Goal: Transaction & Acquisition: Purchase product/service

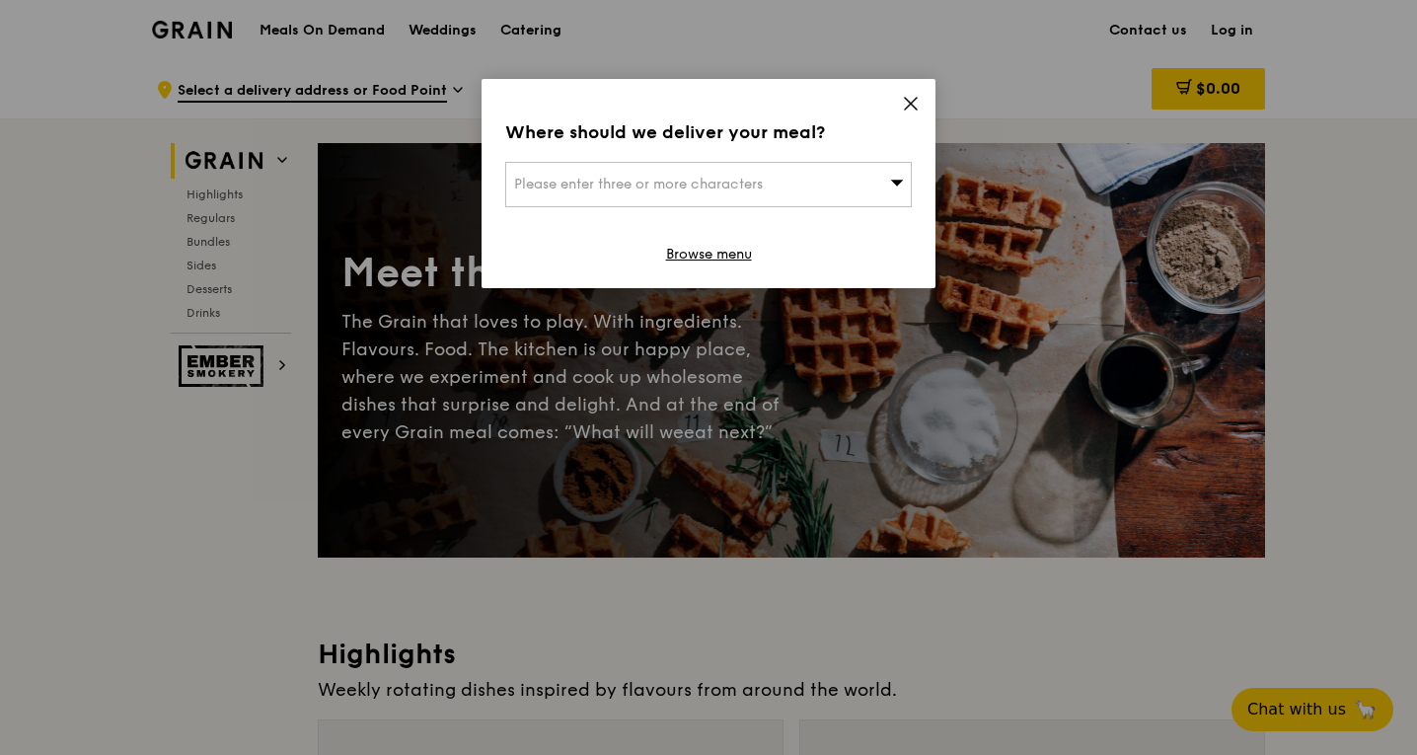
click at [855, 187] on div "Please enter three or more characters" at bounding box center [708, 184] width 407 height 45
click at [774, 184] on input "search" at bounding box center [708, 184] width 405 height 43
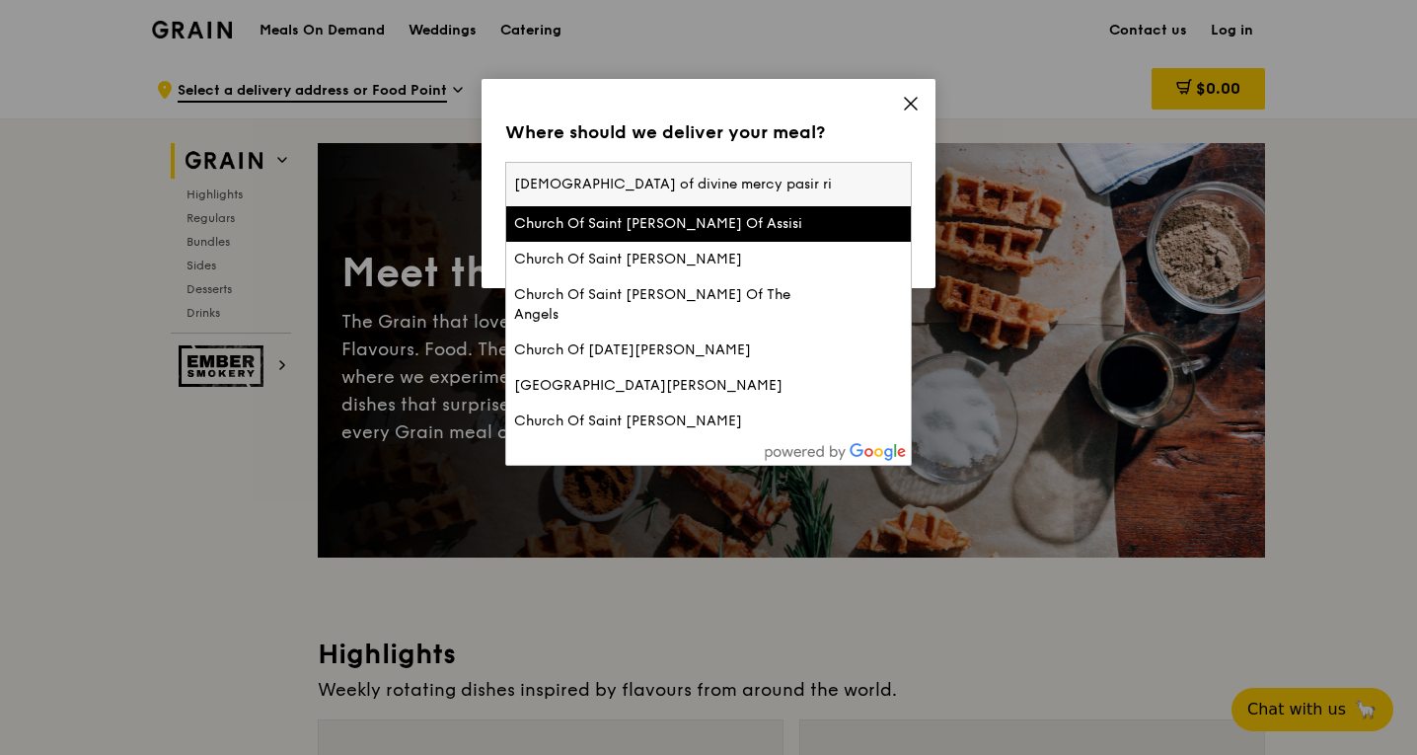
type input "[DEMOGRAPHIC_DATA] of divine mercy pasir ris"
drag, startPoint x: 582, startPoint y: 185, endPoint x: 309, endPoint y: 181, distance: 273.4
click at [309, 181] on div "Where should we deliver your meal? Please enter three or more characters [GEOGR…" at bounding box center [708, 377] width 1417 height 755
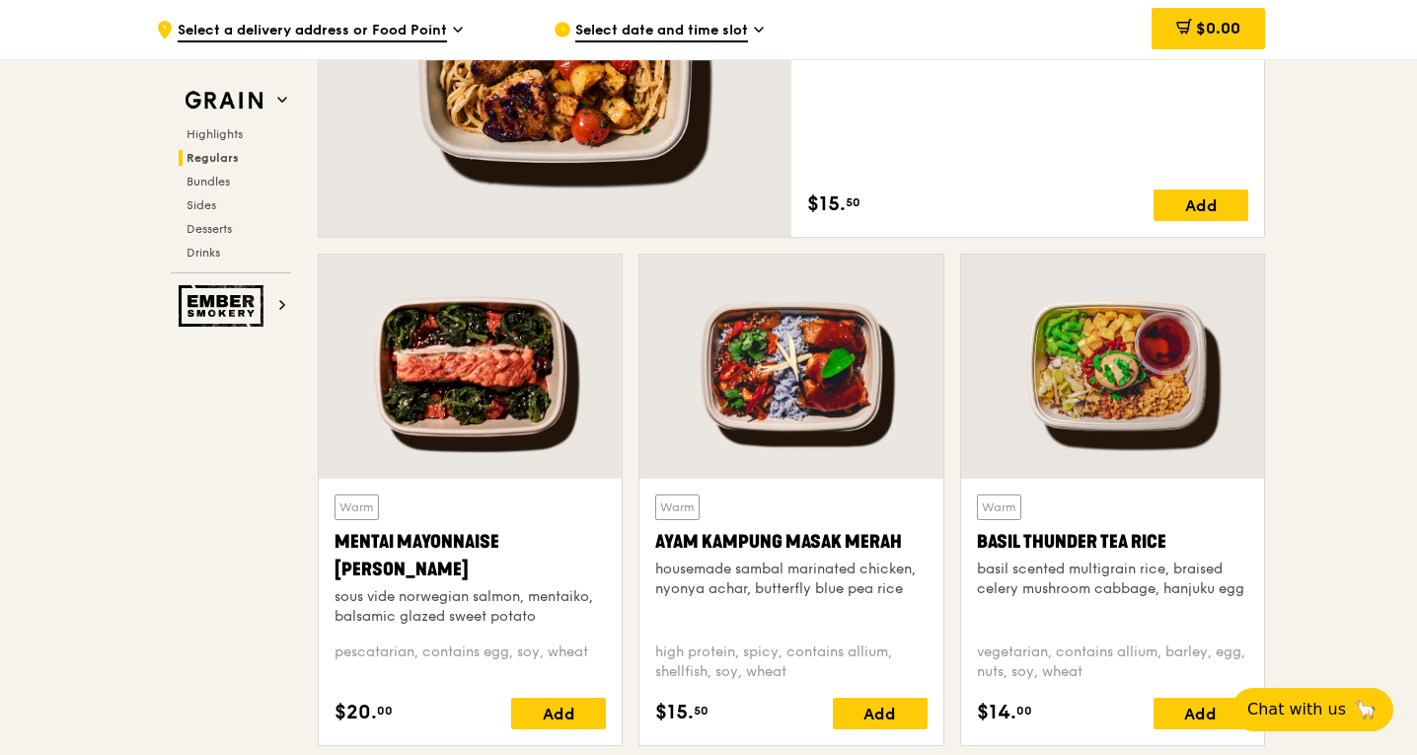
scroll to position [1553, 0]
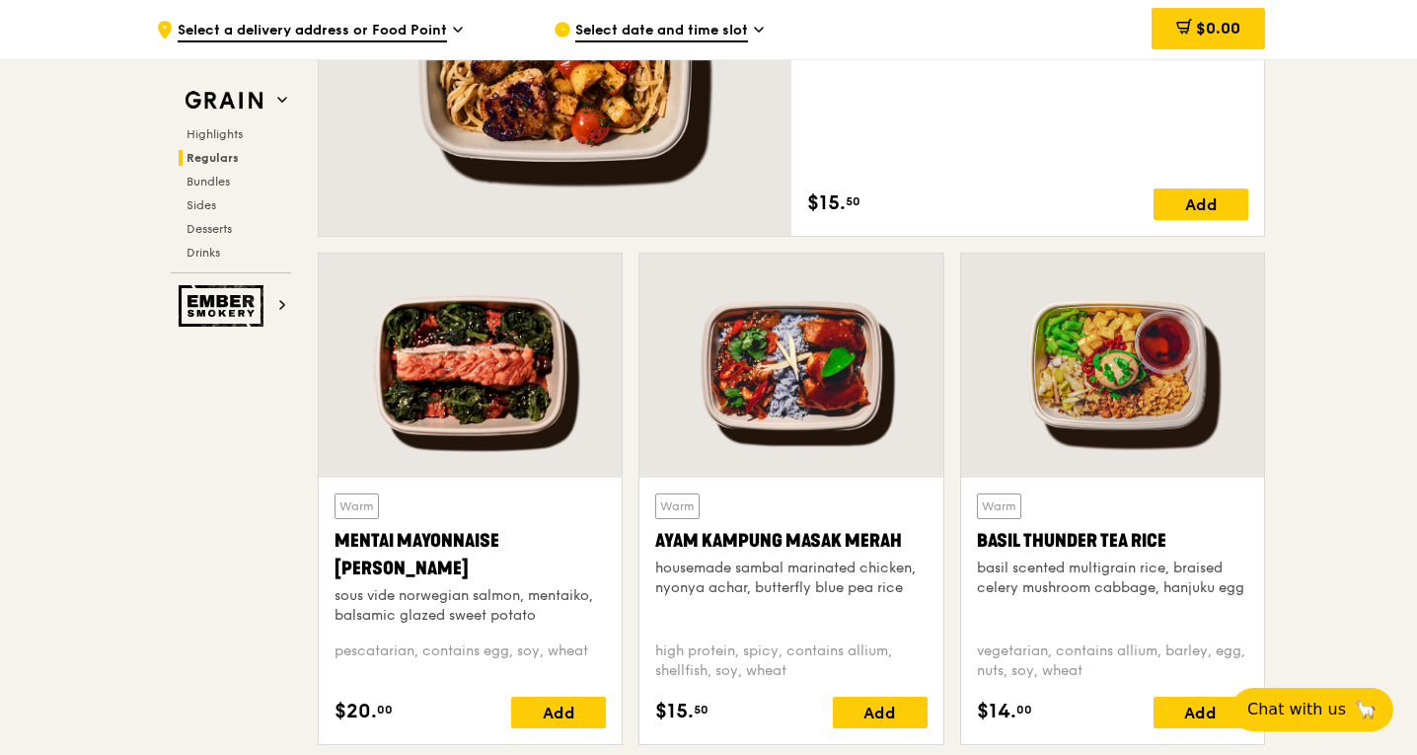
click at [1144, 406] on div at bounding box center [1112, 366] width 303 height 224
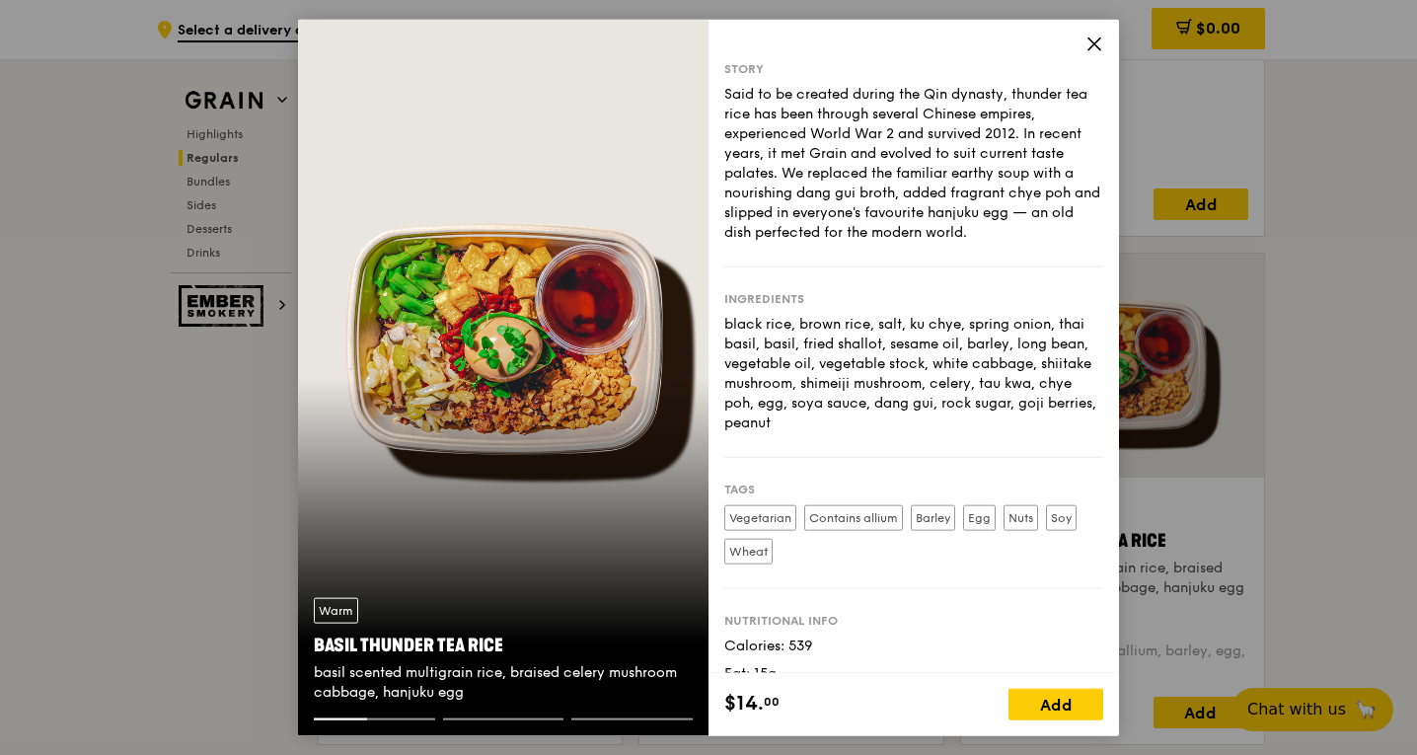
click at [828, 517] on label "Contains allium" at bounding box center [853, 517] width 99 height 26
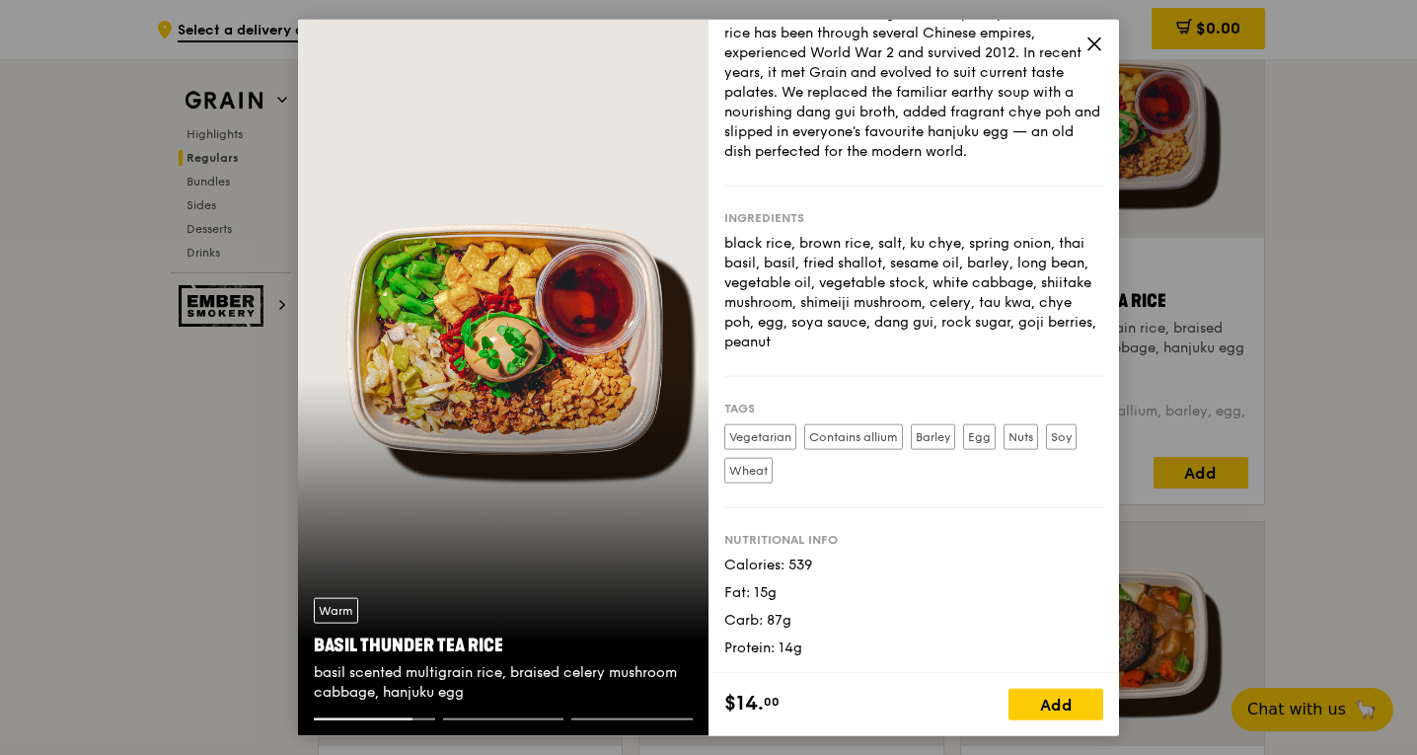
scroll to position [1794, 0]
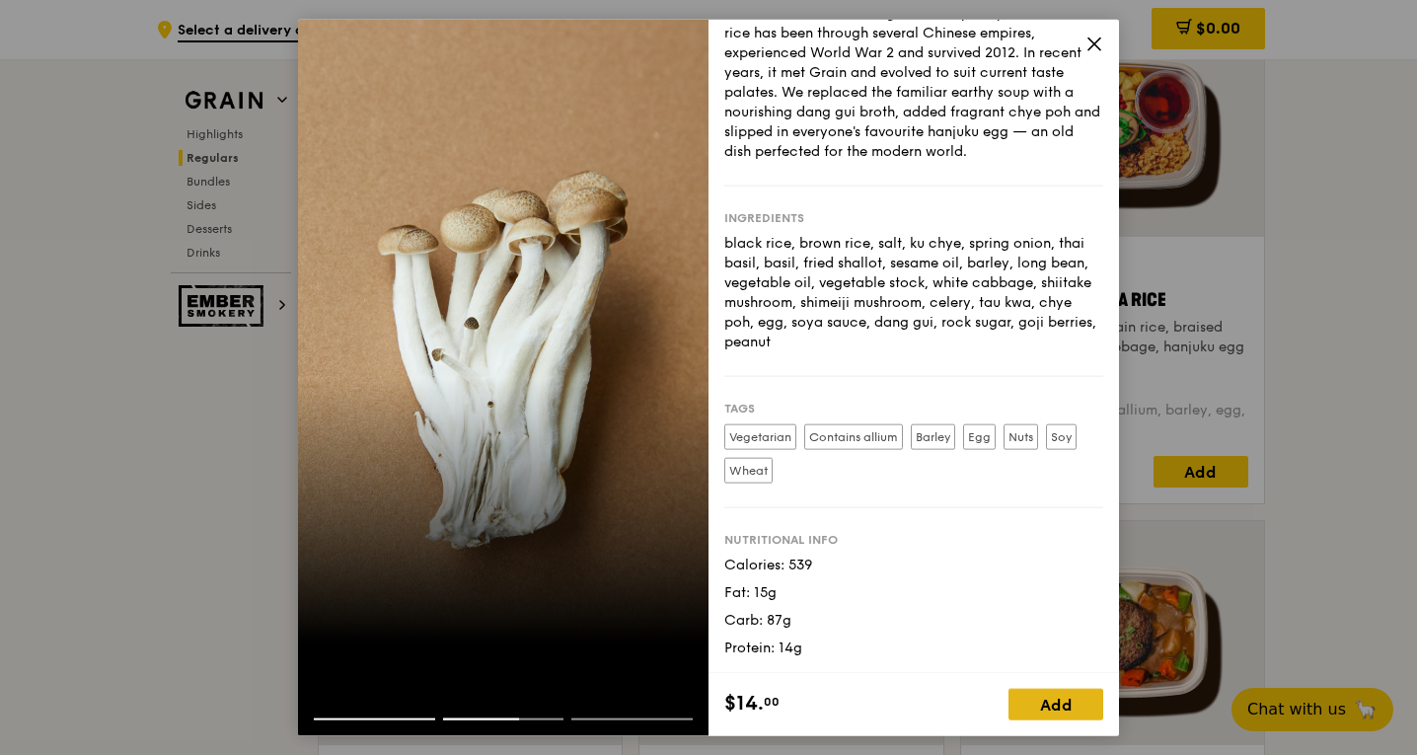
click at [1096, 699] on div "Add" at bounding box center [1056, 705] width 95 height 32
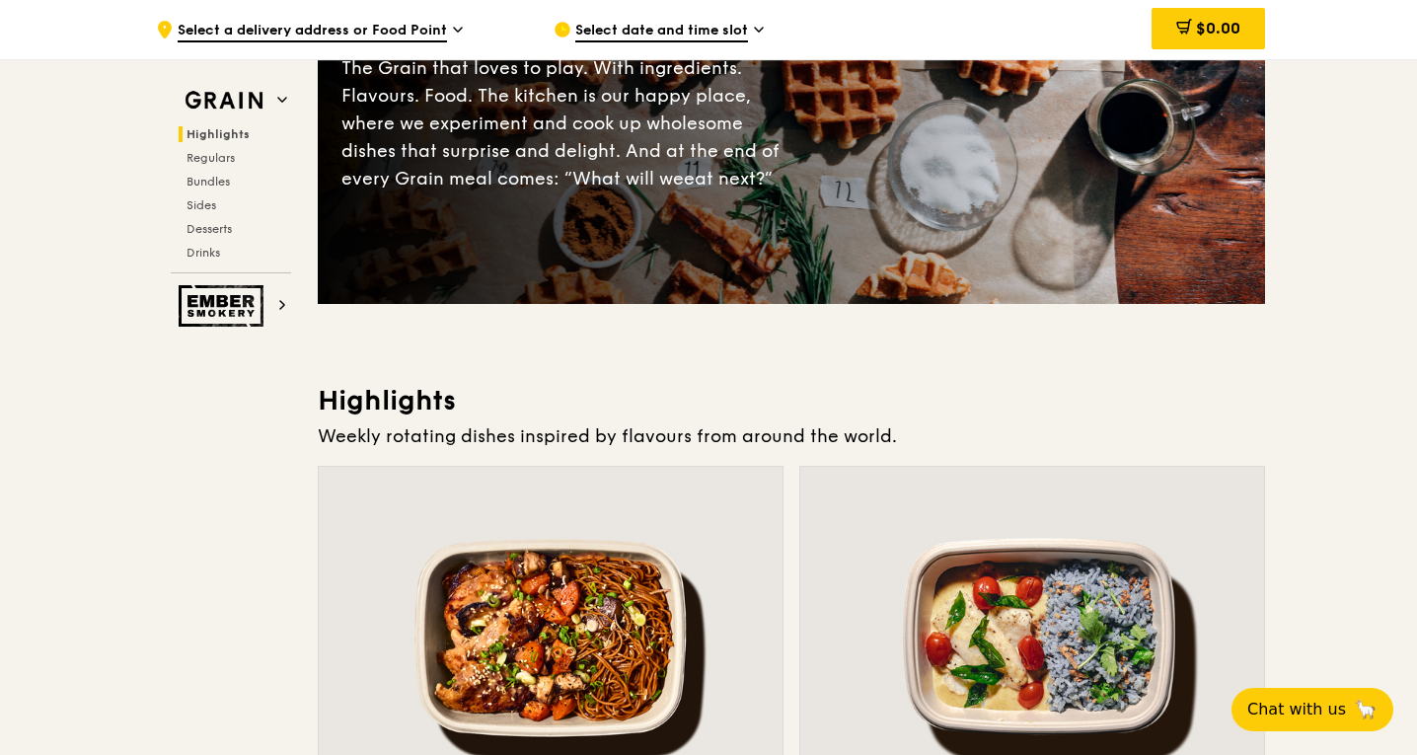
scroll to position [0, 0]
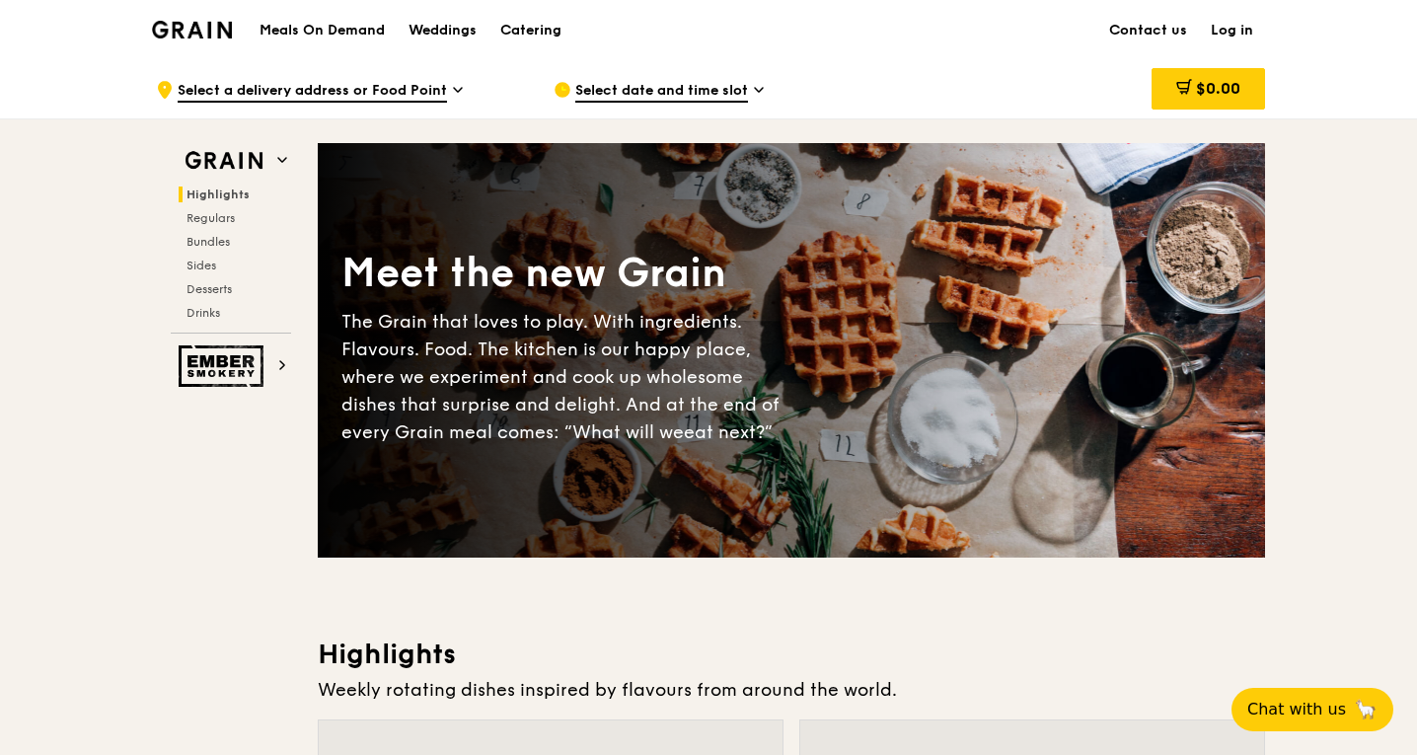
click at [716, 76] on div "Select date and time slot" at bounding box center [737, 89] width 366 height 59
click at [236, 370] on img at bounding box center [224, 365] width 91 height 41
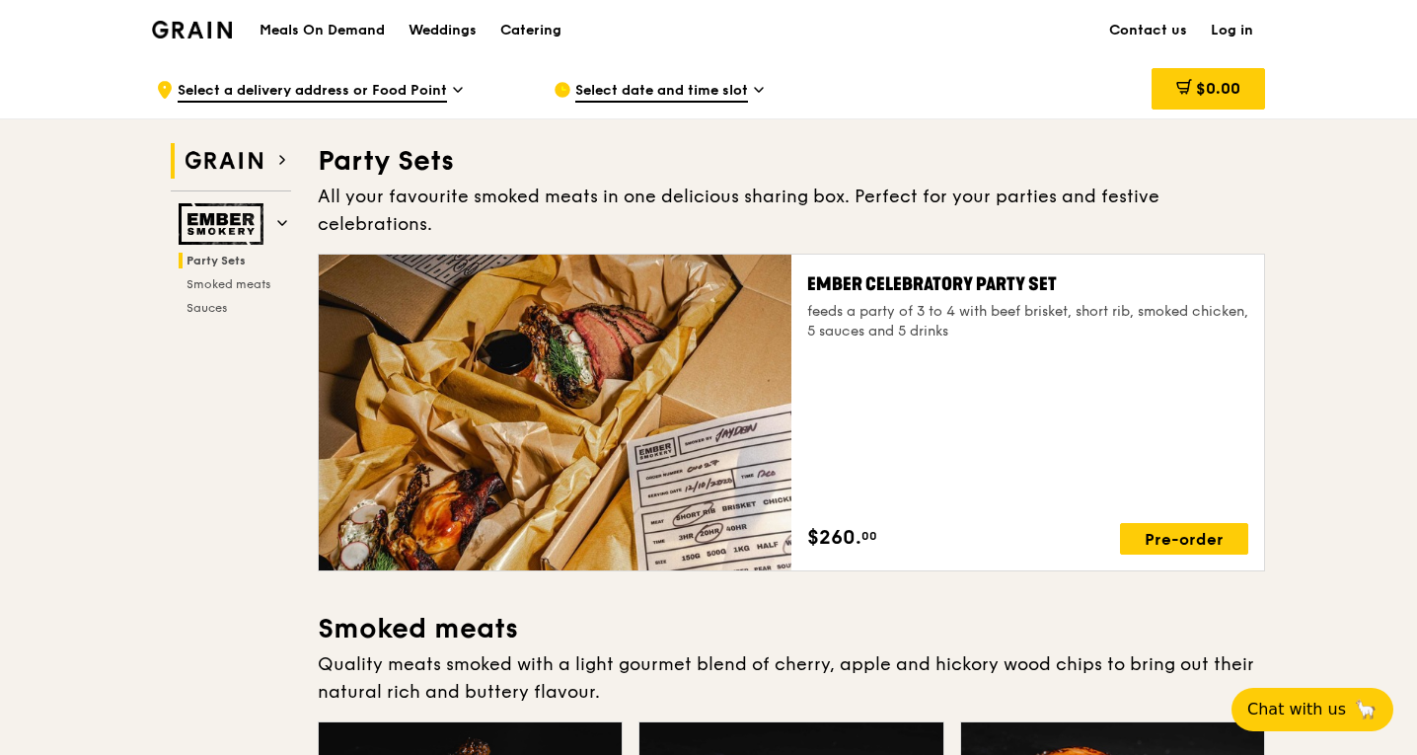
click at [239, 145] on img at bounding box center [224, 161] width 91 height 36
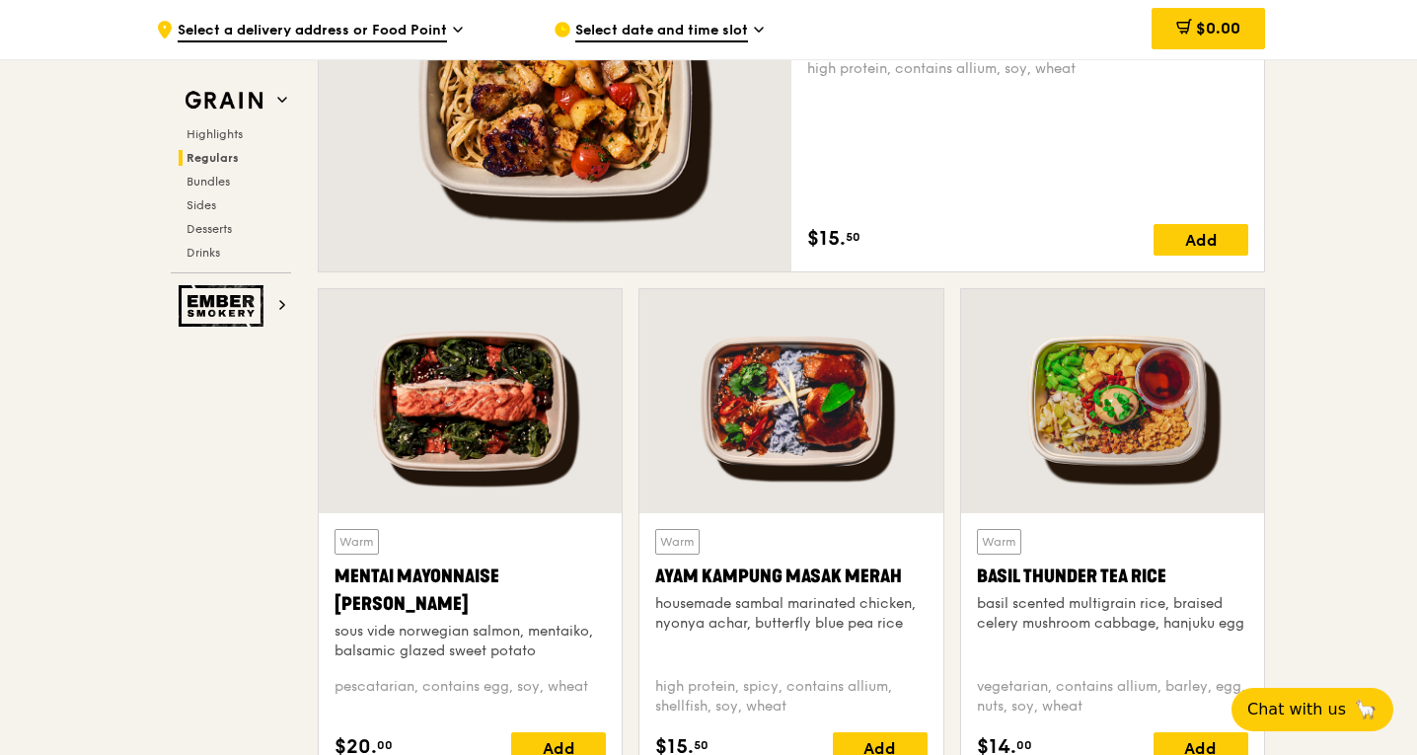
scroll to position [1523, 0]
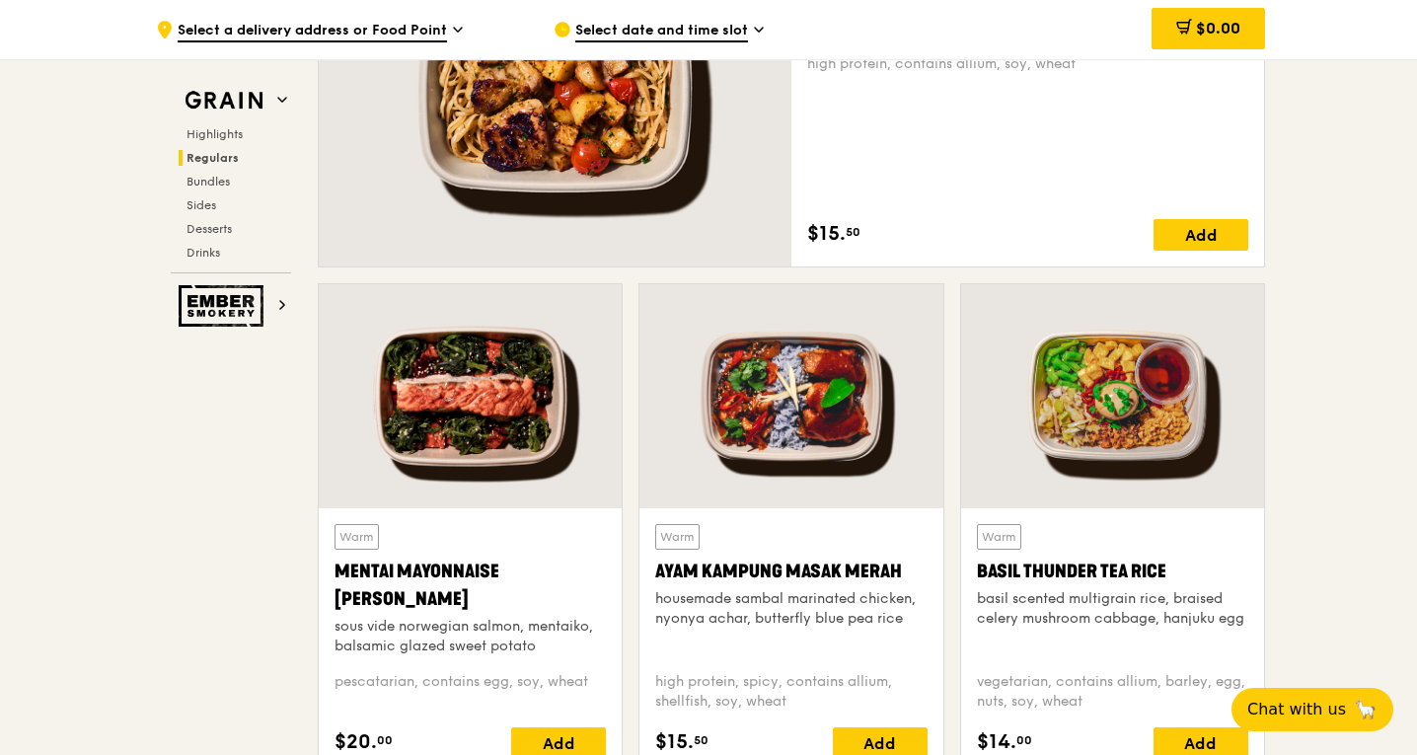
click at [1136, 386] on div at bounding box center [1112, 396] width 303 height 224
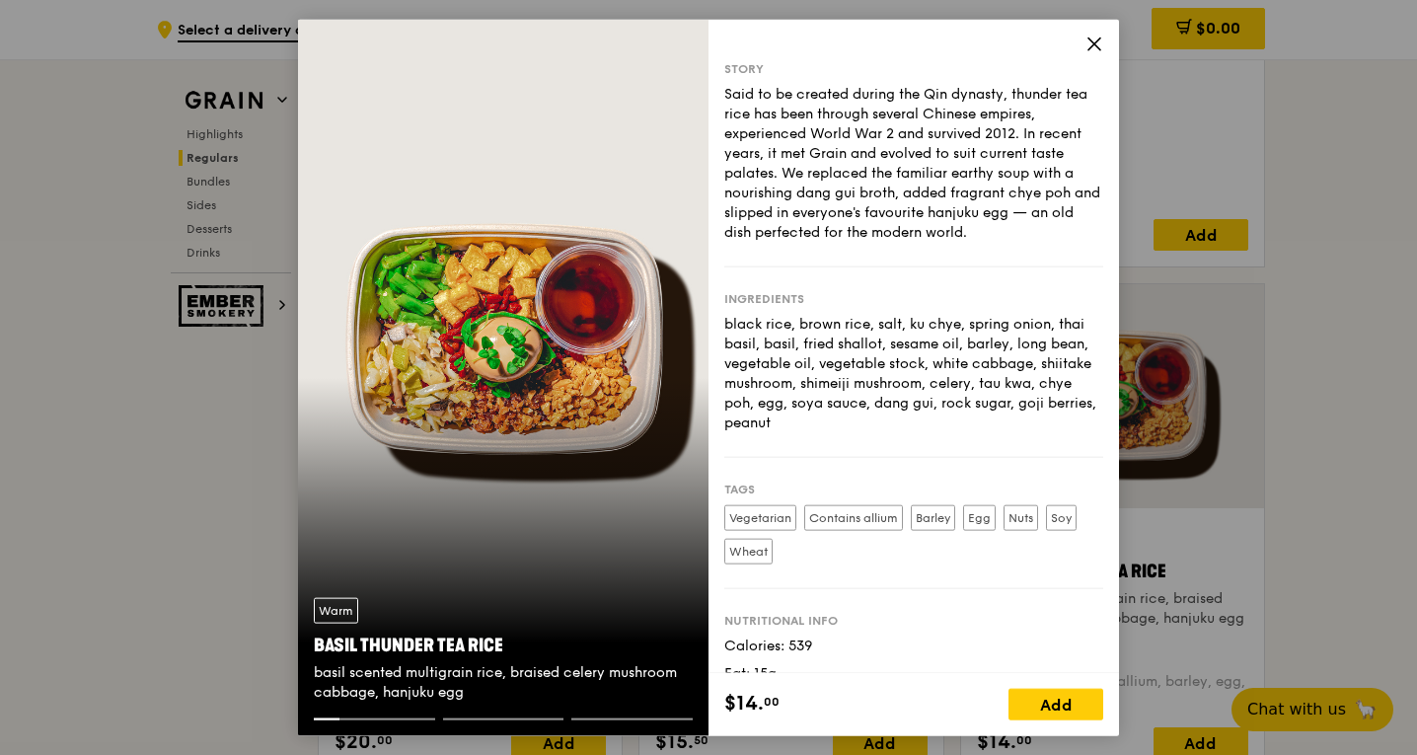
scroll to position [81, 0]
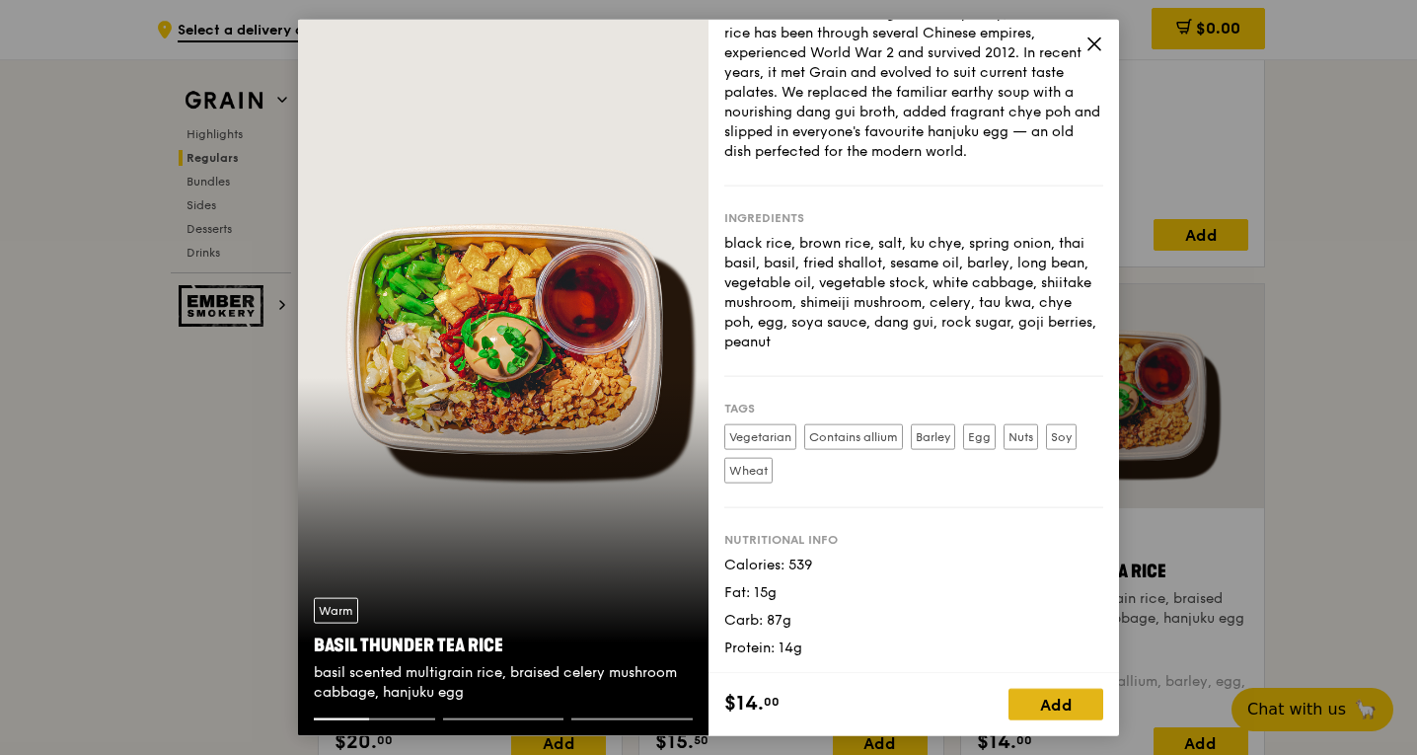
click at [1050, 705] on div "Add" at bounding box center [1056, 705] width 95 height 32
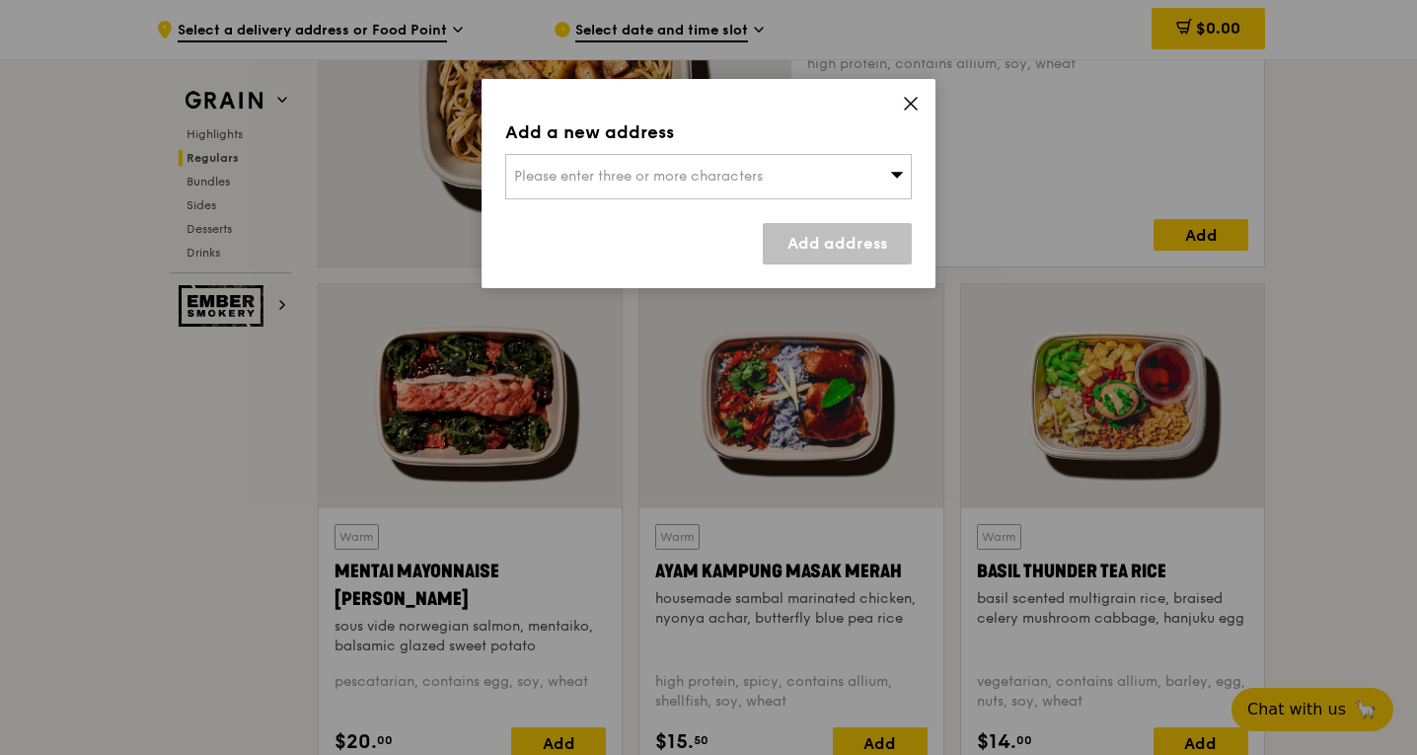
click at [651, 186] on div "Please enter three or more characters" at bounding box center [708, 176] width 407 height 45
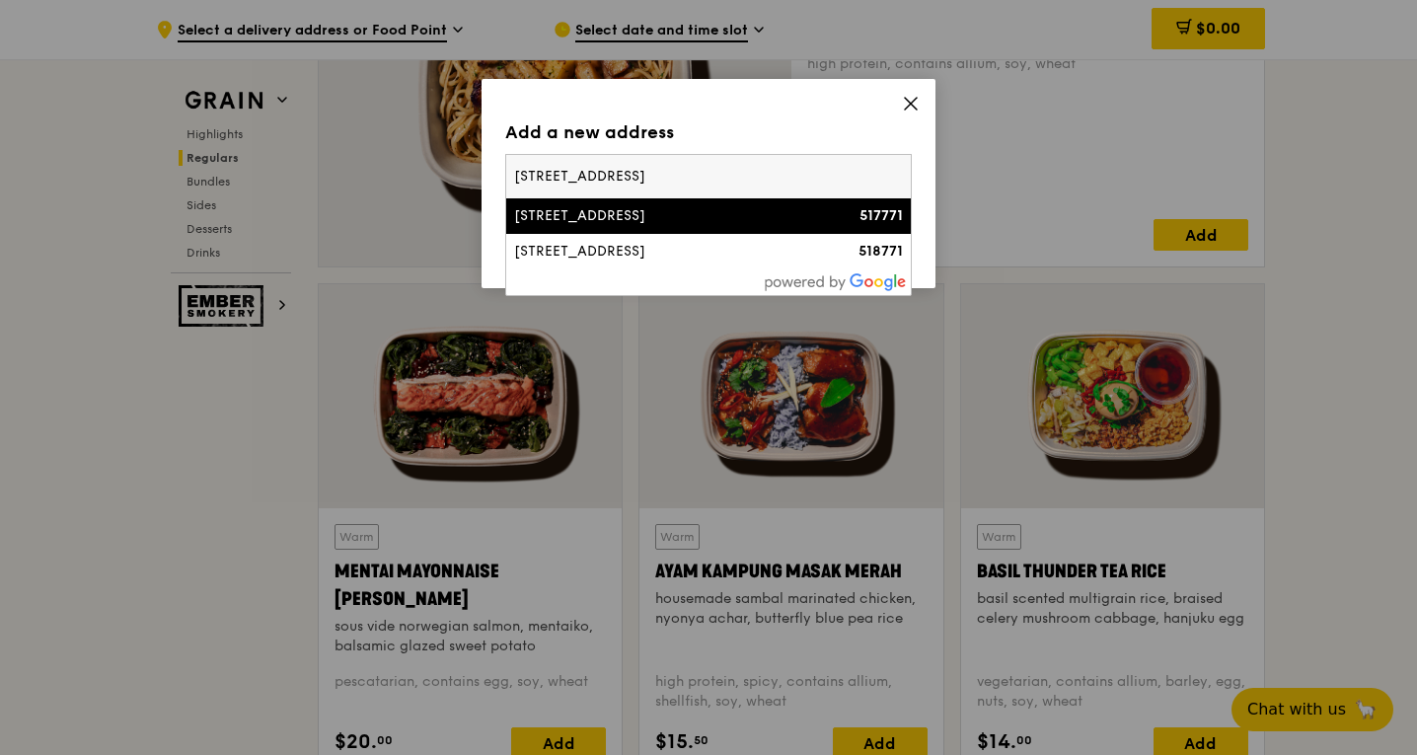
type input "[STREET_ADDRESS]"
click at [653, 213] on div "[STREET_ADDRESS]" at bounding box center [660, 216] width 292 height 20
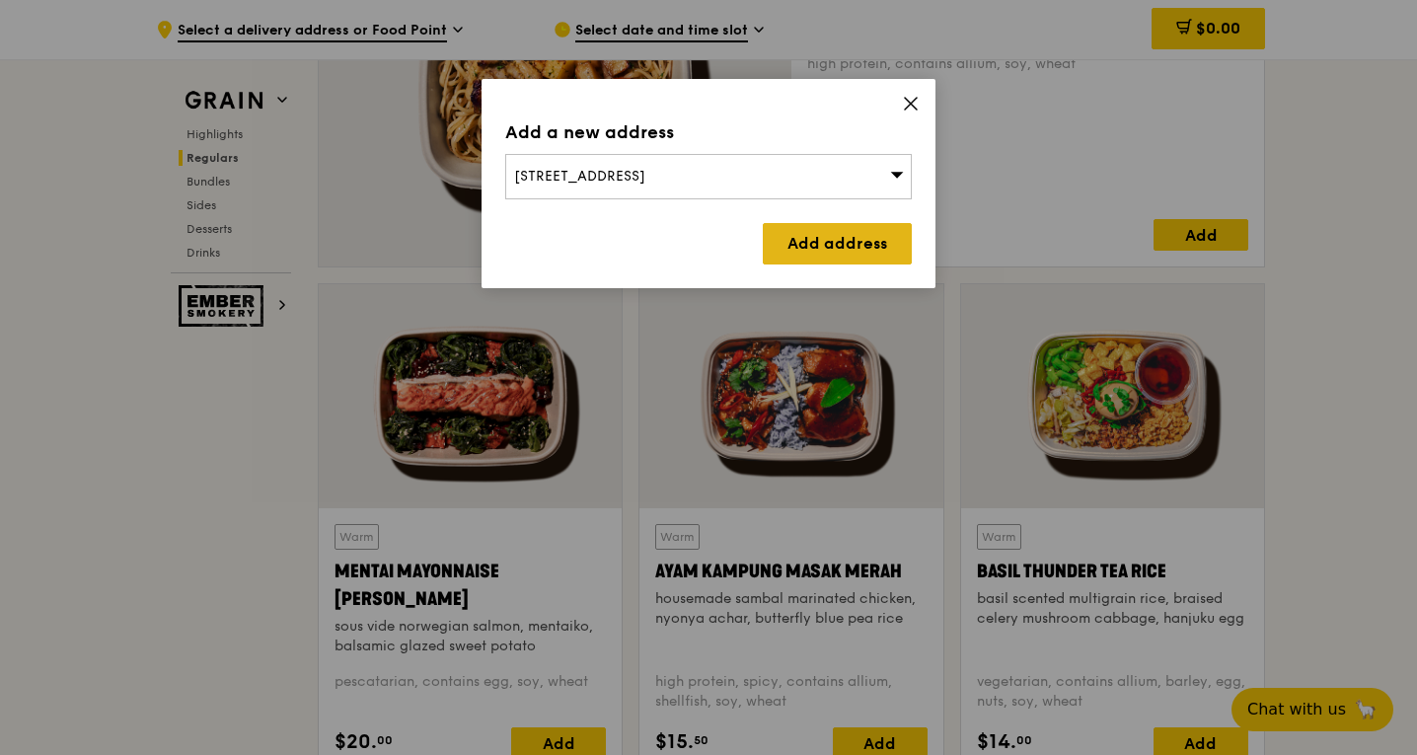
click at [798, 234] on link "Add address" at bounding box center [837, 243] width 149 height 41
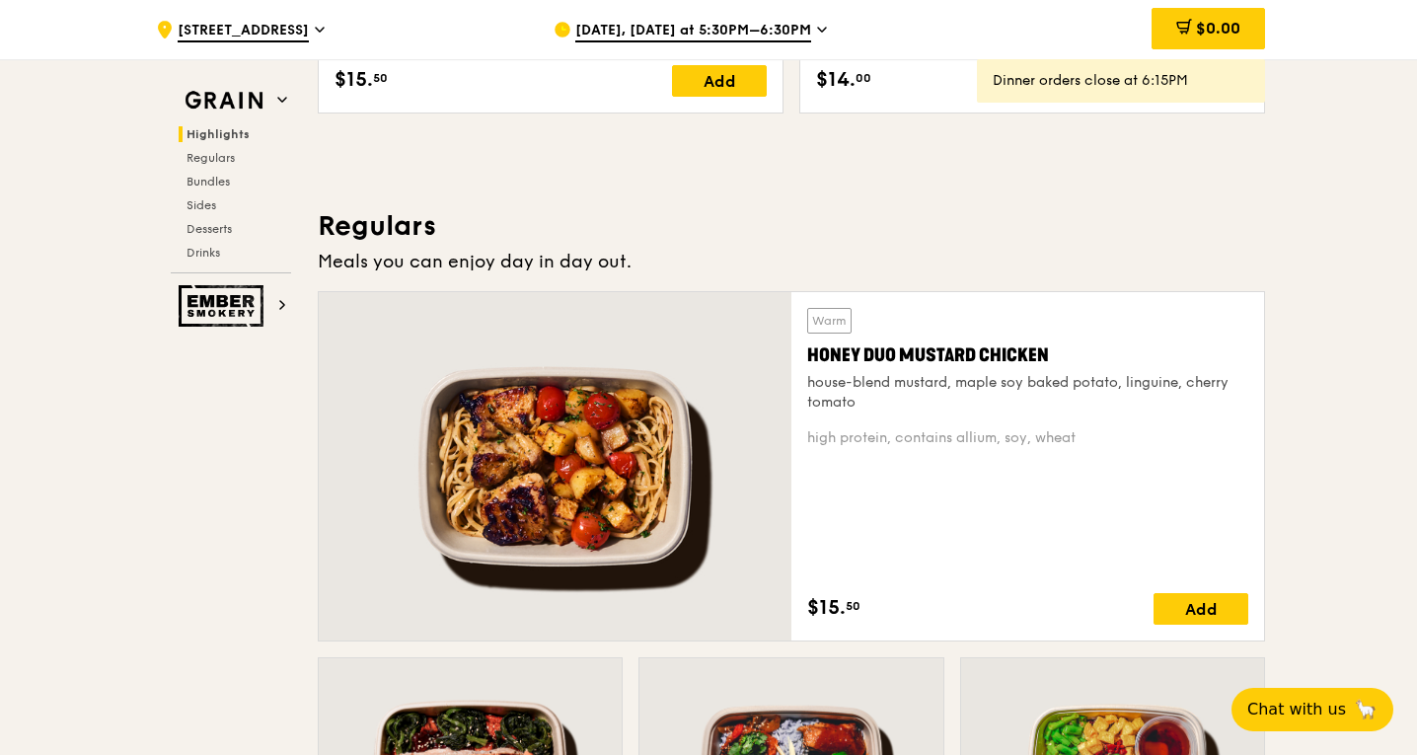
scroll to position [1150, 0]
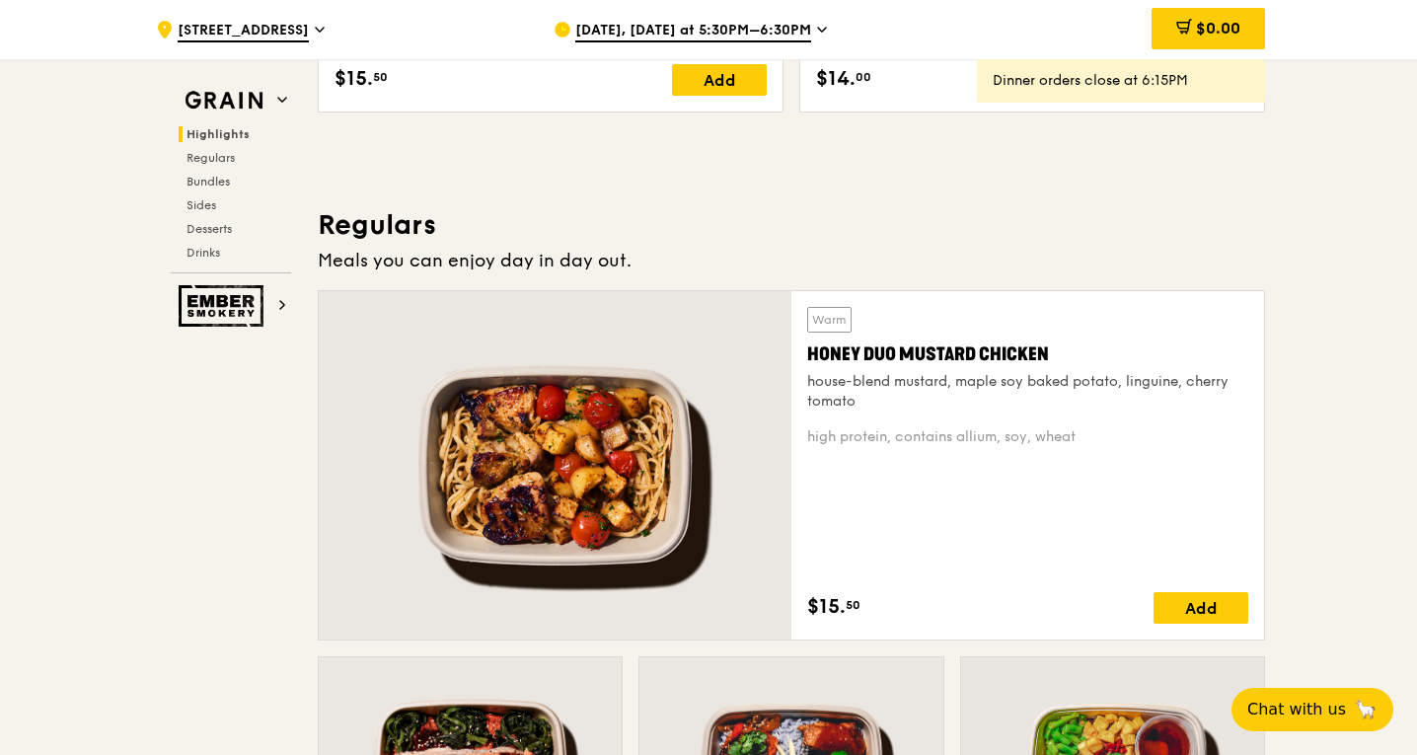
click at [786, 45] on div "[DATE], [DATE] at 5:30PM–6:30PM" at bounding box center [737, 29] width 366 height 59
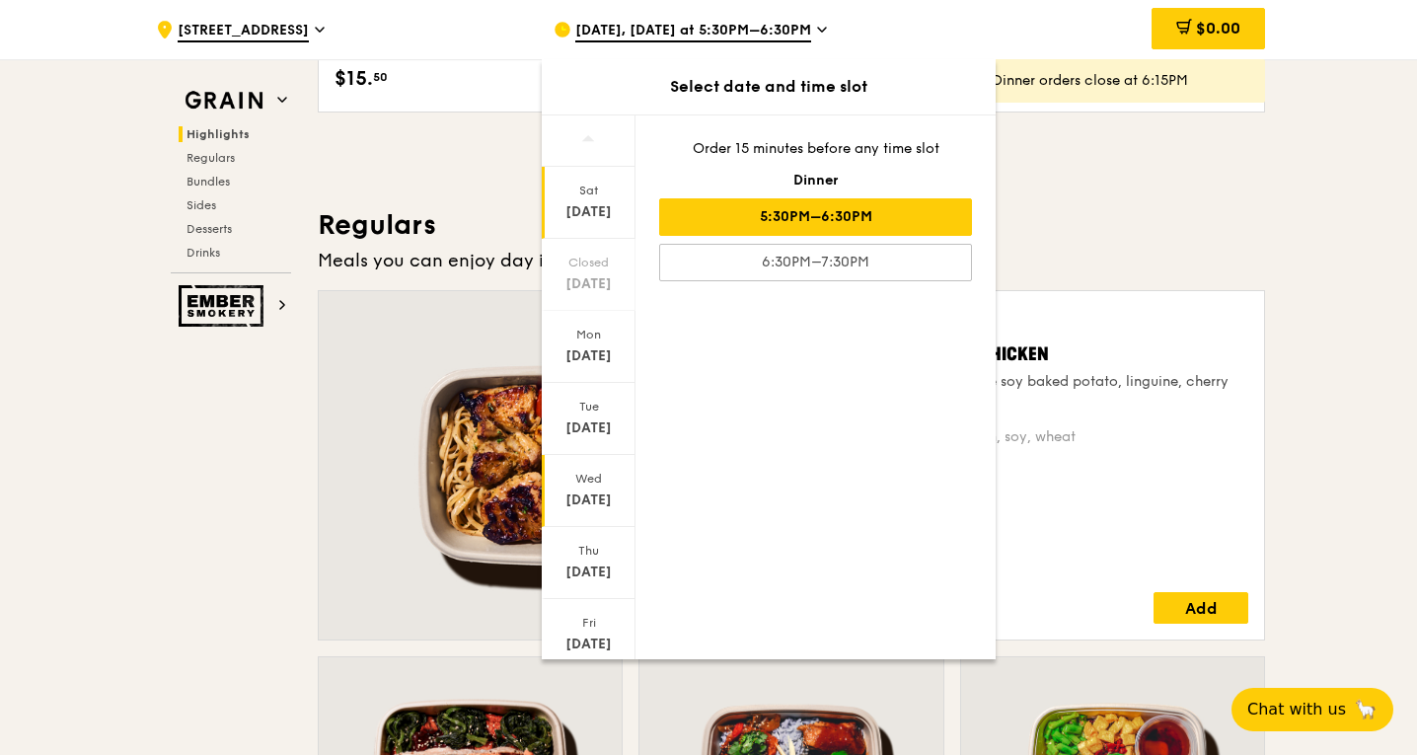
scroll to position [62, 0]
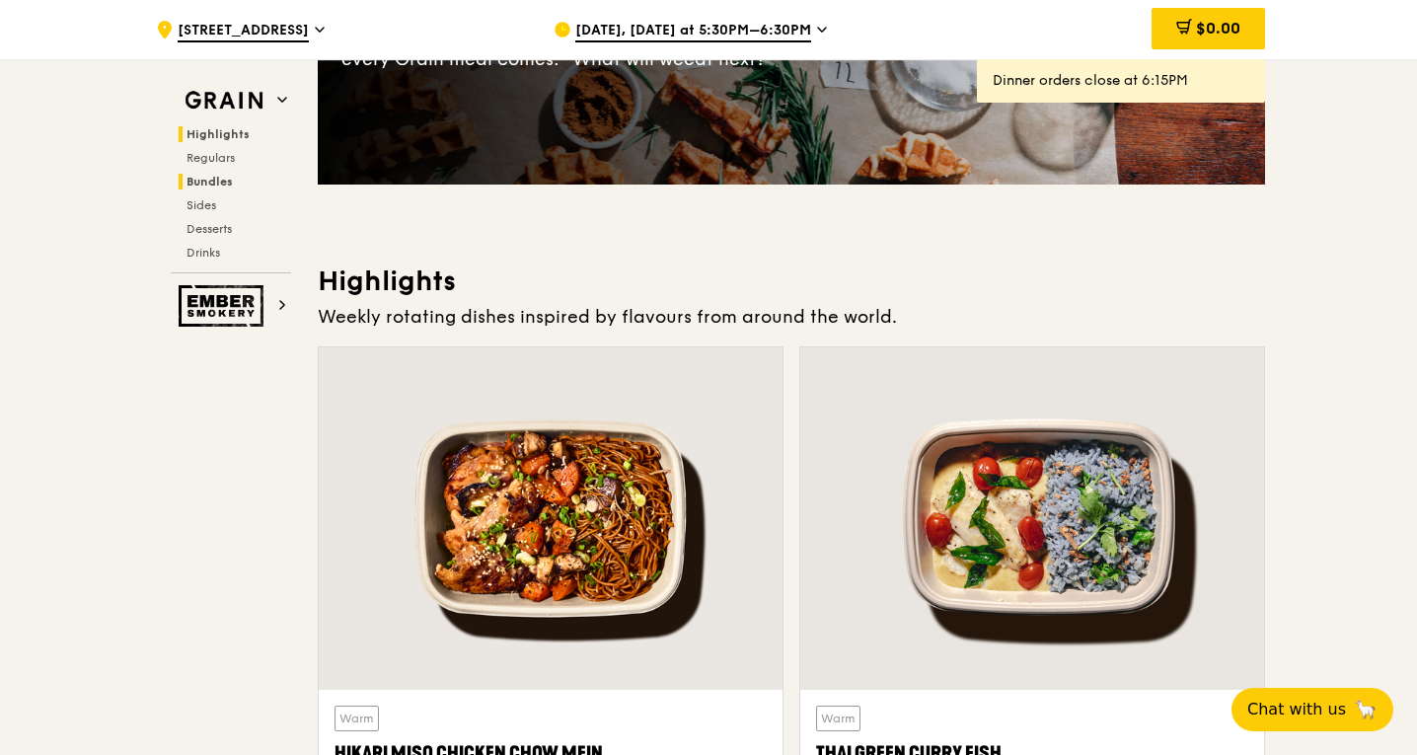
scroll to position [0, 0]
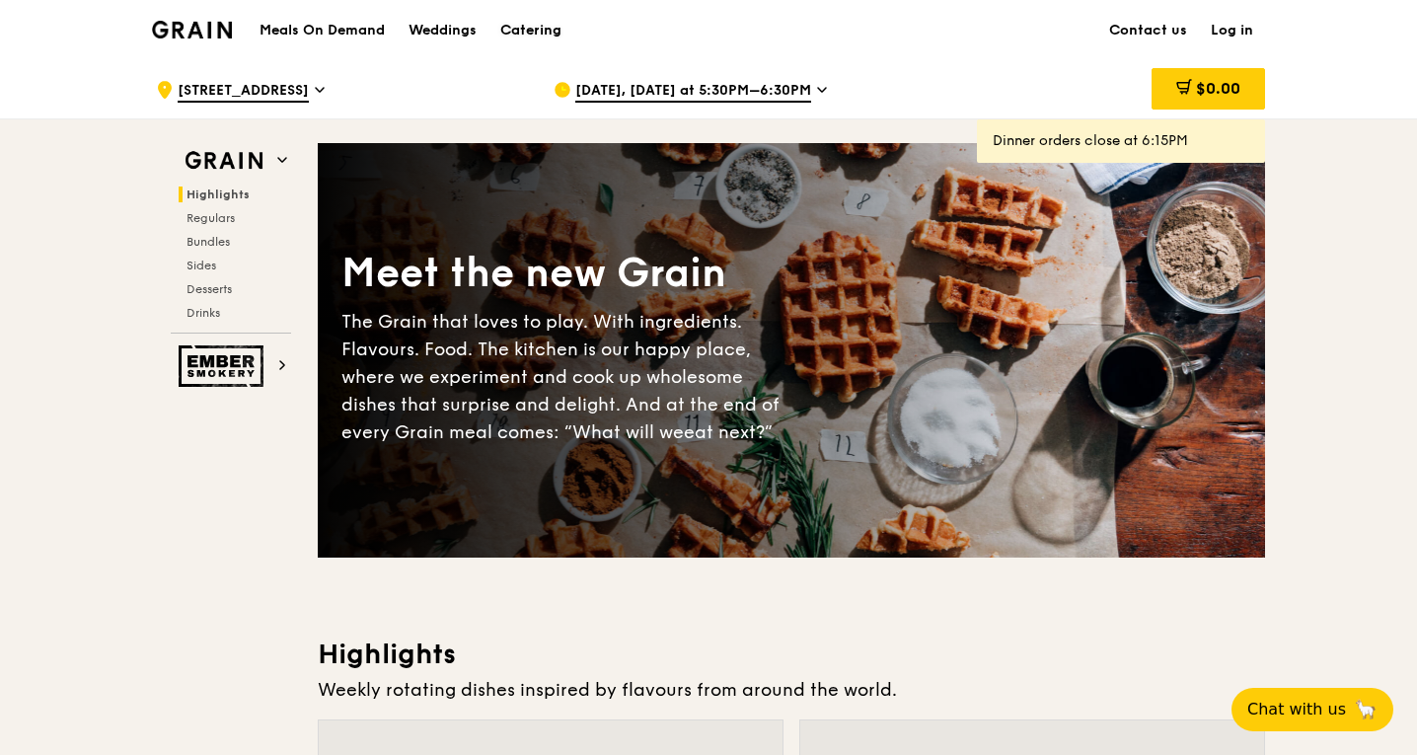
click at [544, 32] on div "Catering" at bounding box center [530, 30] width 61 height 59
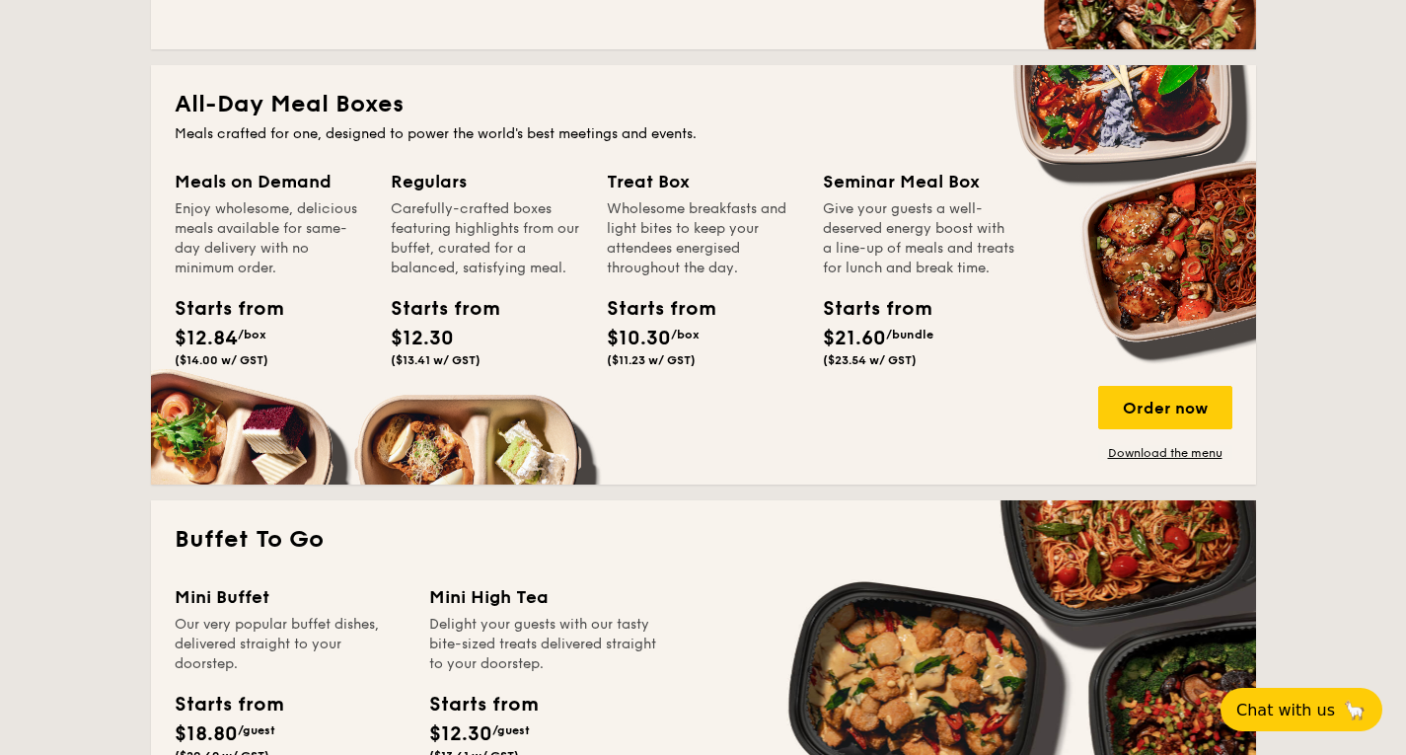
scroll to position [1272, 0]
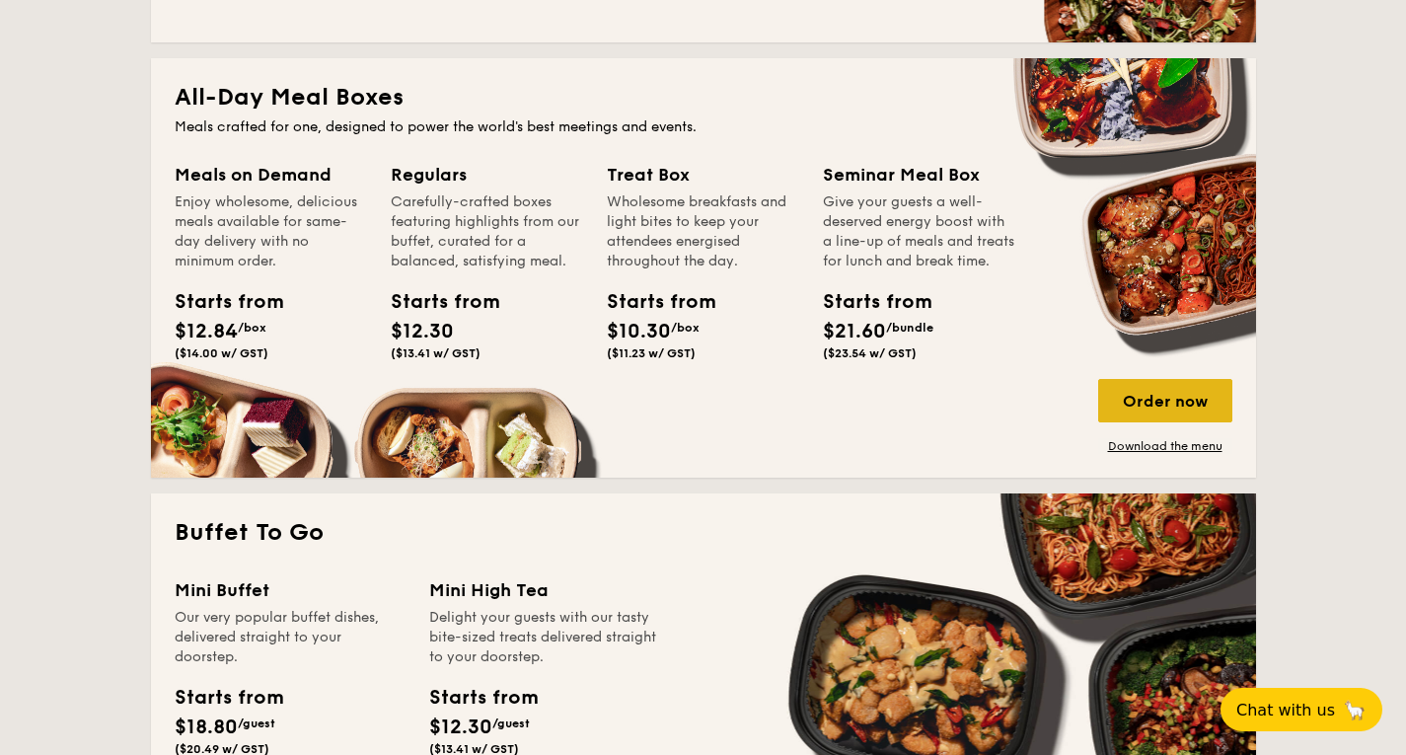
click at [1126, 408] on div "Order now" at bounding box center [1165, 400] width 134 height 43
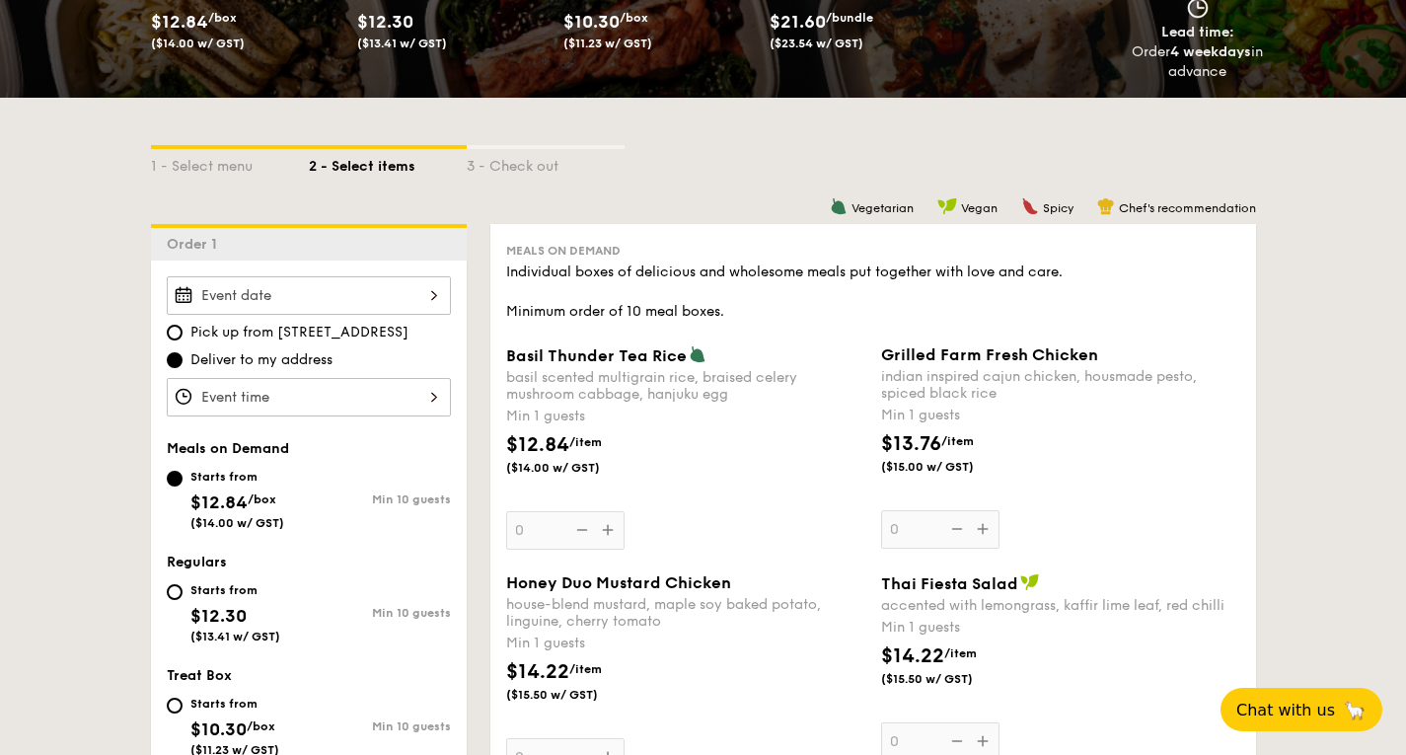
scroll to position [334, 0]
click at [607, 539] on div "Basil Thunder Tea Rice basil scented multigrain rice, braised celery mushroom c…" at bounding box center [685, 446] width 359 height 204
click at [607, 539] on input "0" at bounding box center [565, 529] width 118 height 38
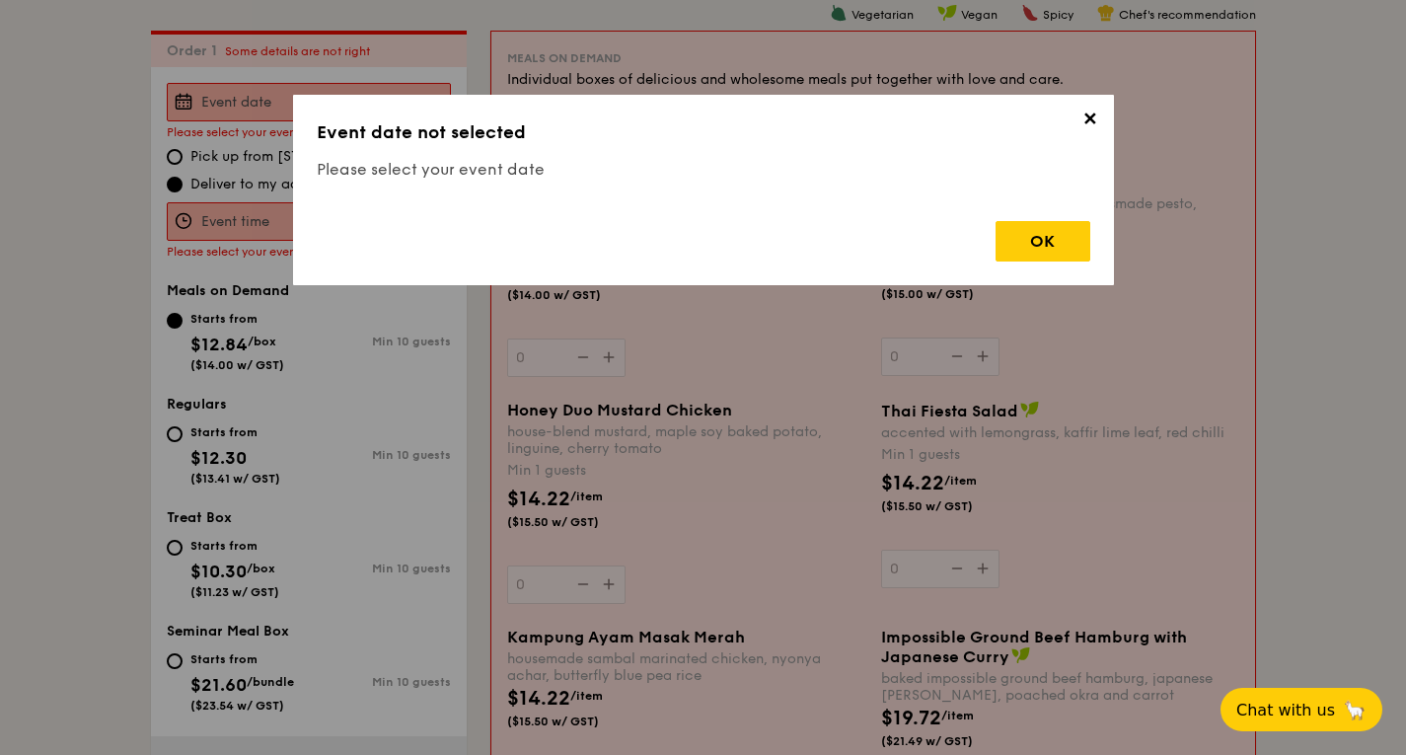
scroll to position [527, 0]
click at [1023, 247] on div "OK" at bounding box center [1043, 241] width 95 height 40
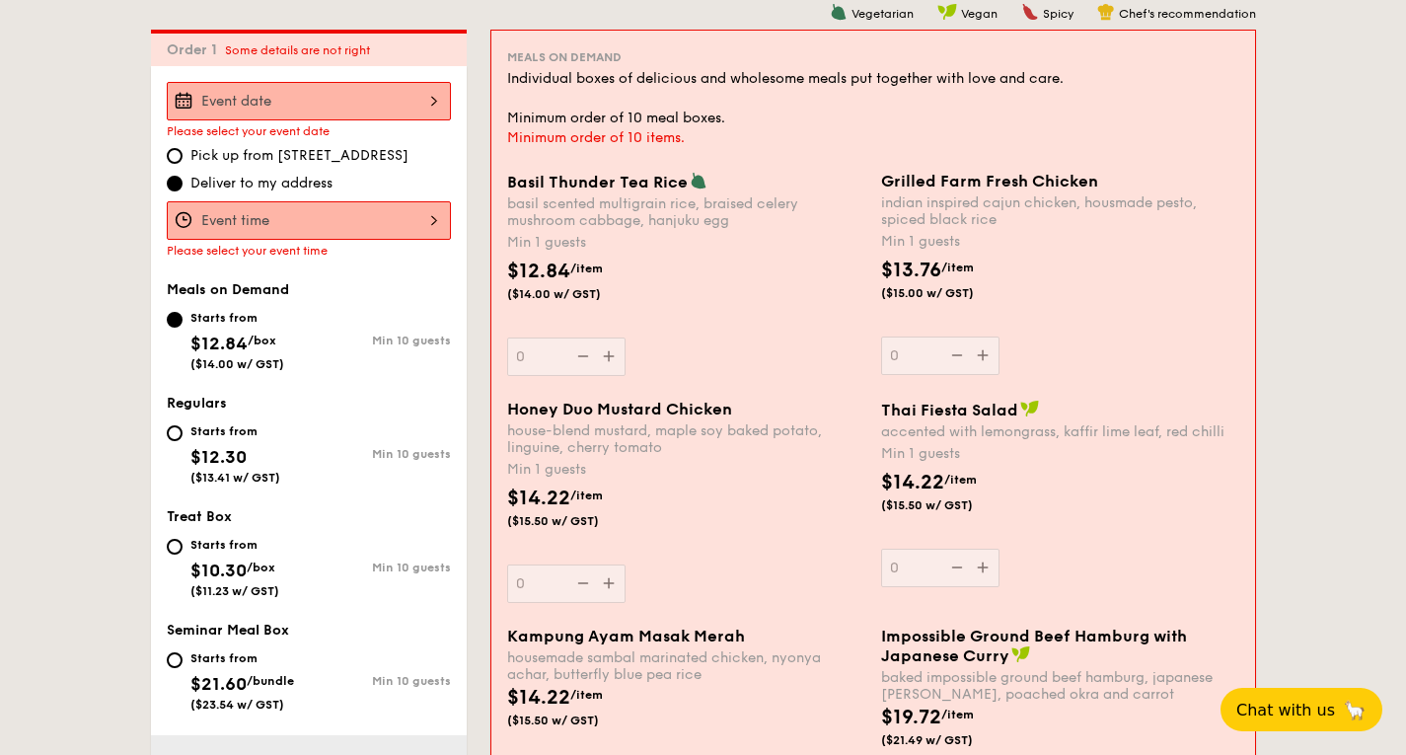
click at [319, 221] on div at bounding box center [309, 220] width 284 height 38
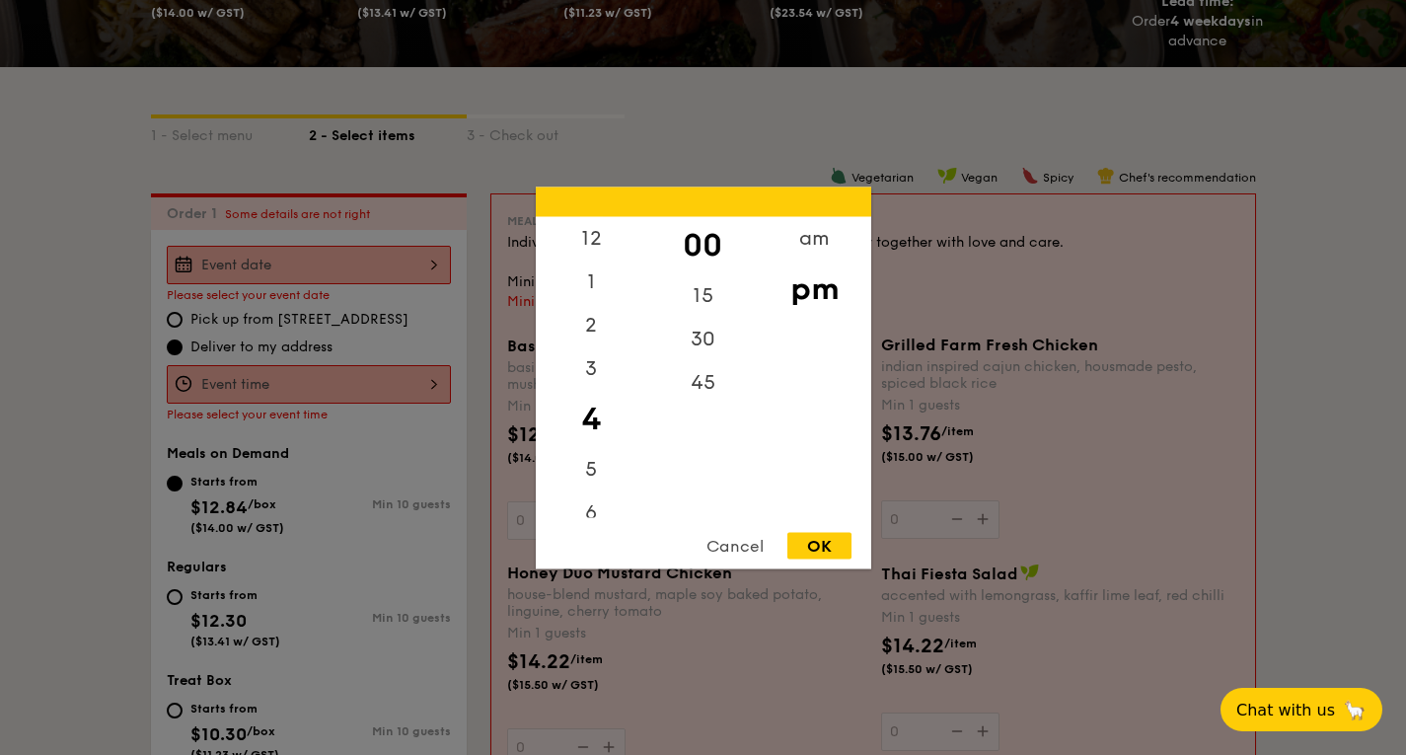
scroll to position [352, 0]
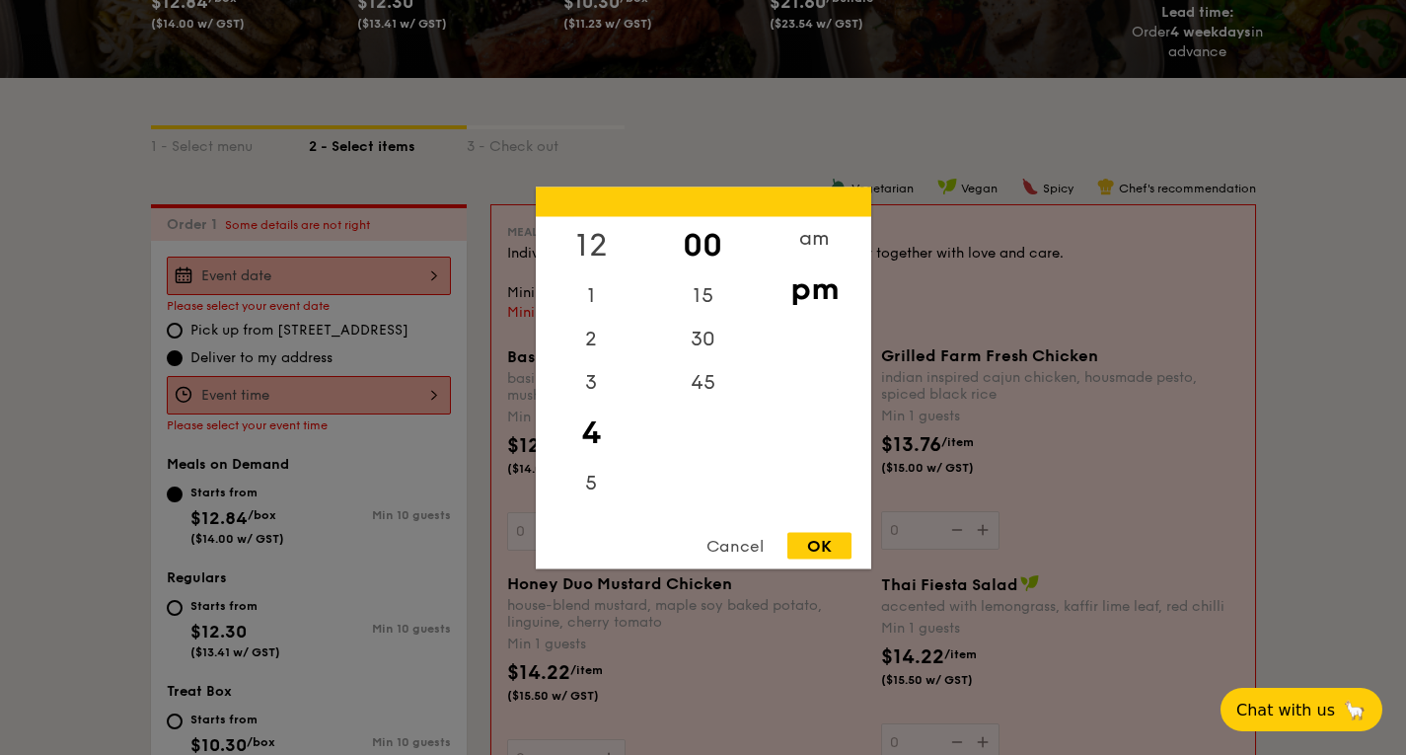
click at [593, 240] on div "12" at bounding box center [592, 244] width 112 height 57
click at [590, 488] on div "11" at bounding box center [592, 495] width 112 height 43
click at [596, 478] on div "11" at bounding box center [592, 495] width 112 height 43
click at [596, 481] on div "11" at bounding box center [592, 495] width 112 height 43
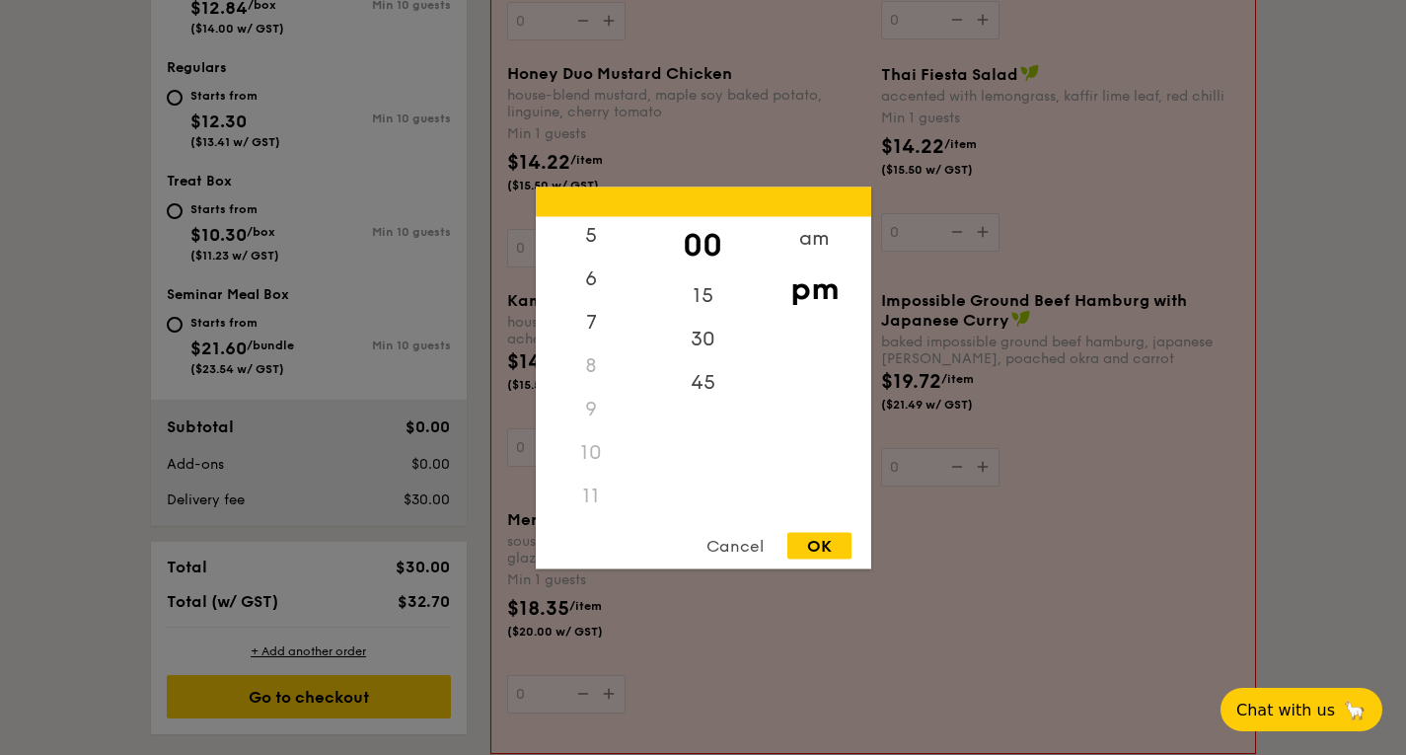
scroll to position [868, 0]
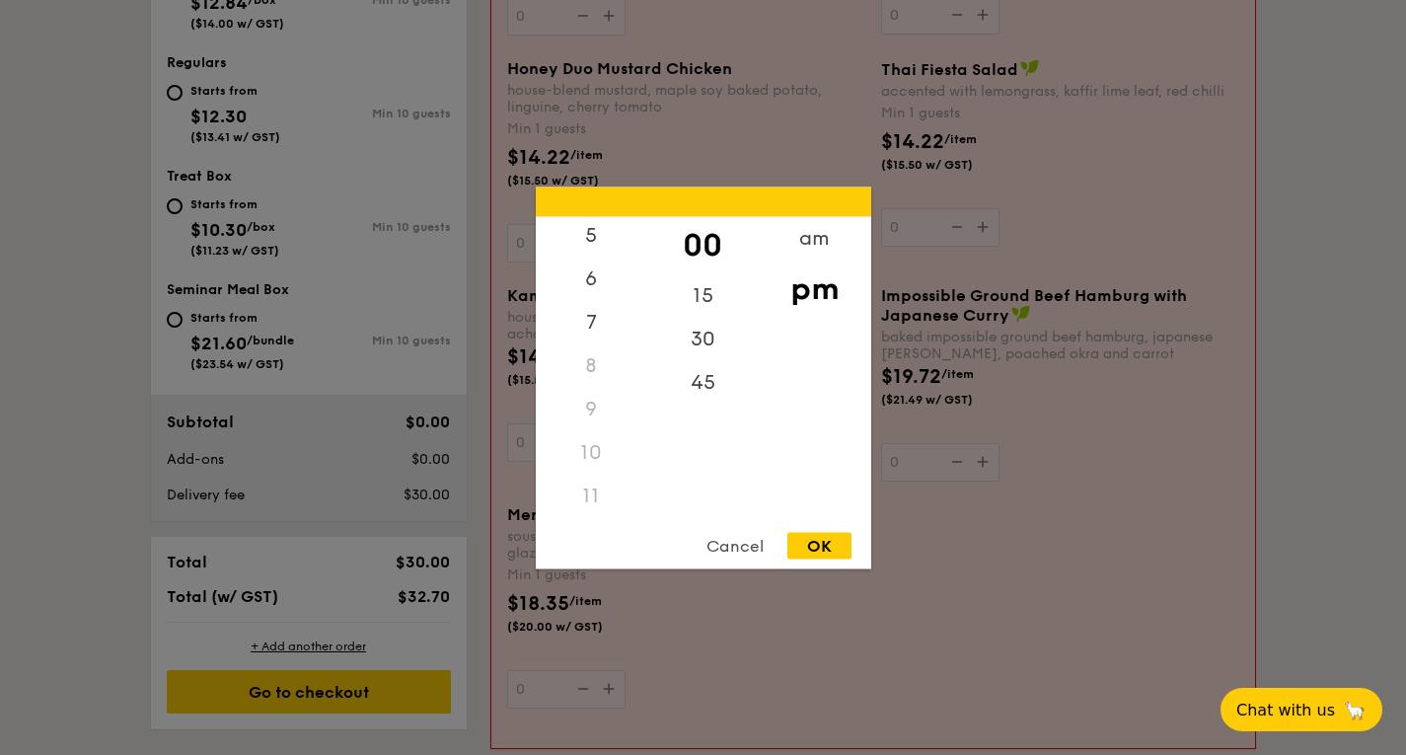
click at [594, 510] on div "11" at bounding box center [592, 495] width 112 height 43
click at [594, 504] on div "11" at bounding box center [592, 495] width 112 height 43
click at [585, 324] on div "7" at bounding box center [592, 328] width 112 height 57
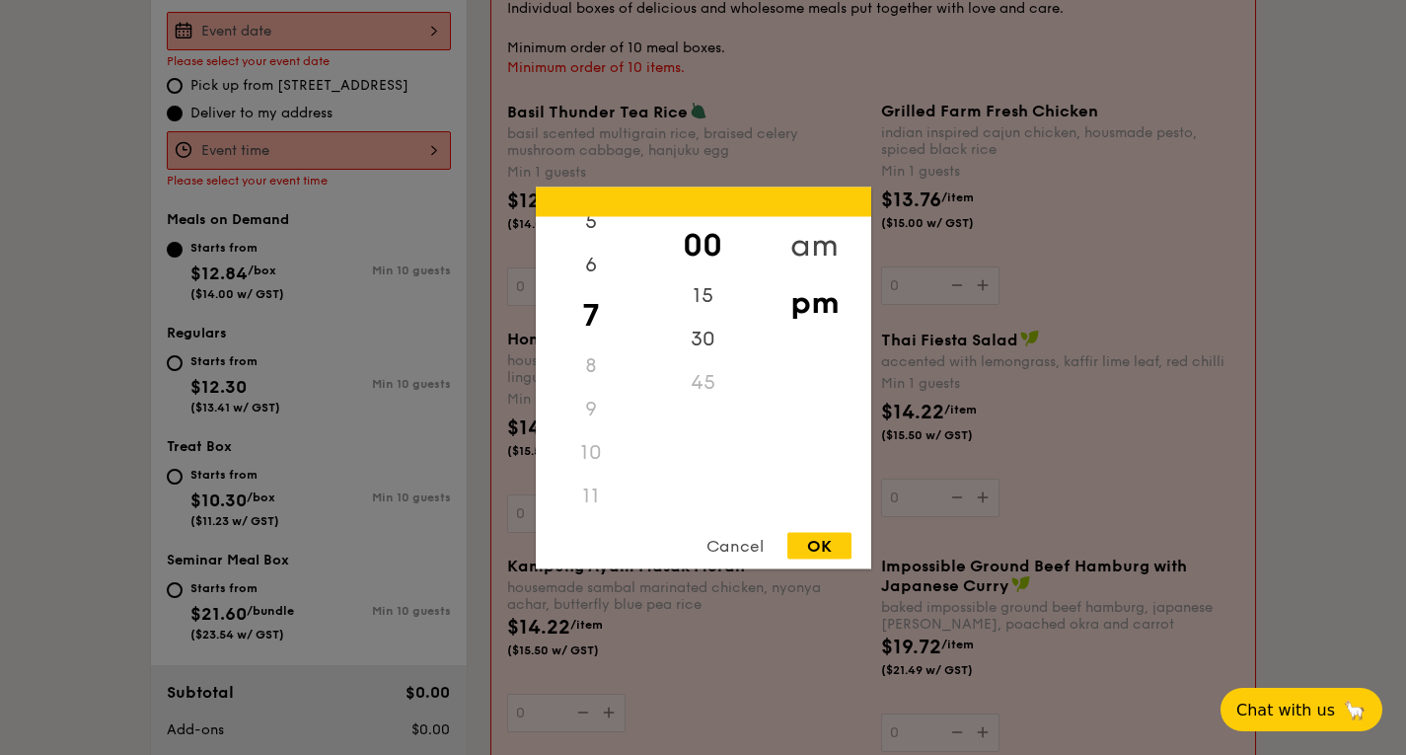
scroll to position [596, 0]
click at [834, 234] on div "am" at bounding box center [815, 244] width 112 height 57
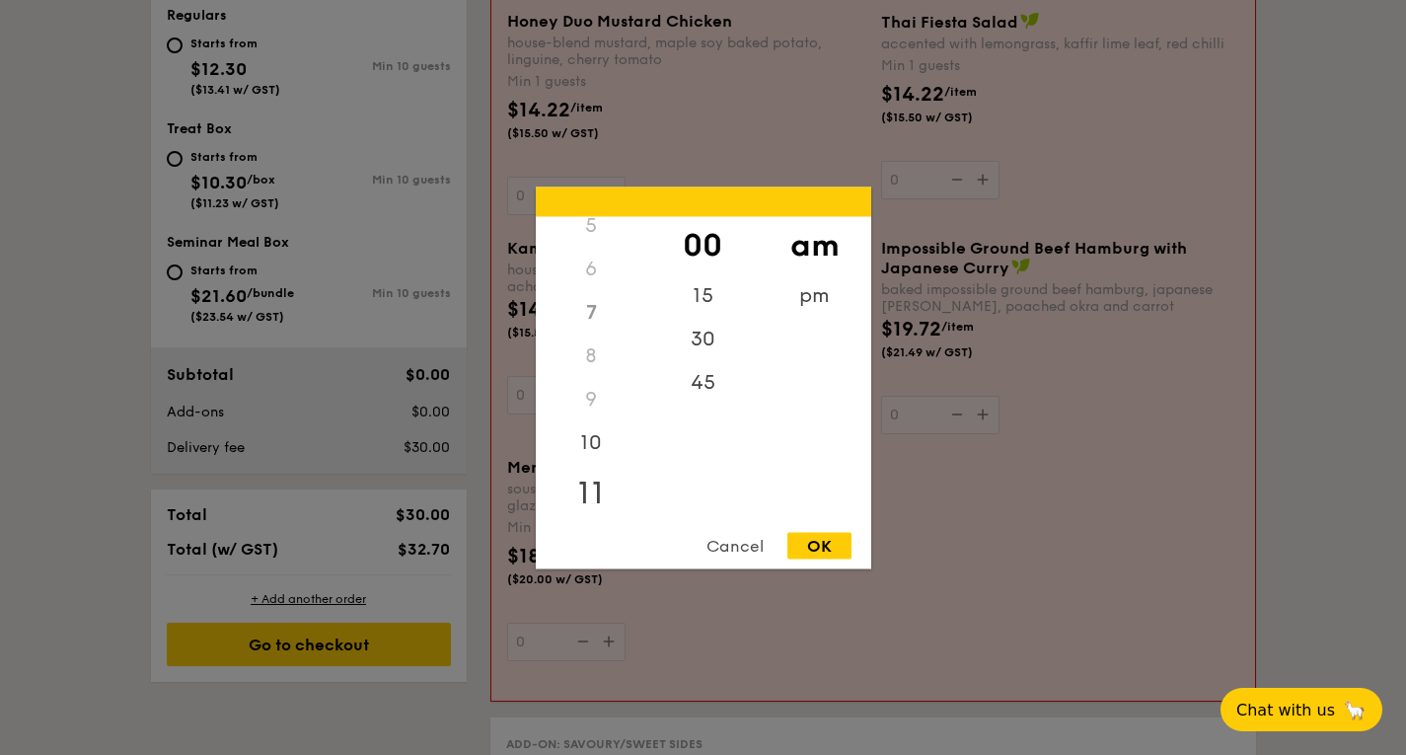
scroll to position [234, 0]
click at [588, 504] on div "11" at bounding box center [592, 488] width 112 height 57
click at [701, 235] on div "00" at bounding box center [703, 244] width 112 height 57
click at [802, 552] on div "OK" at bounding box center [820, 545] width 64 height 27
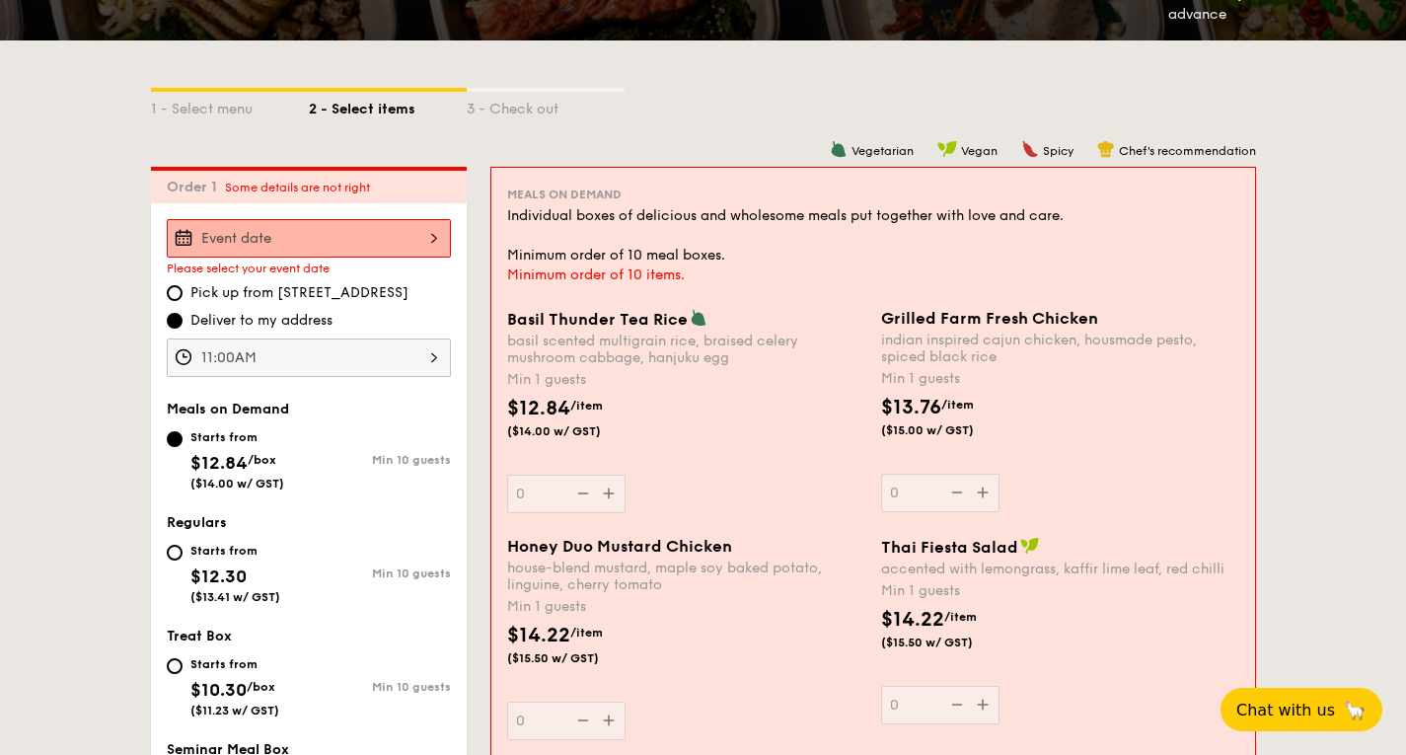
scroll to position [388, 0]
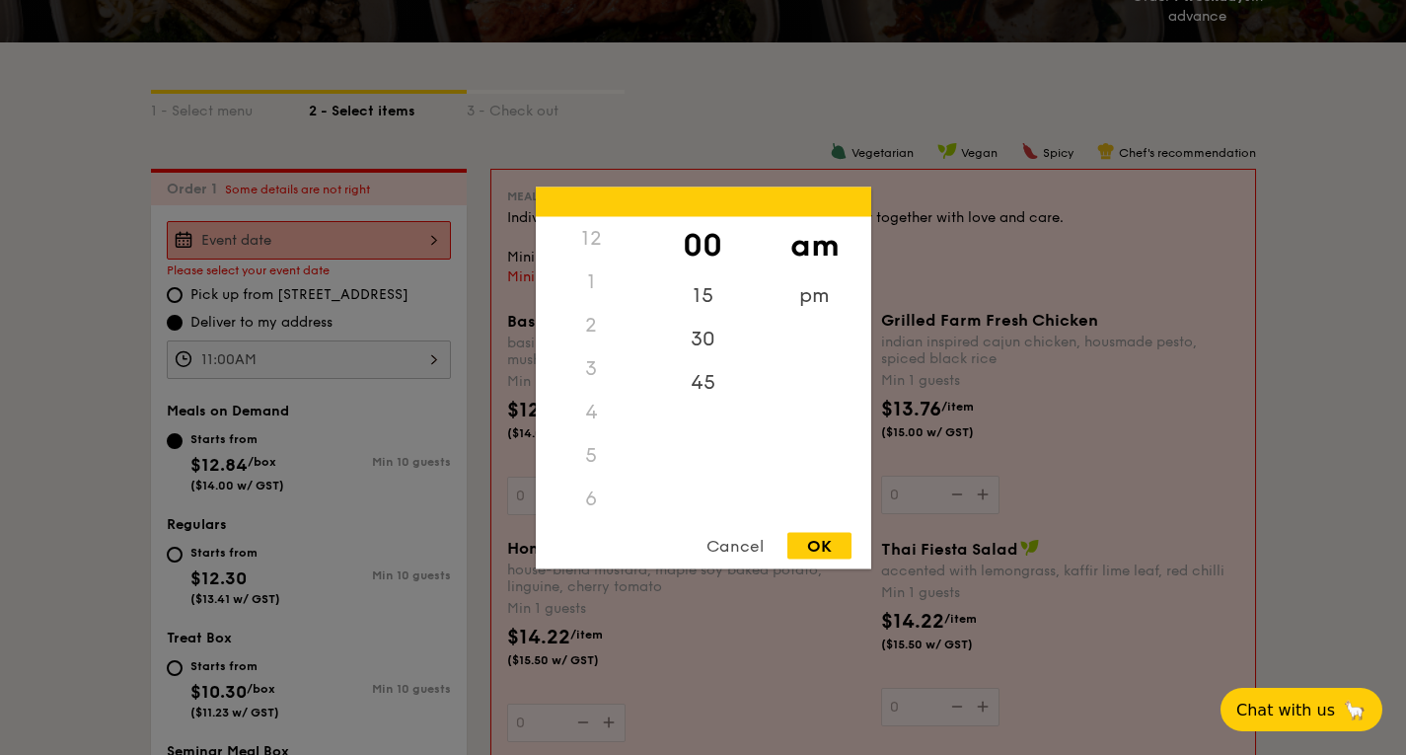
click at [272, 363] on div "11:00AM 12 1 2 3 4 5 6 7 8 9 10 11 00 15 30 45 am pm Cancel OK" at bounding box center [309, 359] width 284 height 38
click at [697, 315] on div "15" at bounding box center [703, 301] width 112 height 57
click at [819, 537] on div "OK" at bounding box center [820, 545] width 64 height 27
type input "11:15AM"
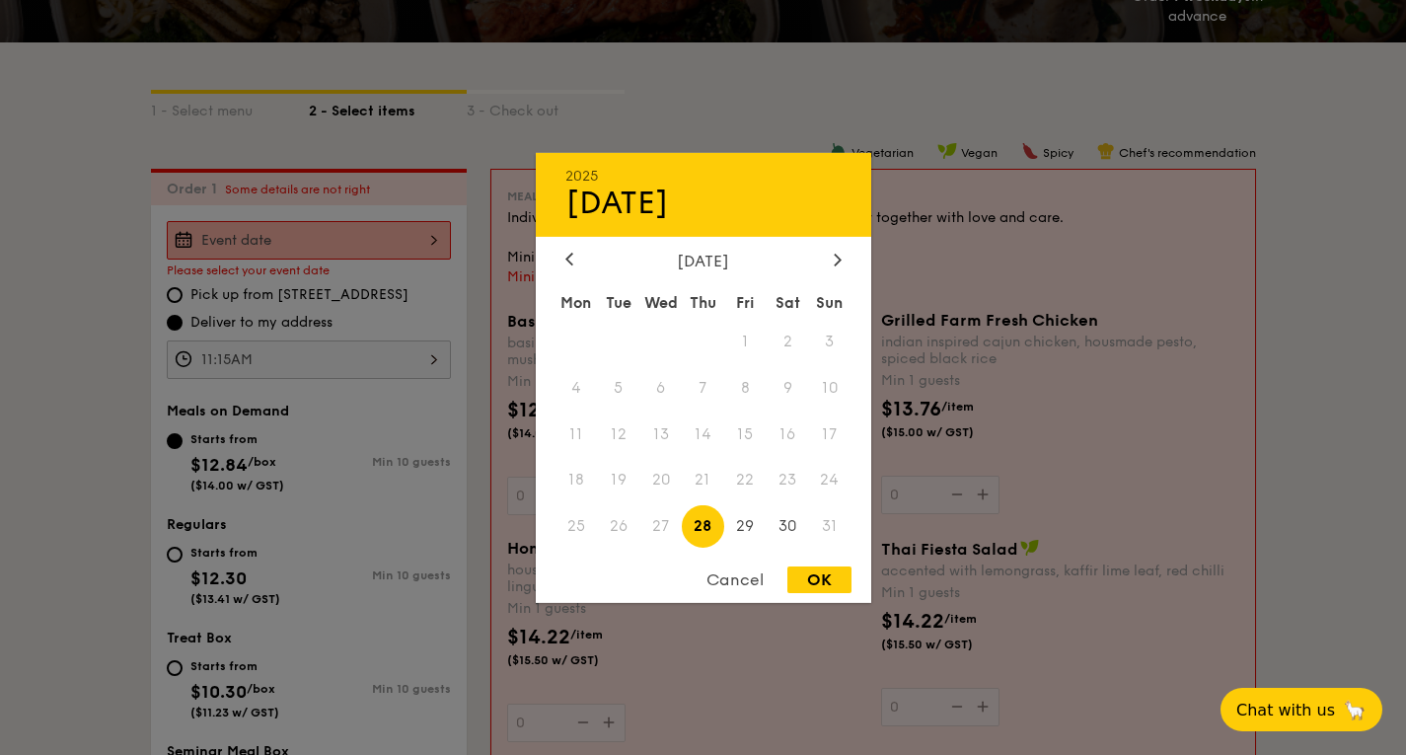
click at [401, 244] on div "2025 Aug 28 August 2025 Mon Tue Wed Thu Fri Sat Sun 1 2 3 4 5 6 7 8 9 10 11 12 …" at bounding box center [309, 240] width 284 height 38
click at [840, 258] on icon at bounding box center [837, 260] width 6 height 12
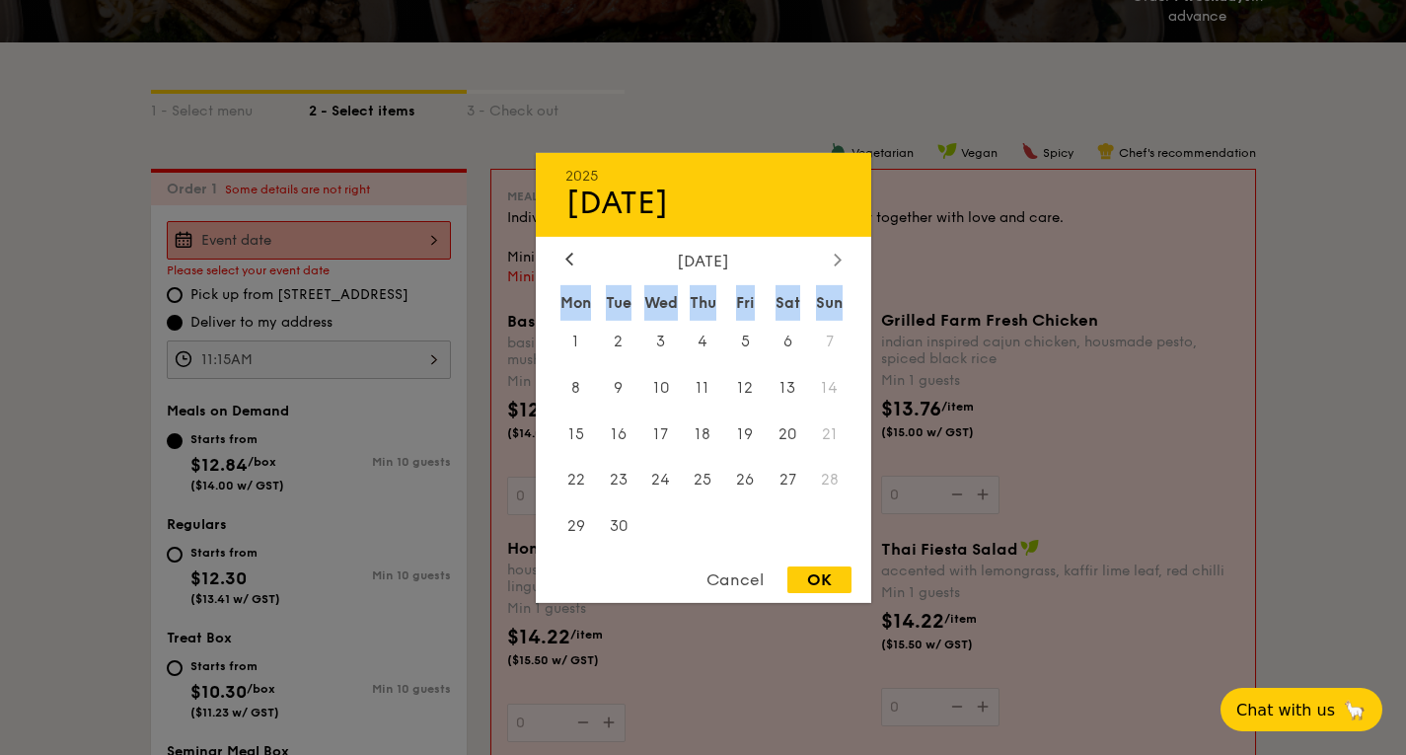
click at [840, 258] on icon at bounding box center [837, 260] width 6 height 12
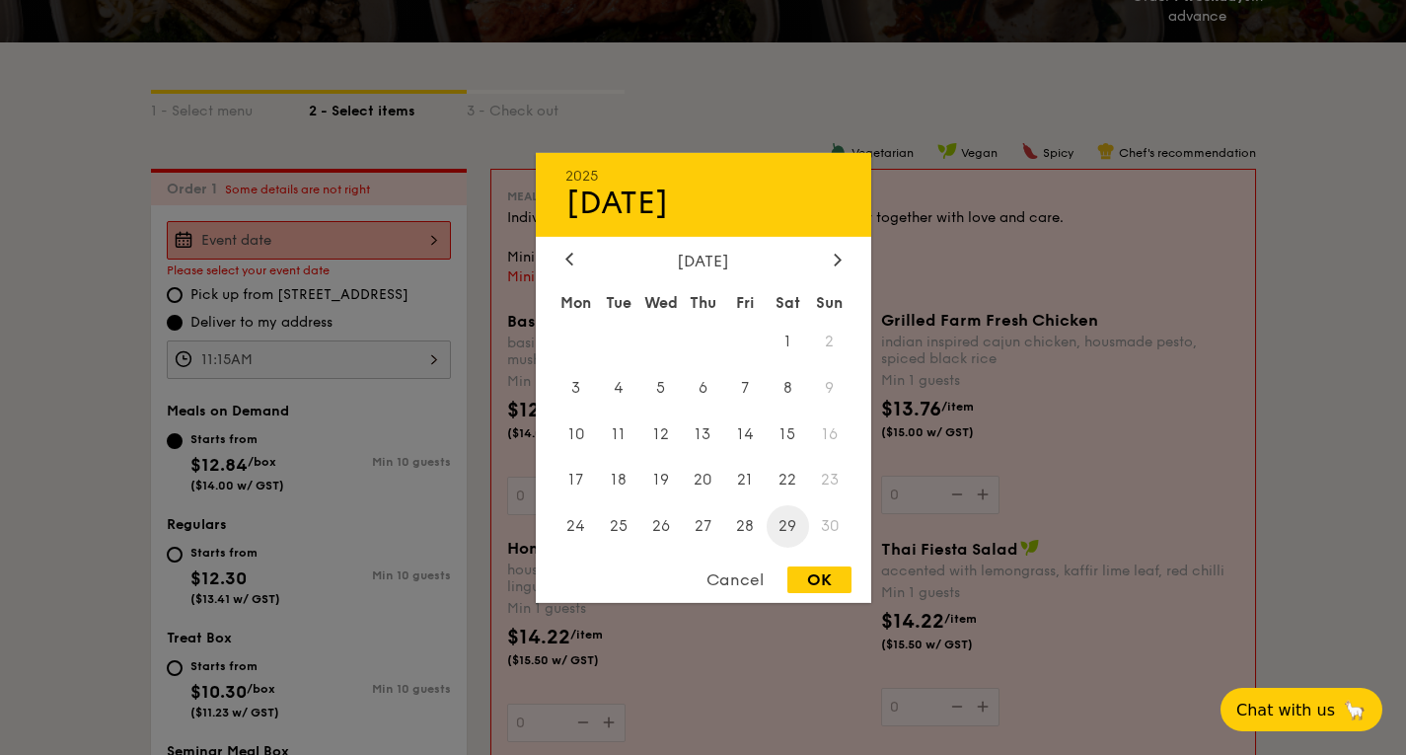
click at [794, 521] on span "29" at bounding box center [788, 526] width 42 height 42
click at [828, 556] on div "2025 Nov 29 November 2025 Mon Tue Wed Thu Fri Sat Sun 1 2 3 4 5 6 7 8 9 10 11 1…" at bounding box center [704, 377] width 336 height 450
click at [828, 565] on div "2025 Nov 29 November 2025 Mon Tue Wed Thu Fri Sat Sun 1 2 3 4 5 6 7 8 9 10 11 1…" at bounding box center [704, 377] width 336 height 450
click at [831, 580] on div "OK" at bounding box center [820, 580] width 64 height 27
type input "Nov 29, 2025"
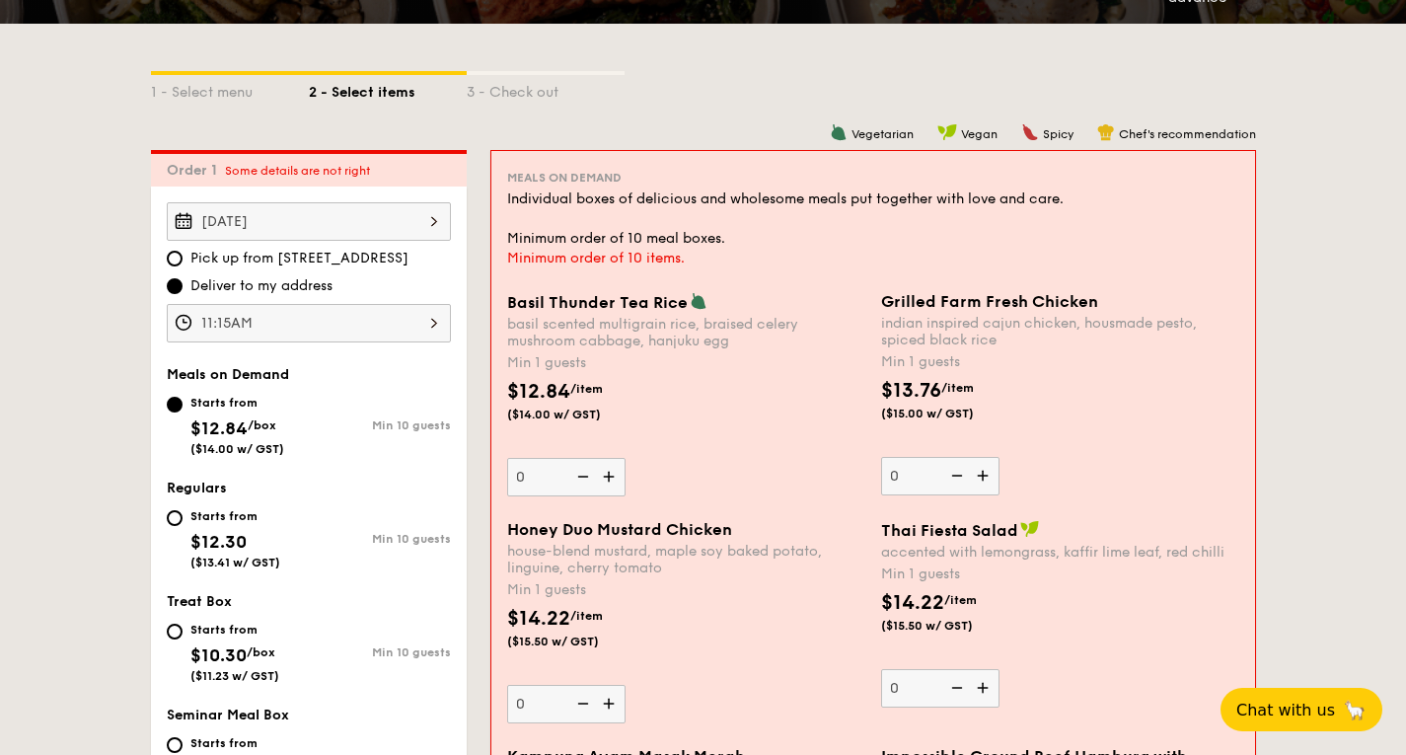
scroll to position [408, 0]
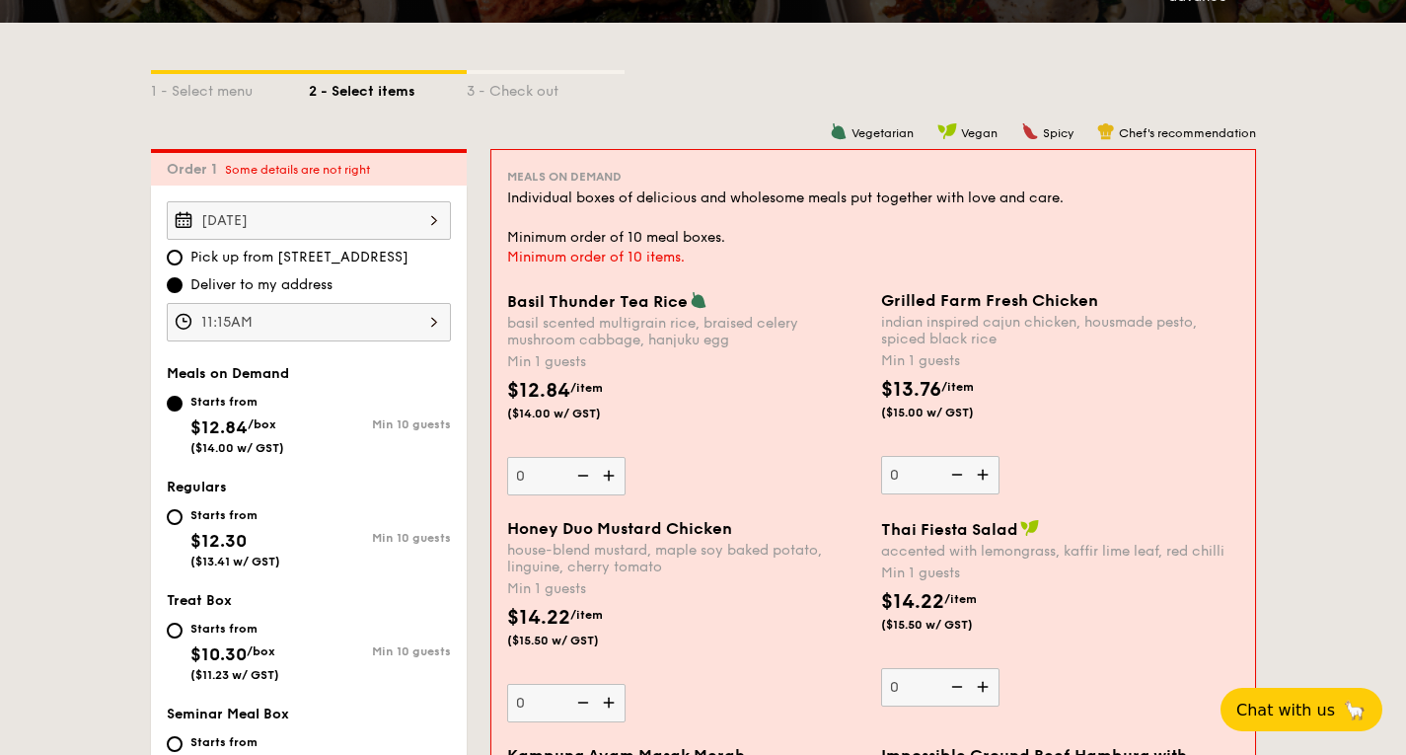
click at [612, 480] on img at bounding box center [611, 476] width 30 height 38
click at [612, 480] on input "0" at bounding box center [566, 476] width 118 height 38
click at [612, 480] on img at bounding box center [611, 476] width 30 height 38
click at [612, 480] on input "1" at bounding box center [566, 476] width 118 height 38
click at [612, 480] on img at bounding box center [611, 476] width 30 height 38
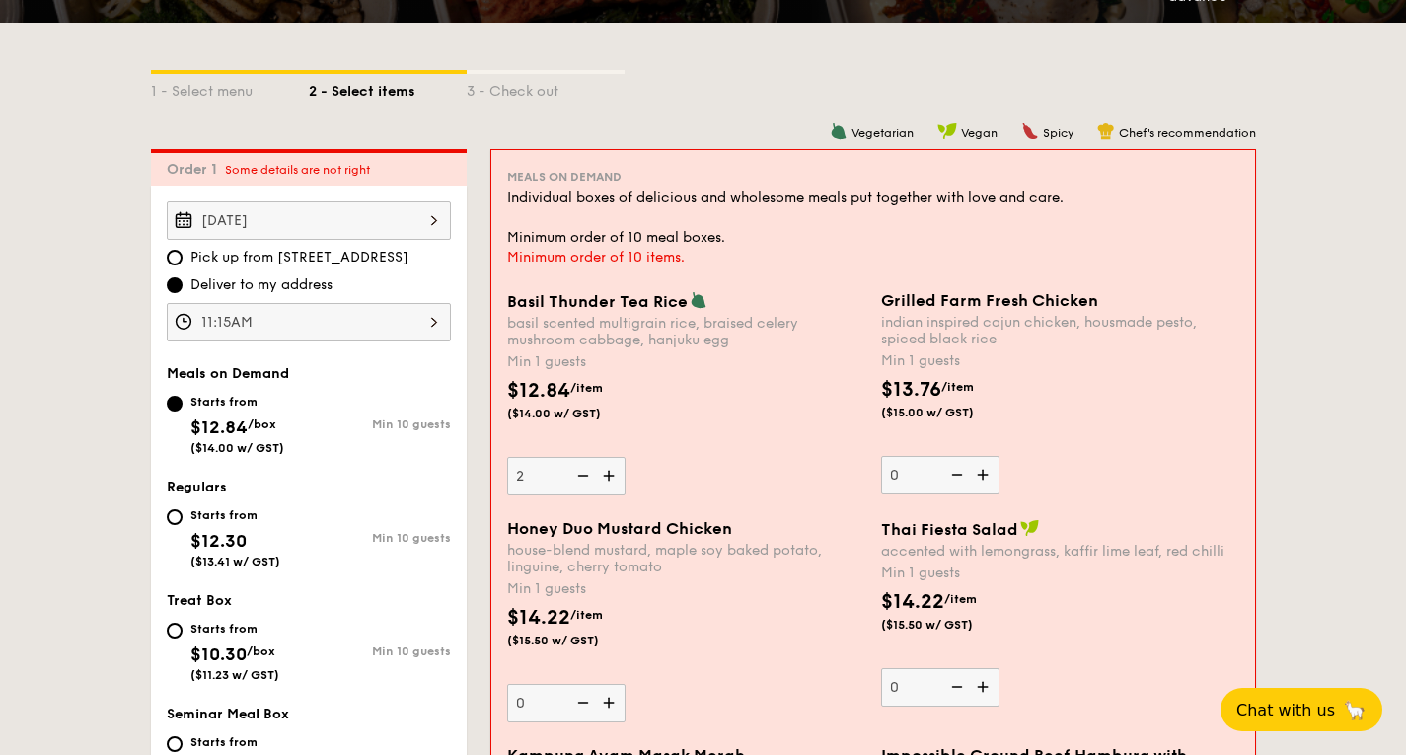
click at [612, 480] on input "2" at bounding box center [566, 476] width 118 height 38
click at [612, 480] on img at bounding box center [611, 476] width 30 height 38
click at [612, 480] on input "3" at bounding box center [566, 476] width 118 height 38
click at [612, 480] on img at bounding box center [611, 476] width 30 height 38
click at [612, 480] on input "4" at bounding box center [566, 476] width 118 height 38
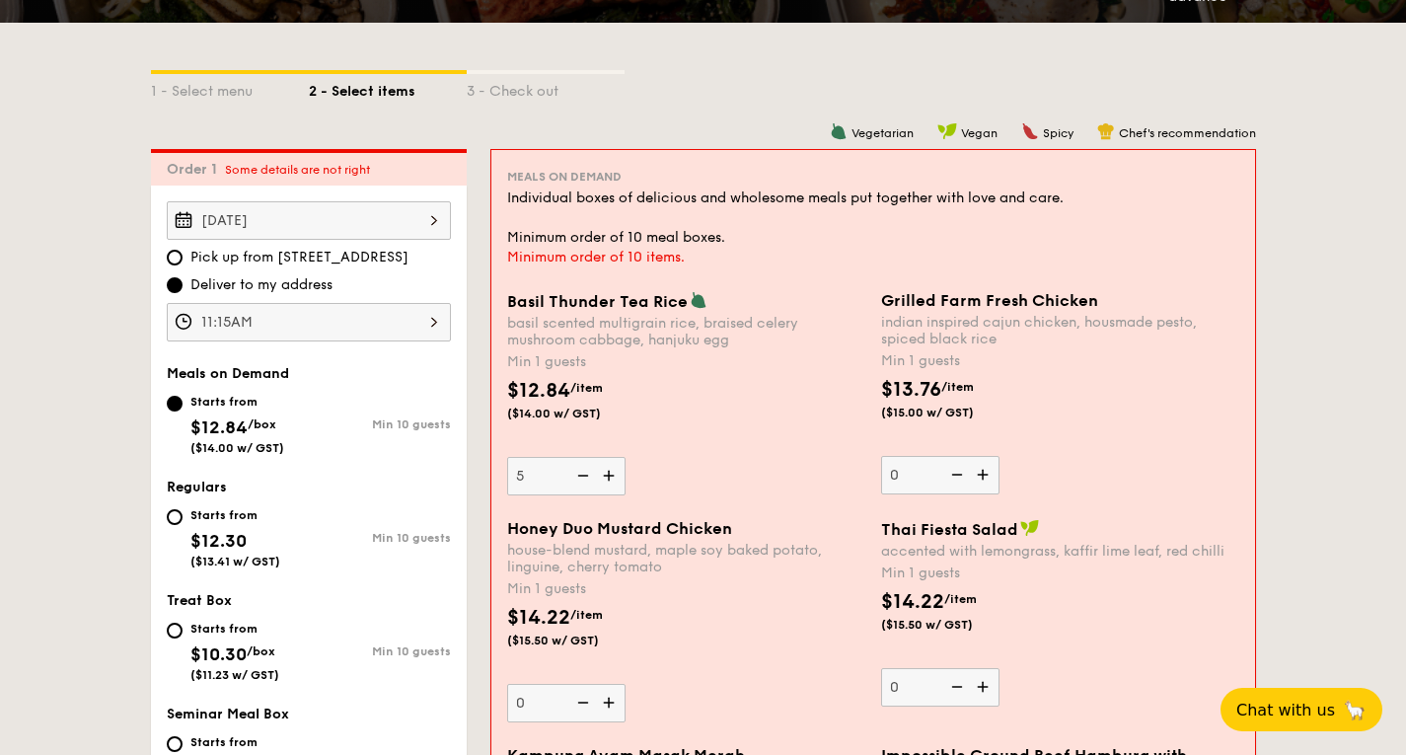
click at [612, 480] on img at bounding box center [611, 476] width 30 height 38
click at [612, 480] on input "5" at bounding box center [566, 476] width 118 height 38
type input "6"
click at [534, 479] on input "6" at bounding box center [566, 476] width 118 height 38
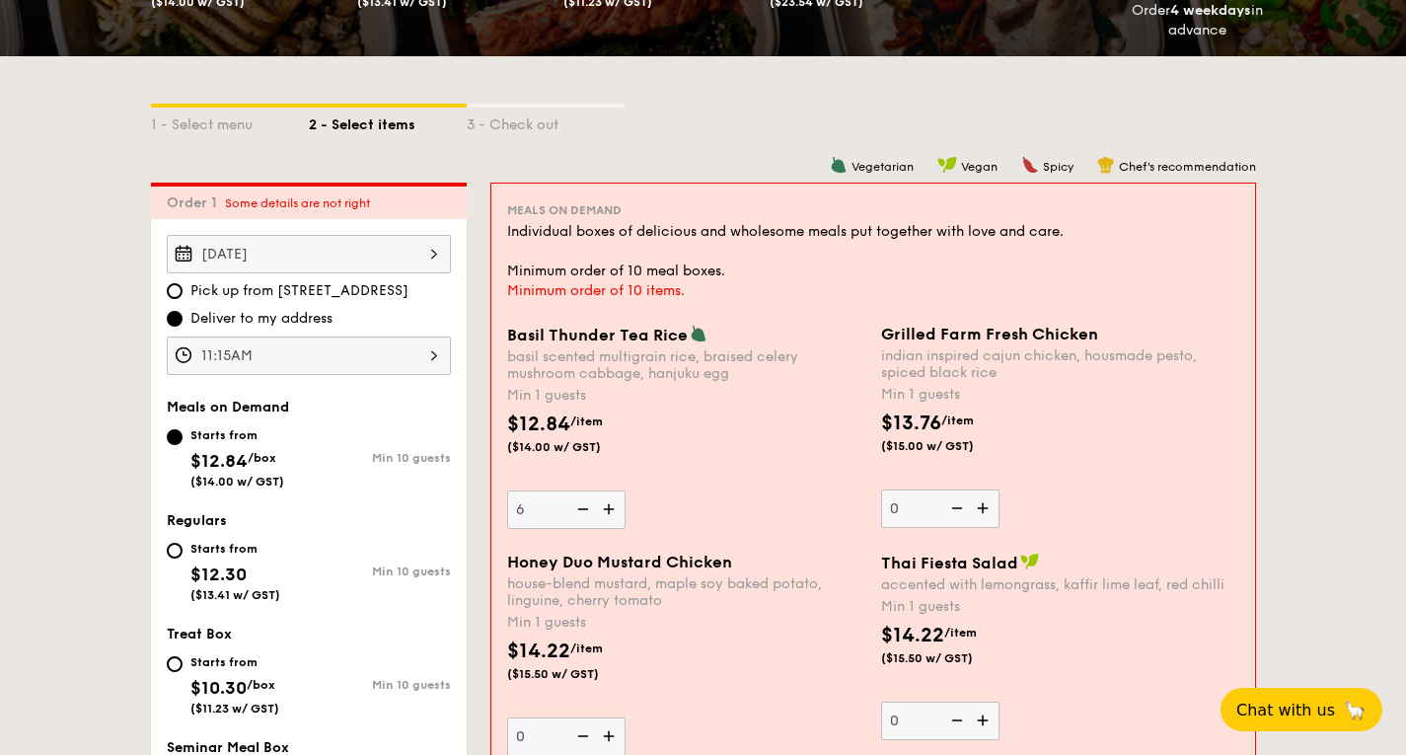
scroll to position [428, 0]
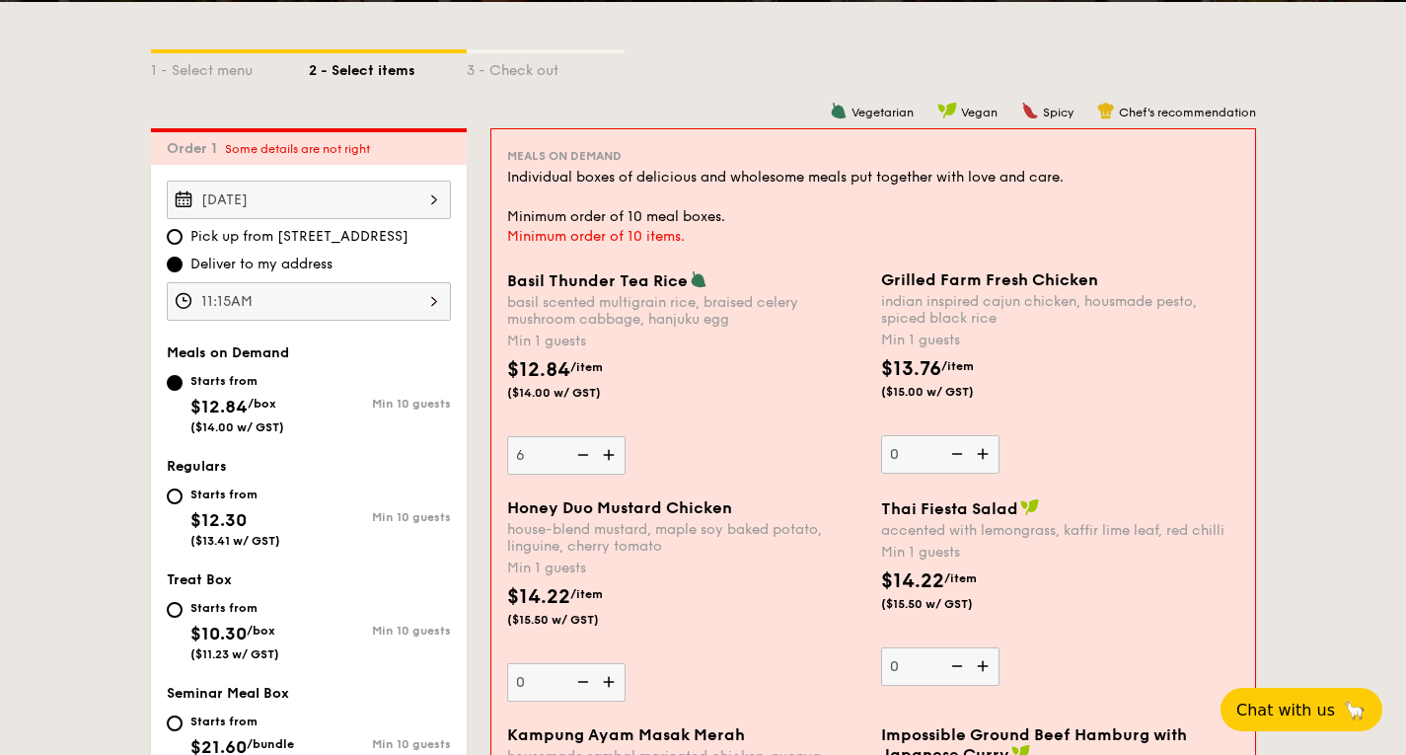
click at [976, 676] on img at bounding box center [985, 666] width 30 height 38
click at [976, 676] on input "0" at bounding box center [940, 666] width 118 height 38
click at [976, 676] on img at bounding box center [985, 666] width 30 height 38
click at [976, 676] on input "1" at bounding box center [940, 666] width 118 height 38
click at [976, 676] on img at bounding box center [985, 666] width 30 height 38
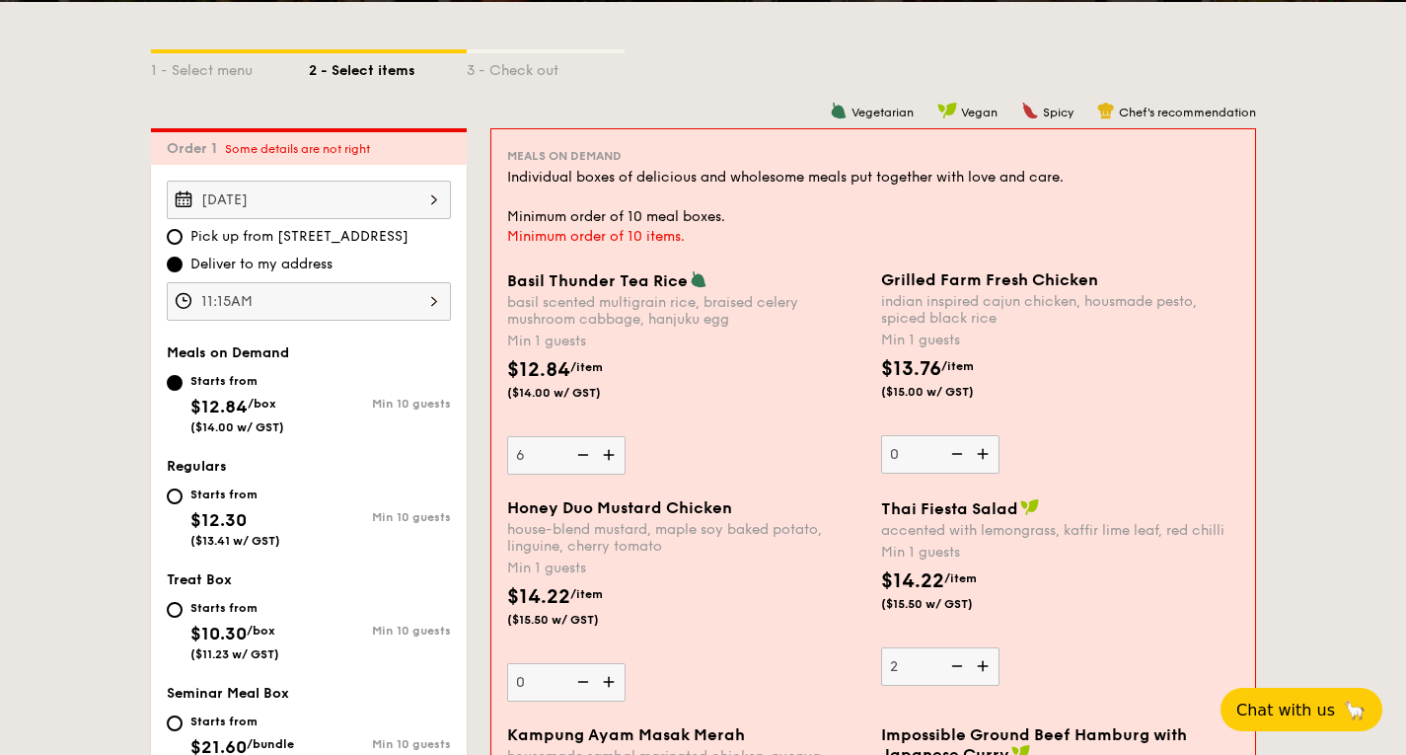
click at [976, 676] on input "2" at bounding box center [940, 666] width 118 height 38
click at [976, 676] on img at bounding box center [985, 666] width 30 height 38
click at [976, 676] on input "3" at bounding box center [940, 666] width 118 height 38
type input "4"
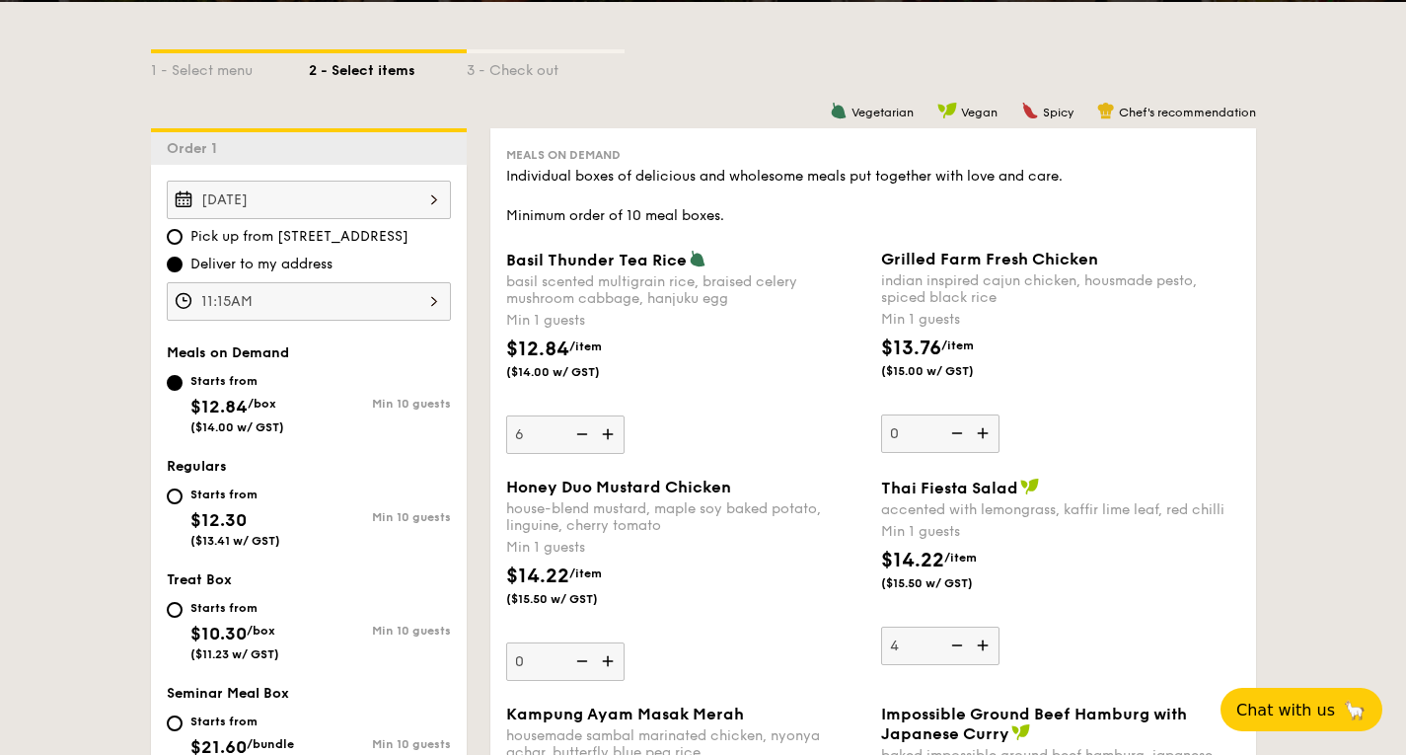
click at [1034, 565] on div "$14.22 /item ($15.50 w/ GST)" at bounding box center [1060, 580] width 375 height 69
click at [1000, 627] on input "4" at bounding box center [940, 646] width 118 height 38
click at [1034, 565] on div "$14.22 /item ($15.50 w/ GST)" at bounding box center [1060, 580] width 375 height 69
click at [1000, 627] on input "4" at bounding box center [940, 646] width 118 height 38
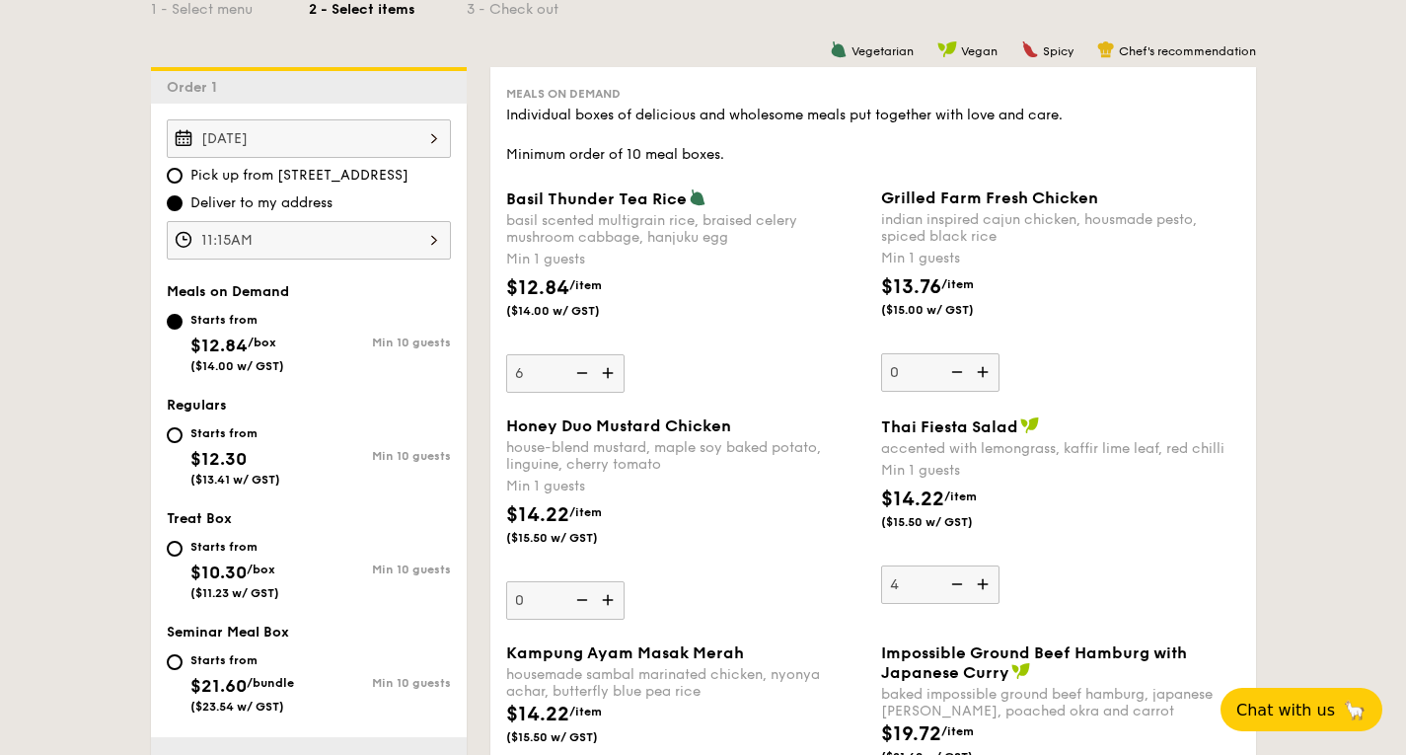
scroll to position [496, 0]
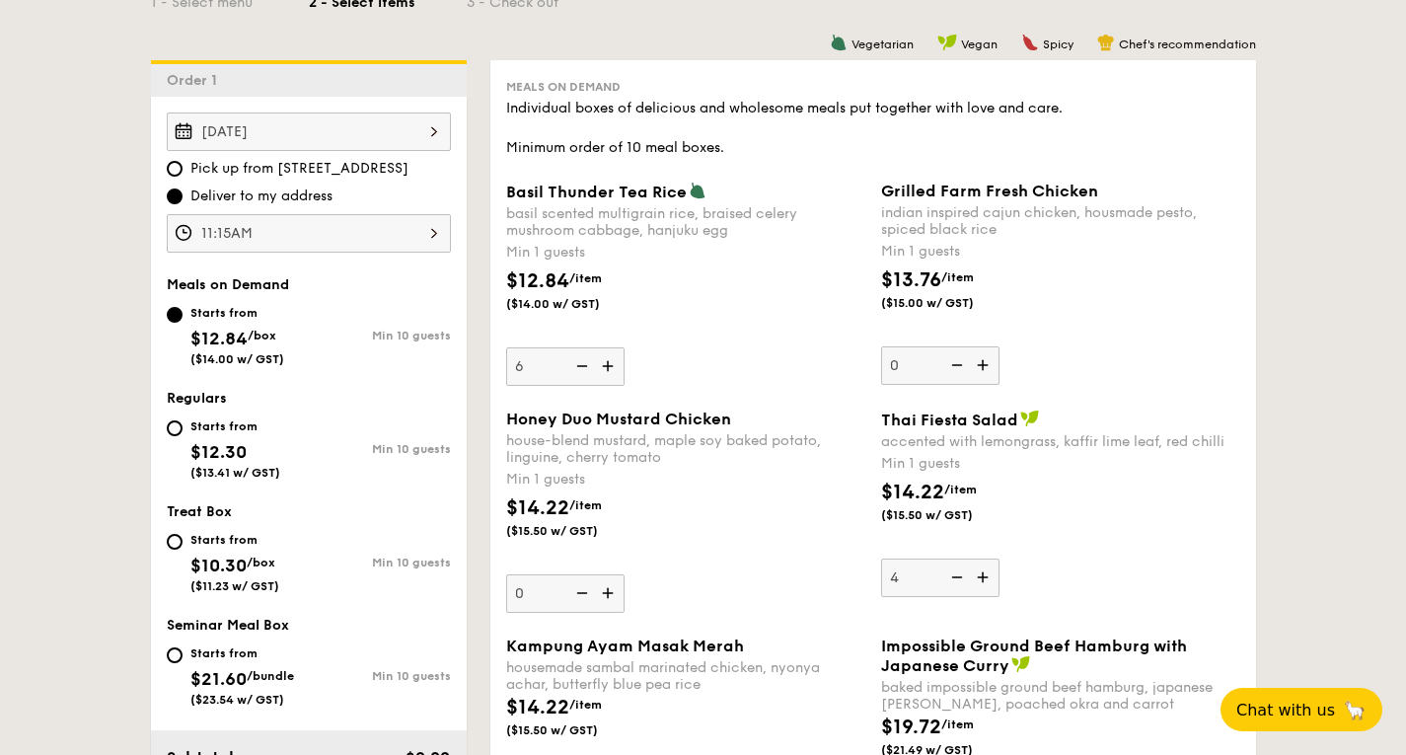
click at [231, 574] on span "$10.30" at bounding box center [218, 566] width 56 height 22
click at [183, 550] on input "Starts from $10.30 /box ($11.23 w/ GST) Min 10 guests" at bounding box center [175, 542] width 16 height 16
radio input "true"
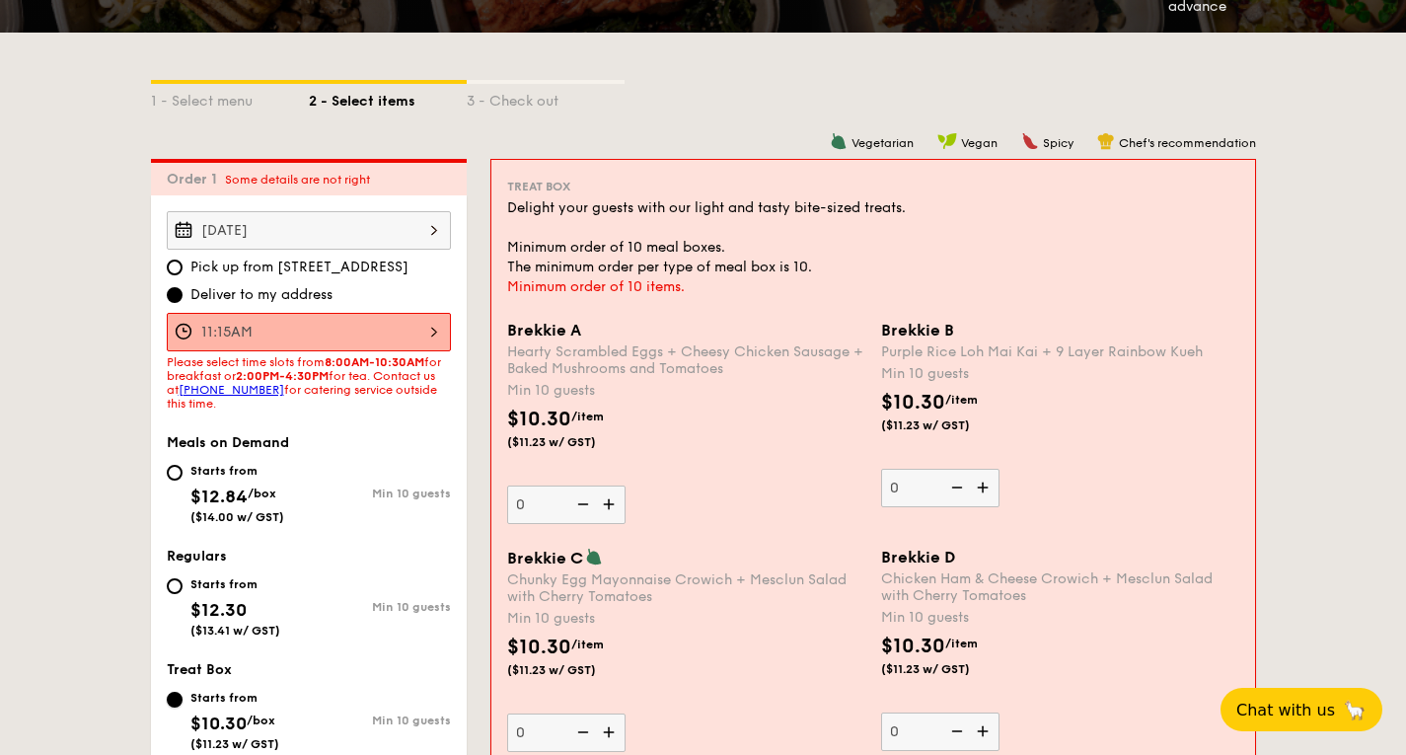
scroll to position [402, 0]
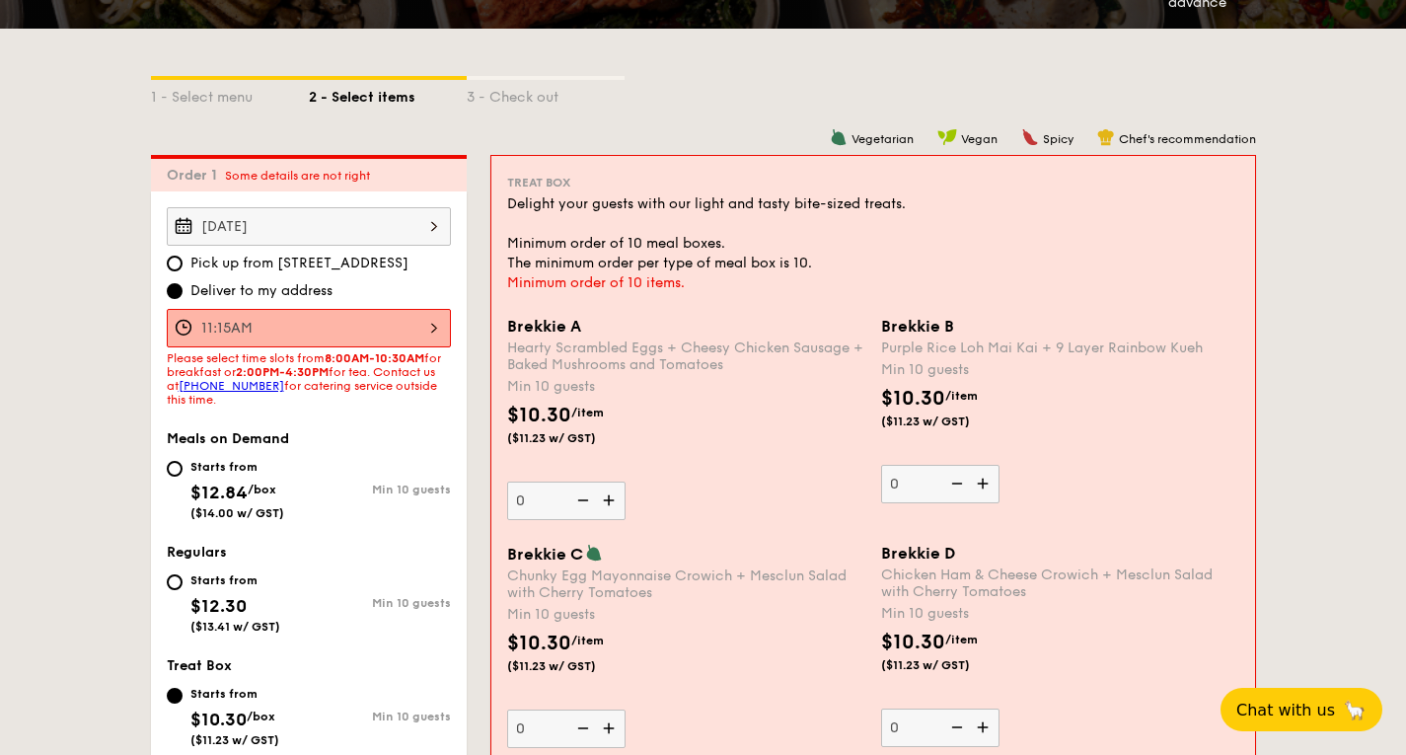
click at [231, 606] on span "$12.30" at bounding box center [218, 606] width 56 height 22
click at [183, 590] on input "Starts from $12.30 ($13.41 w/ GST) Min 10 guests" at bounding box center [175, 582] width 16 height 16
radio input "true"
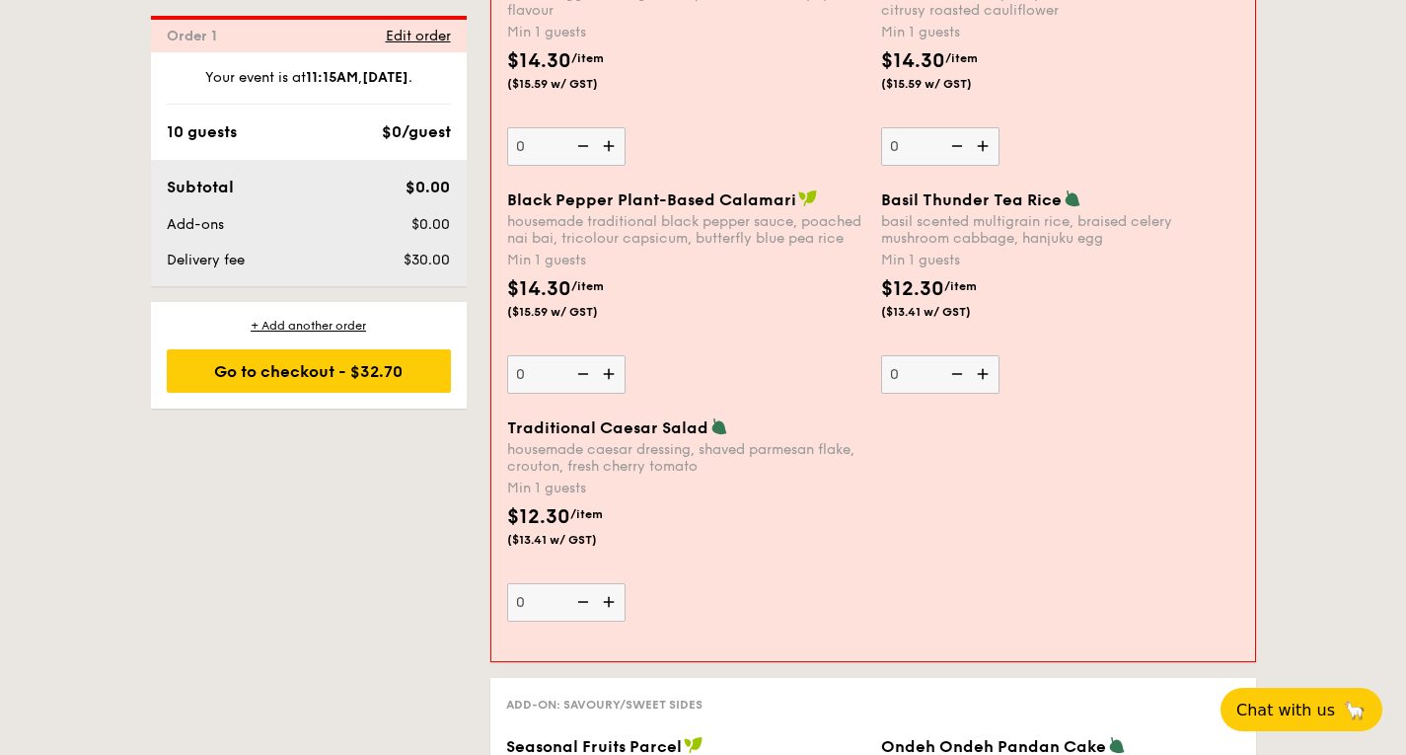
scroll to position [2350, 0]
click at [983, 364] on img at bounding box center [985, 373] width 30 height 38
click at [983, 364] on input "0" at bounding box center [940, 373] width 118 height 38
click at [983, 364] on img at bounding box center [985, 373] width 30 height 38
click at [983, 364] on input "1" at bounding box center [940, 373] width 118 height 38
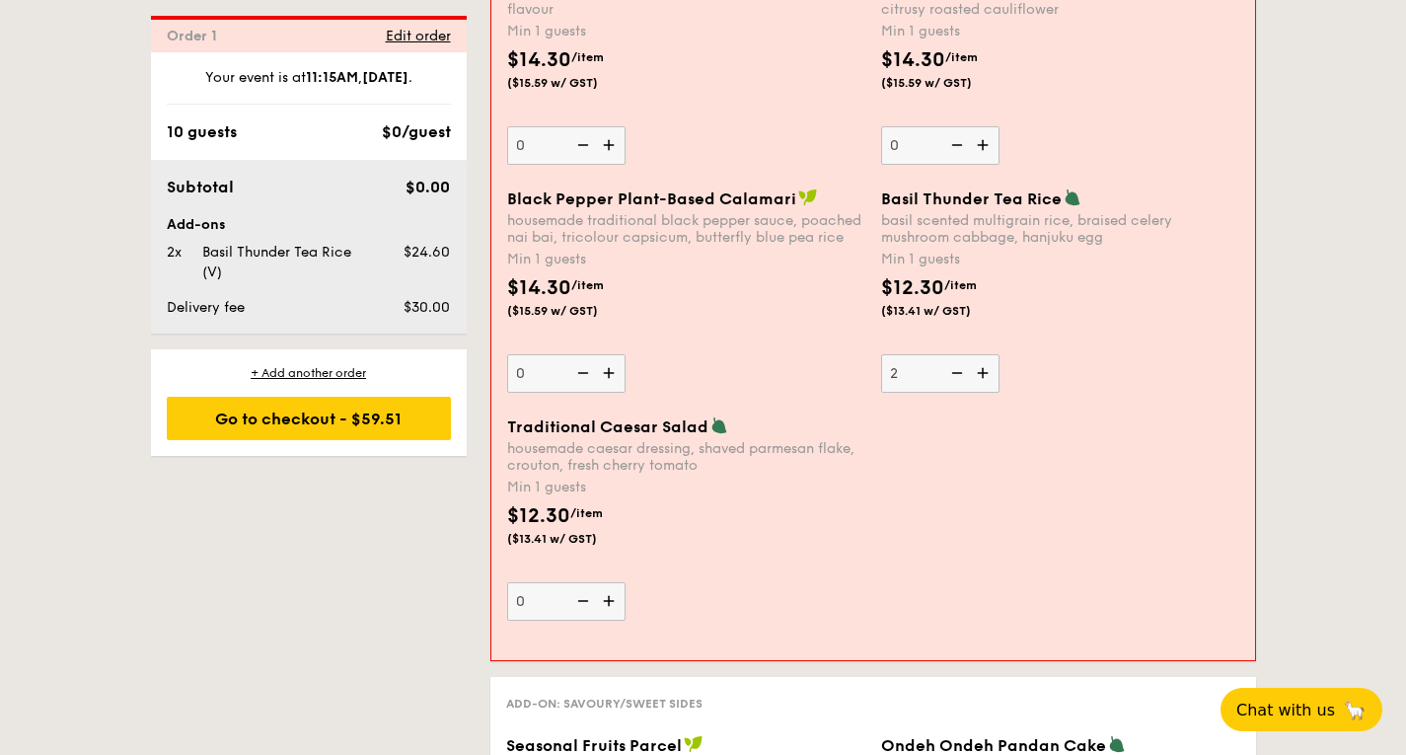
click at [983, 364] on img at bounding box center [985, 373] width 30 height 38
click at [983, 364] on input "2" at bounding box center [940, 373] width 118 height 38
click at [983, 364] on img at bounding box center [985, 373] width 30 height 38
click at [983, 364] on input "3" at bounding box center [940, 373] width 118 height 38
click at [983, 364] on img at bounding box center [985, 373] width 30 height 38
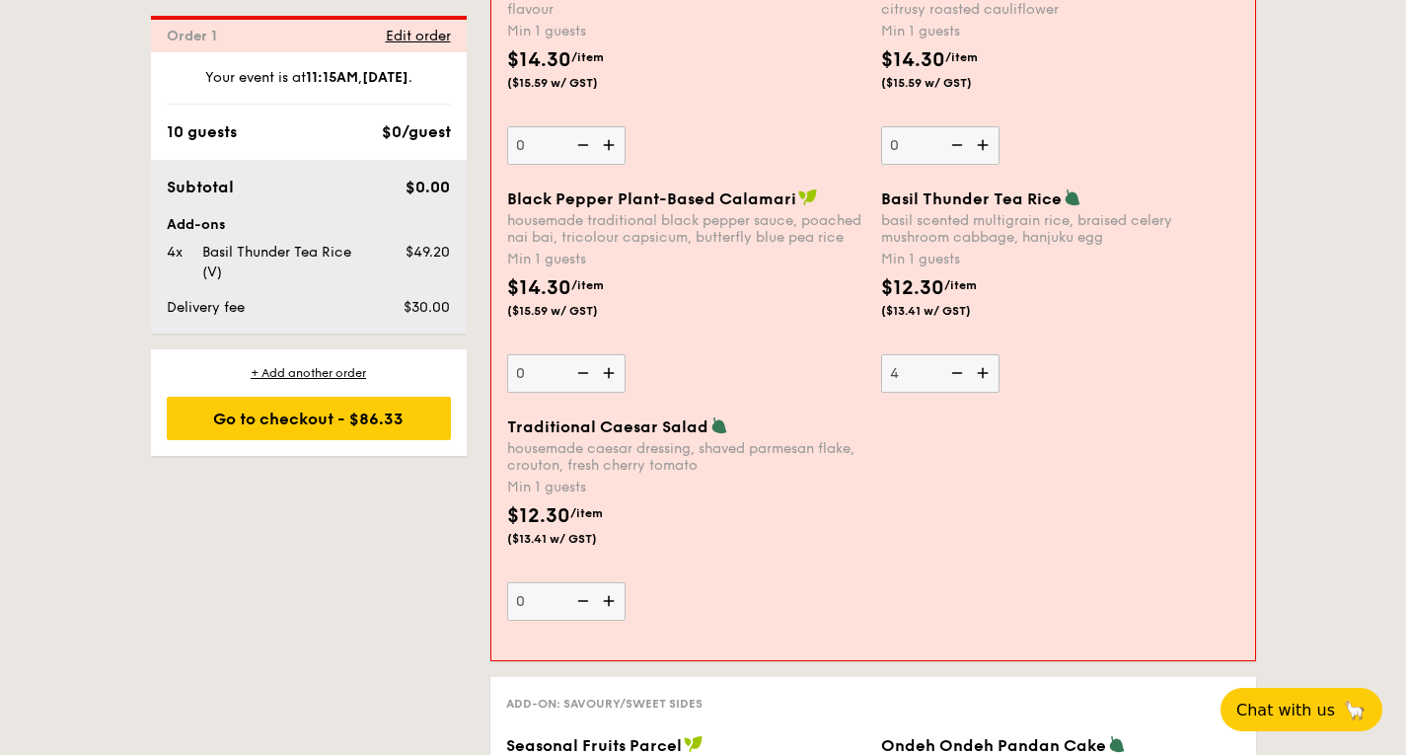
click at [983, 364] on input "4" at bounding box center [940, 373] width 118 height 38
click at [983, 364] on img at bounding box center [985, 373] width 30 height 38
click at [983, 364] on input "5" at bounding box center [940, 373] width 118 height 38
type input "6"
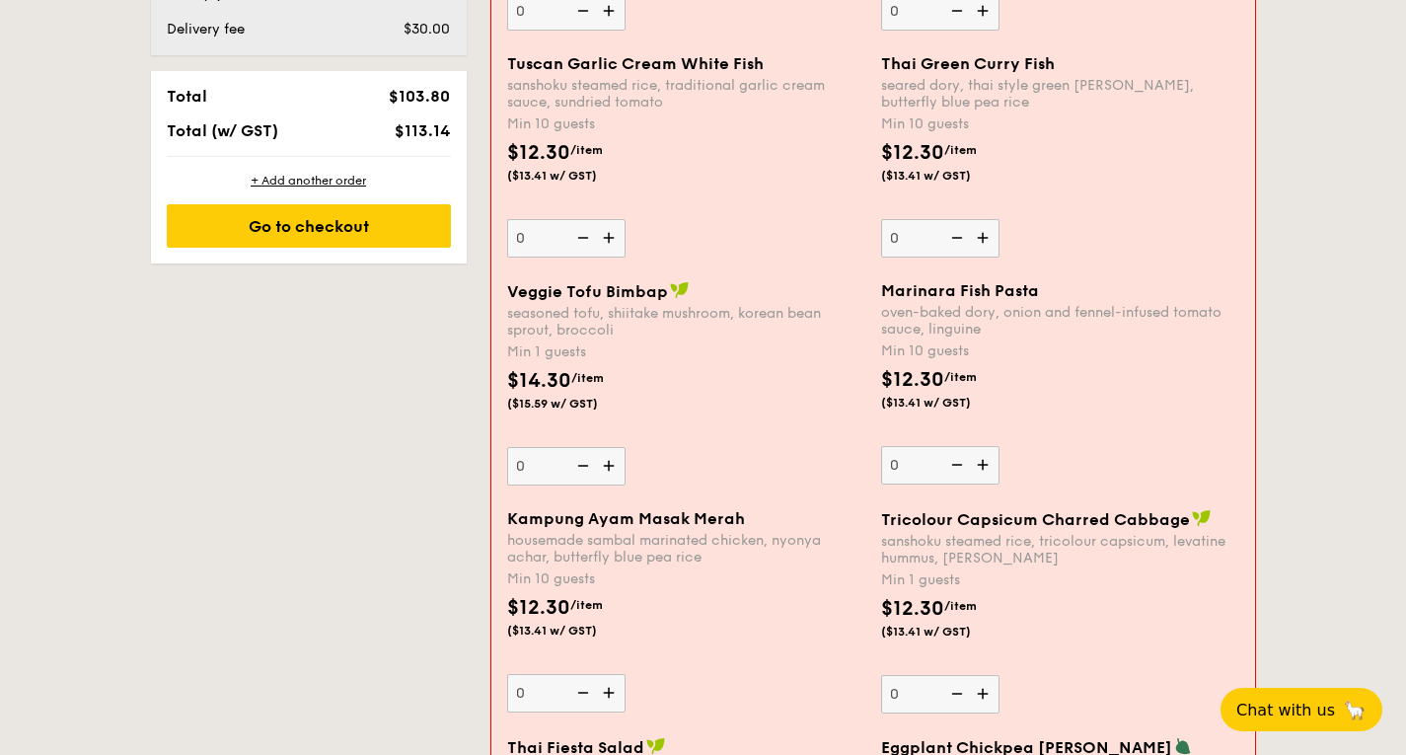
scroll to position [1344, 0]
click at [607, 465] on img at bounding box center [611, 467] width 30 height 38
click at [607, 465] on input "0" at bounding box center [566, 467] width 118 height 38
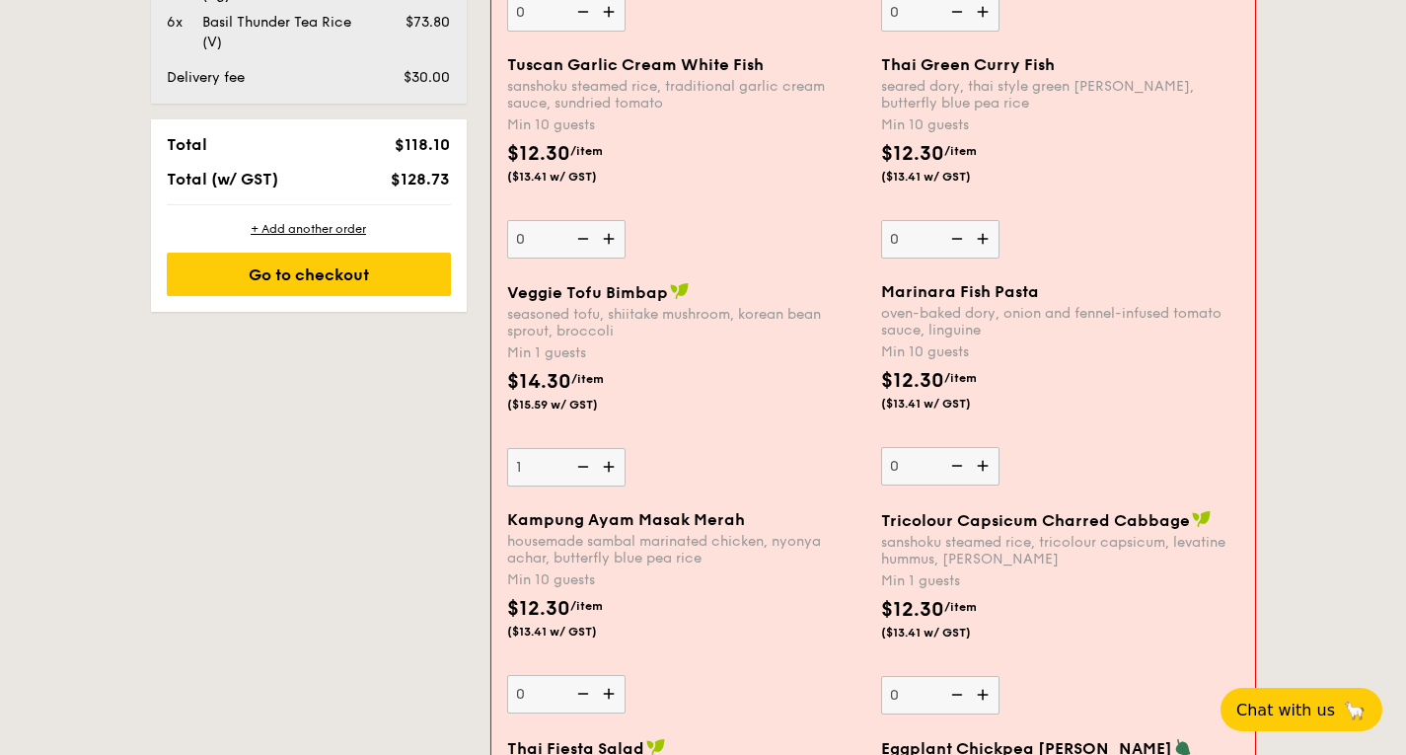
click at [607, 465] on img at bounding box center [611, 467] width 30 height 38
click at [607, 465] on input "1" at bounding box center [566, 467] width 118 height 38
click at [607, 465] on img at bounding box center [611, 467] width 30 height 38
click at [607, 465] on input "2" at bounding box center [566, 467] width 118 height 38
click at [607, 465] on img at bounding box center [611, 467] width 30 height 38
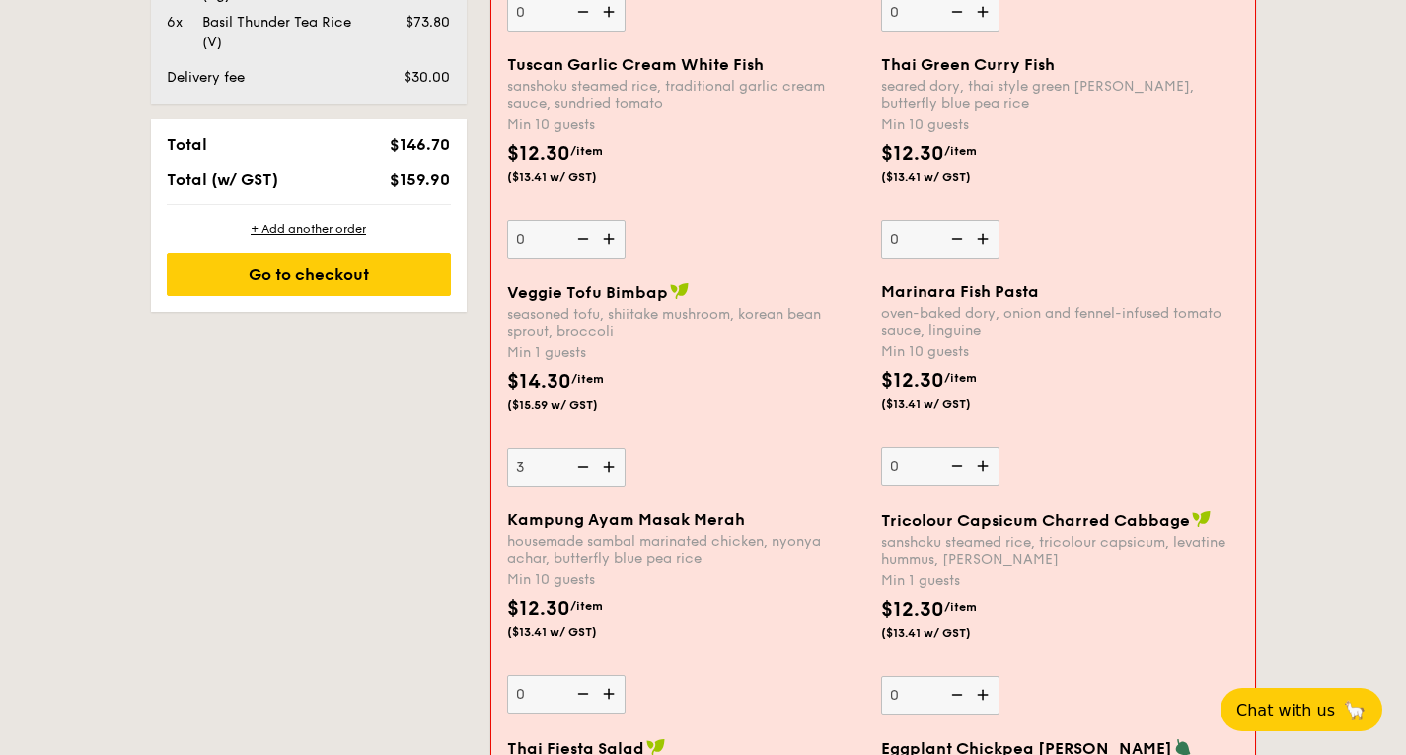
click at [607, 465] on input "3" at bounding box center [566, 467] width 118 height 38
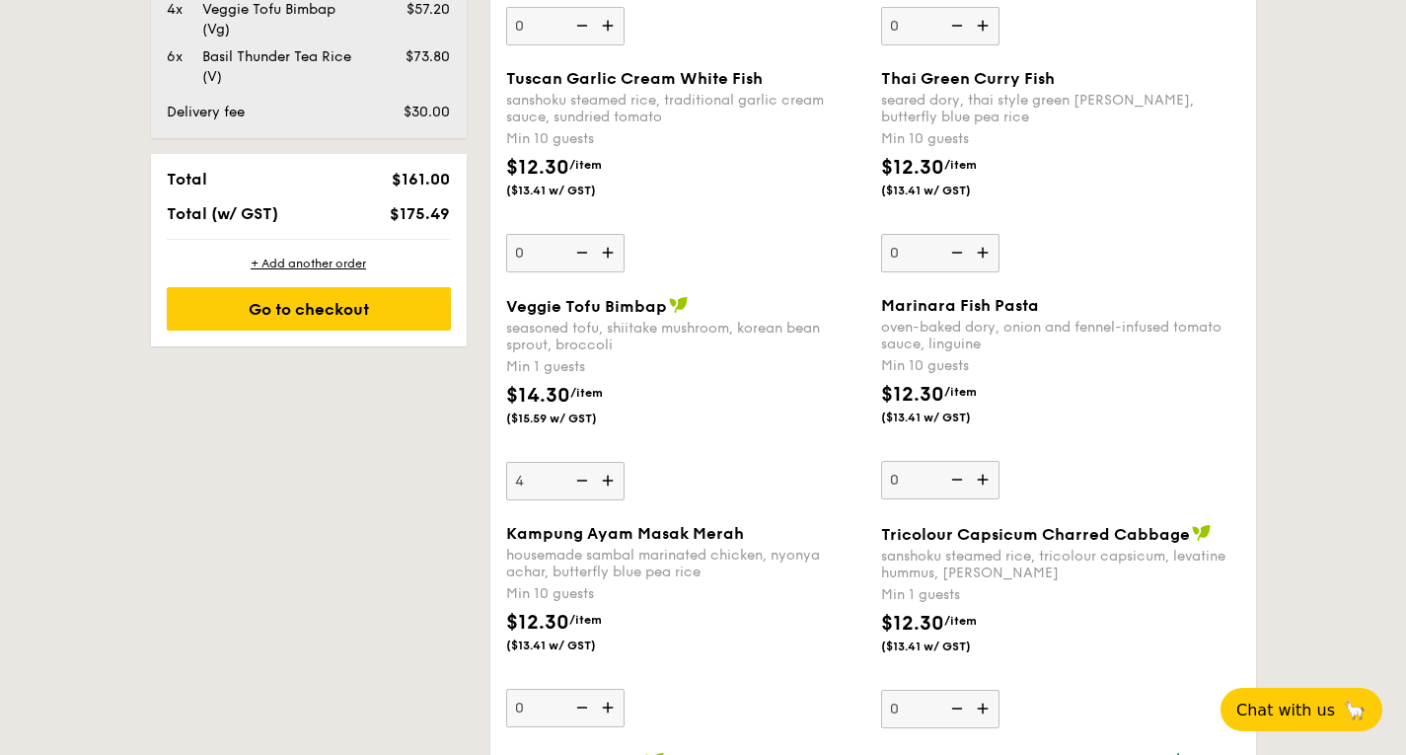
scroll to position [1309, 0]
click at [604, 481] on img at bounding box center [610, 482] width 30 height 38
click at [604, 481] on input "4" at bounding box center [565, 482] width 118 height 38
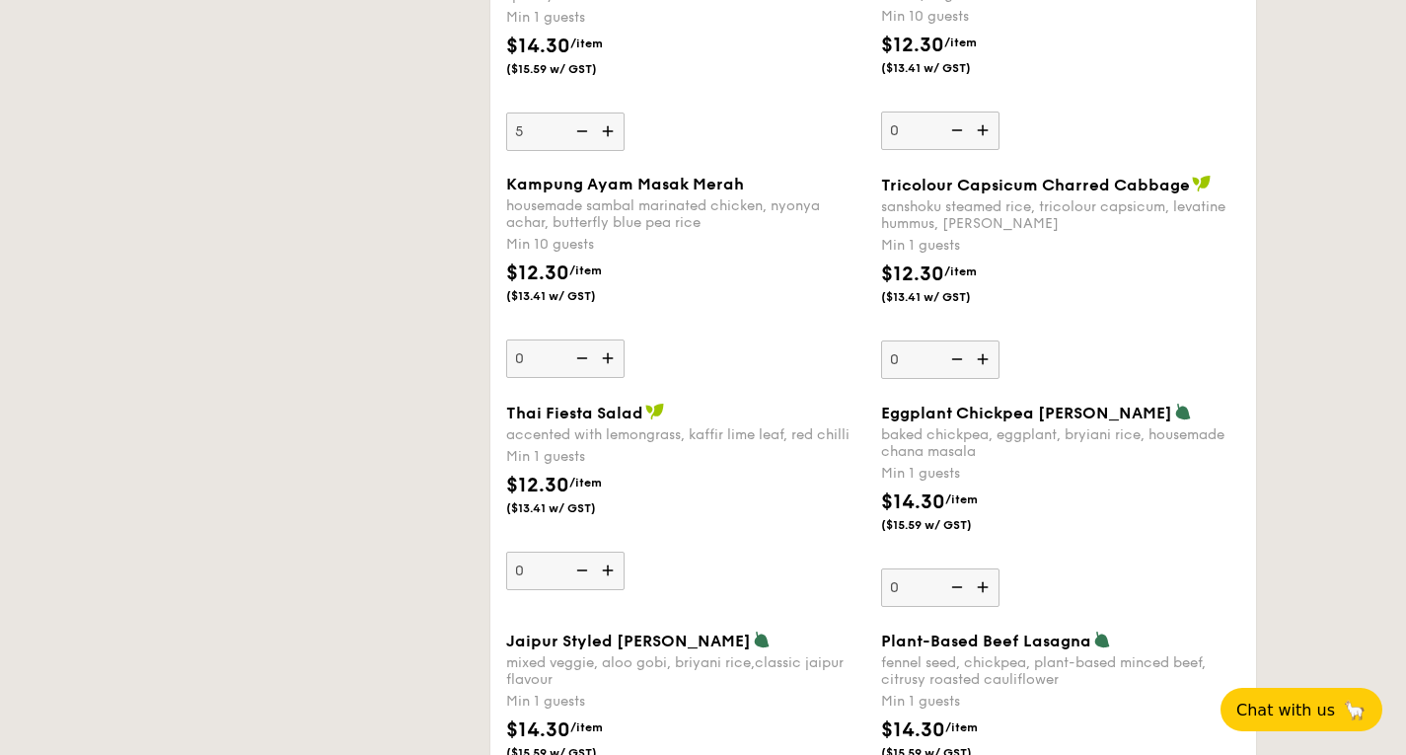
scroll to position [1669, 0]
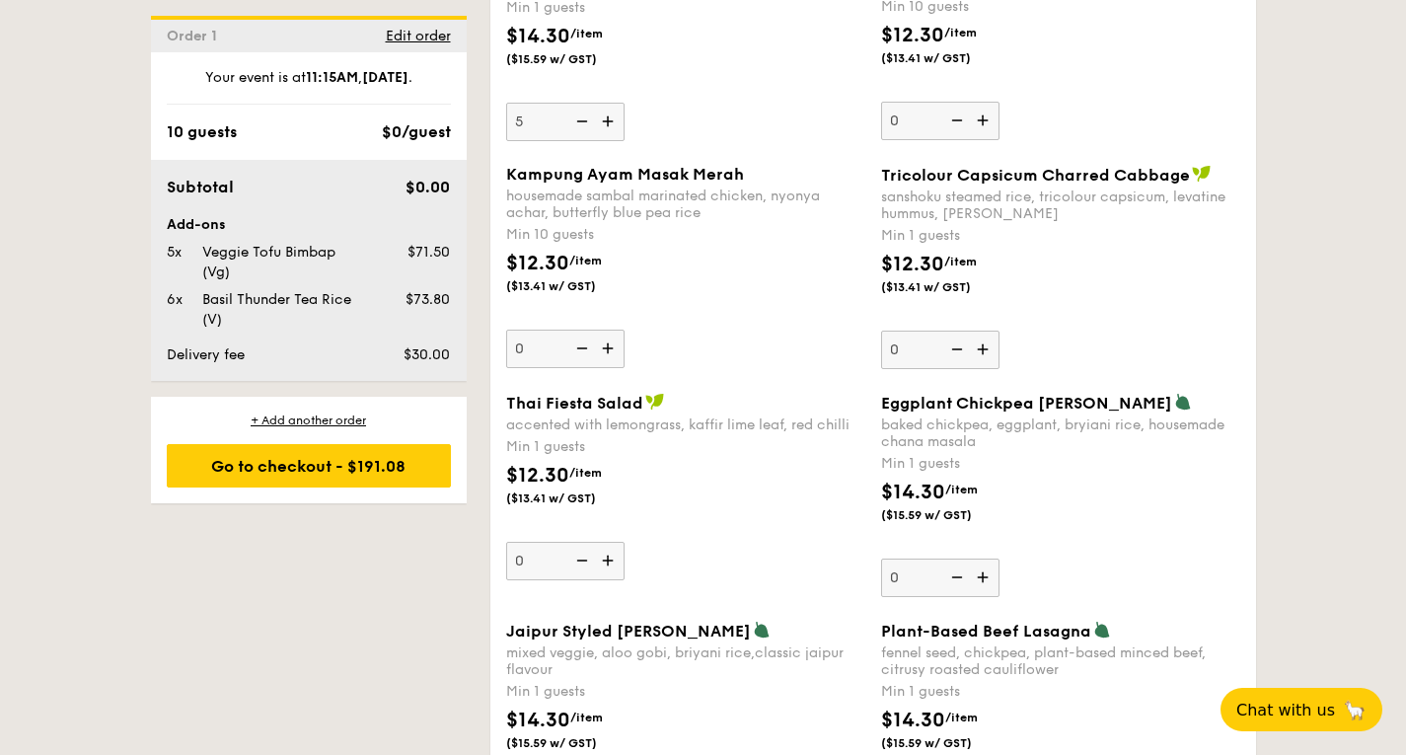
click at [814, 309] on div "$12.30 /item ($13.41 w/ GST)" at bounding box center [685, 283] width 375 height 69
click at [625, 330] on input "0" at bounding box center [565, 349] width 118 height 38
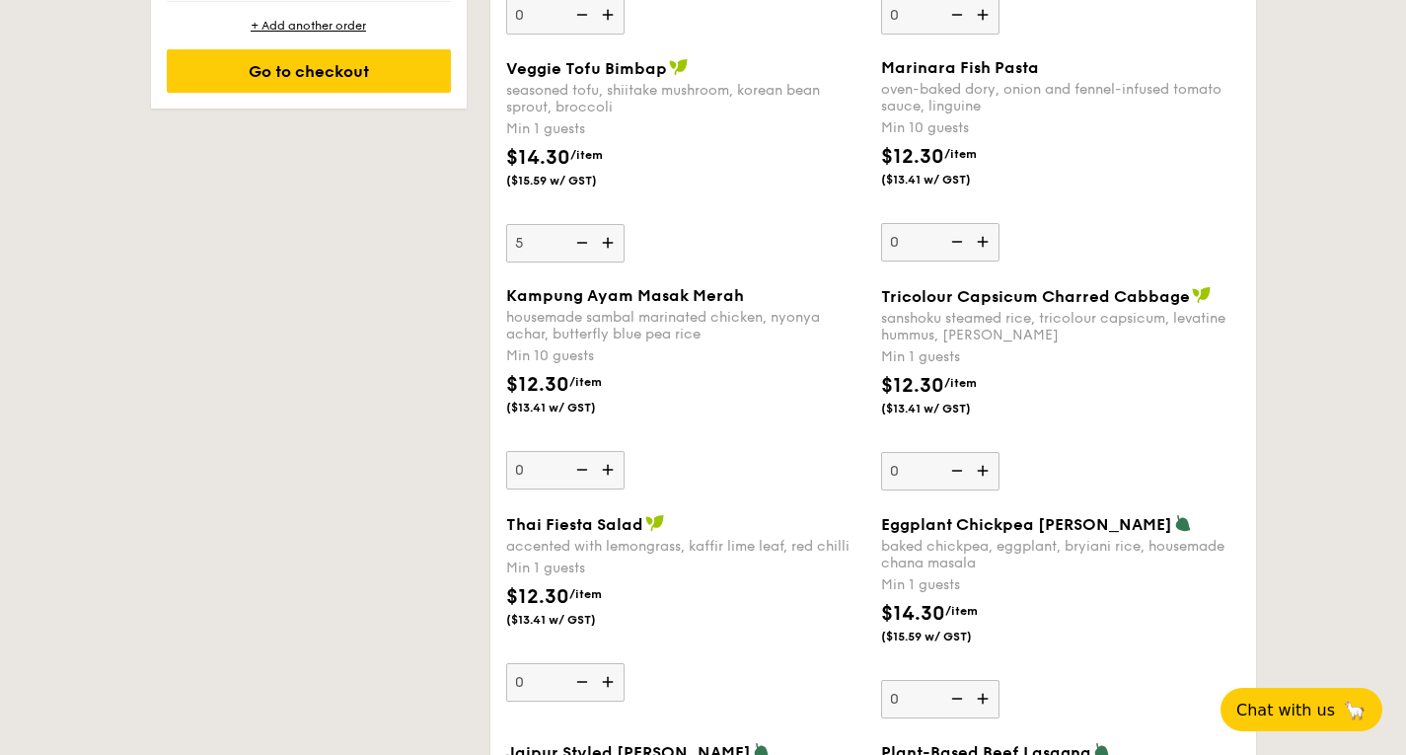
scroll to position [1546, 0]
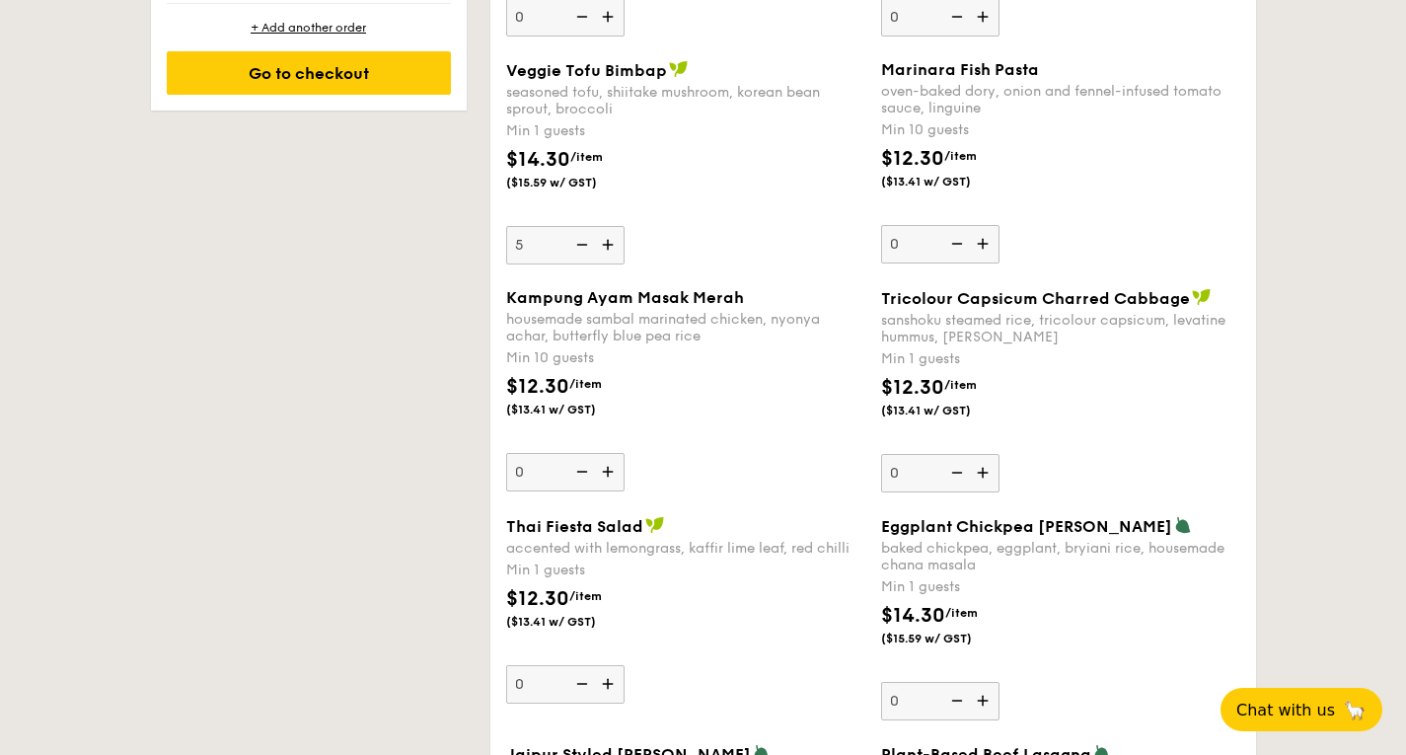
click at [581, 245] on img at bounding box center [581, 245] width 30 height 38
click at [581, 245] on input "5" at bounding box center [565, 245] width 118 height 38
type input "4"
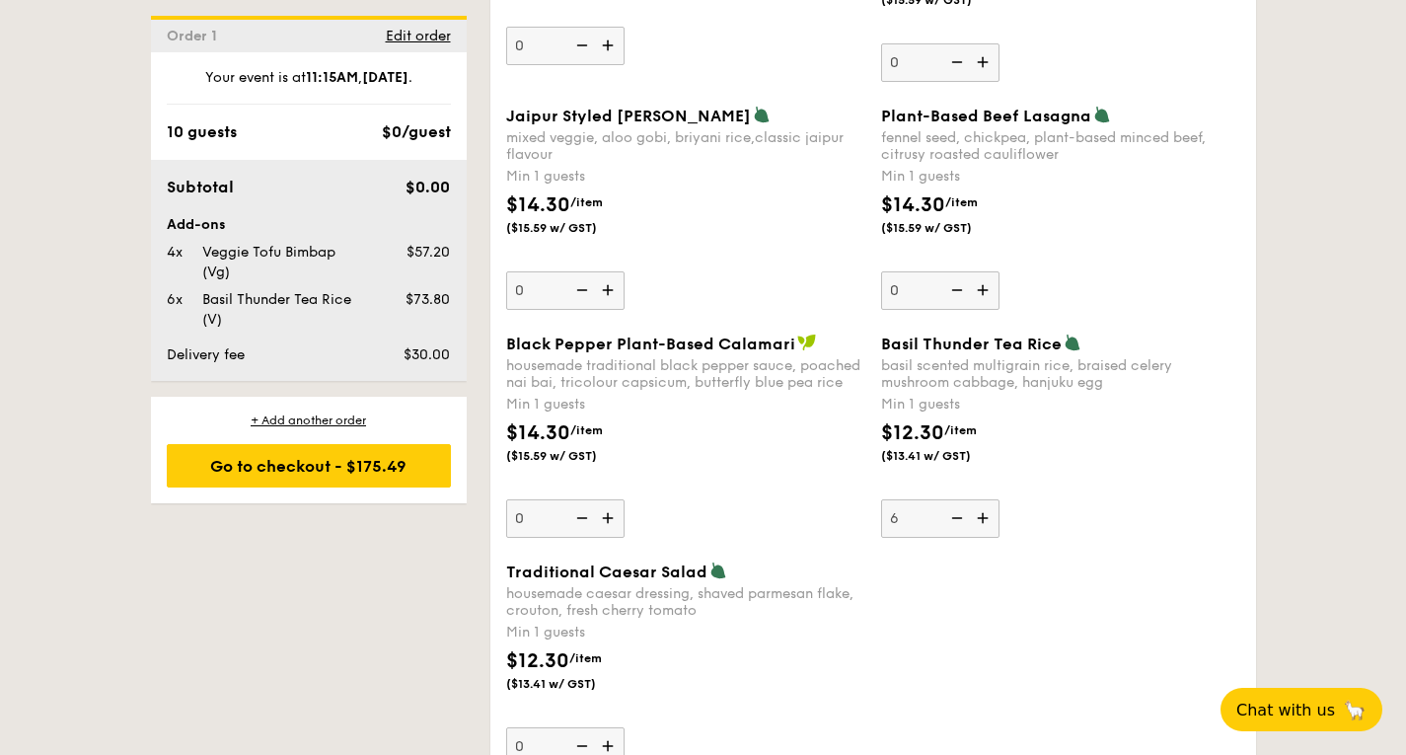
scroll to position [2186, 0]
click at [979, 515] on img at bounding box center [985, 516] width 30 height 38
click at [979, 515] on input "6" at bounding box center [940, 516] width 118 height 38
click at [879, 568] on div "Traditional Caesar Salad housemade caesar dressing, shaved parmesan flake, crou…" at bounding box center [873, 674] width 750 height 228
click at [964, 523] on img at bounding box center [956, 516] width 30 height 38
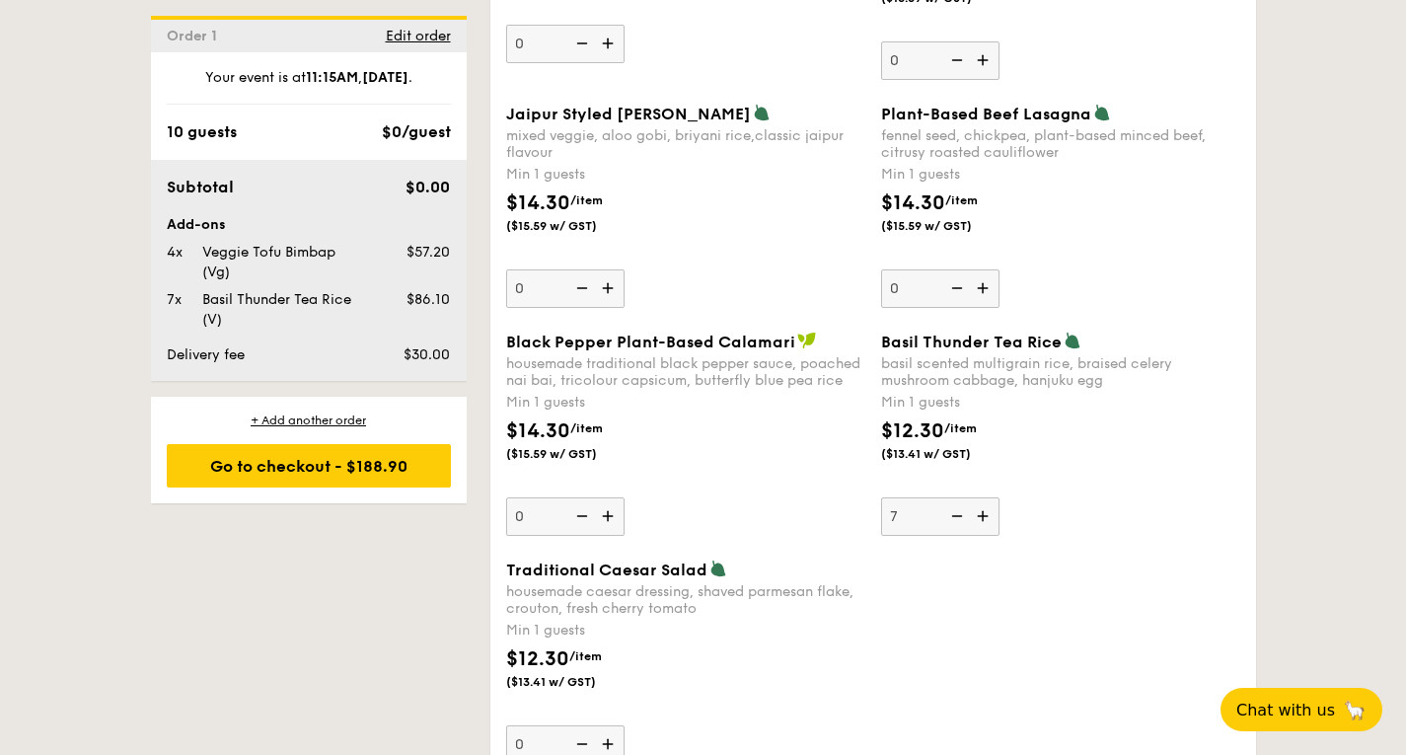
click at [964, 523] on input "7" at bounding box center [940, 516] width 118 height 38
click at [990, 521] on img at bounding box center [985, 516] width 30 height 38
click at [990, 521] on input "6" at bounding box center [940, 516] width 118 height 38
click at [990, 521] on img at bounding box center [985, 516] width 30 height 38
click at [990, 521] on input "7" at bounding box center [940, 516] width 118 height 38
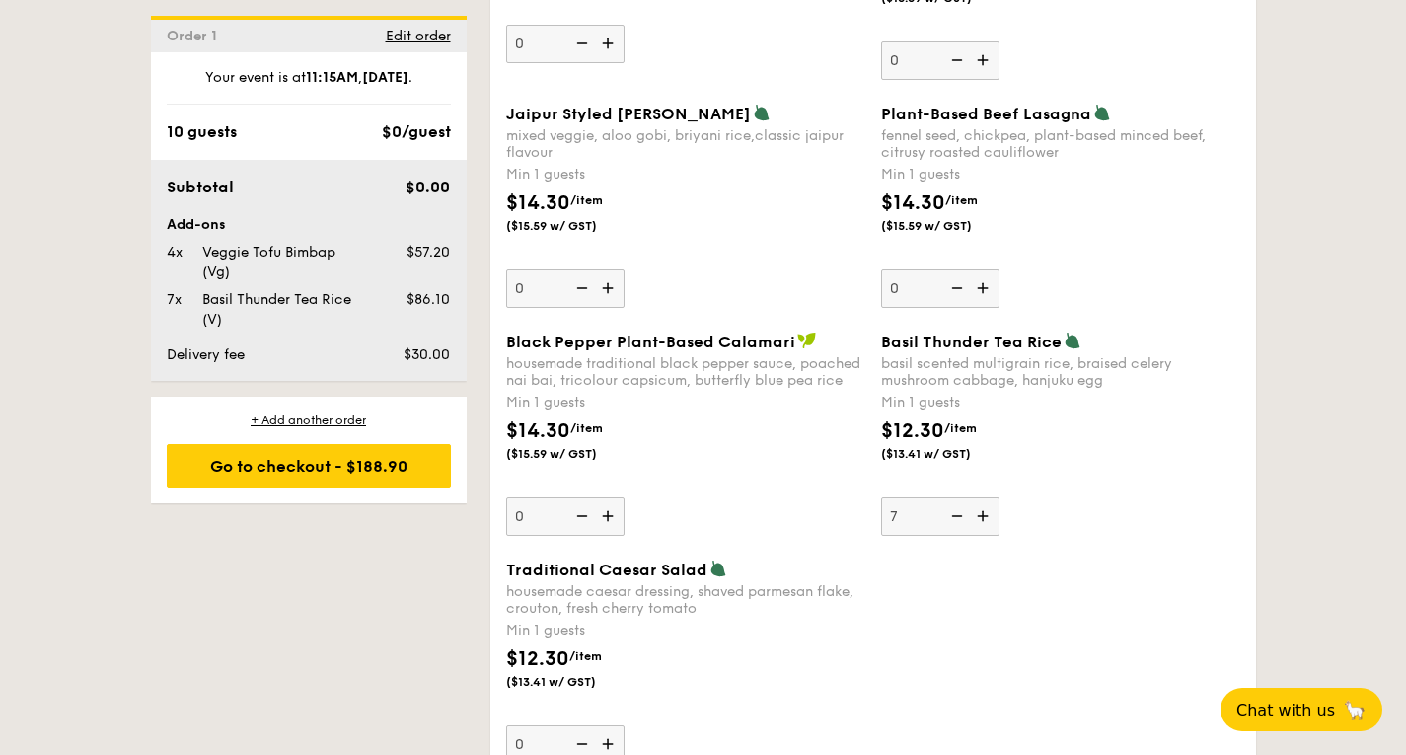
type input "8"
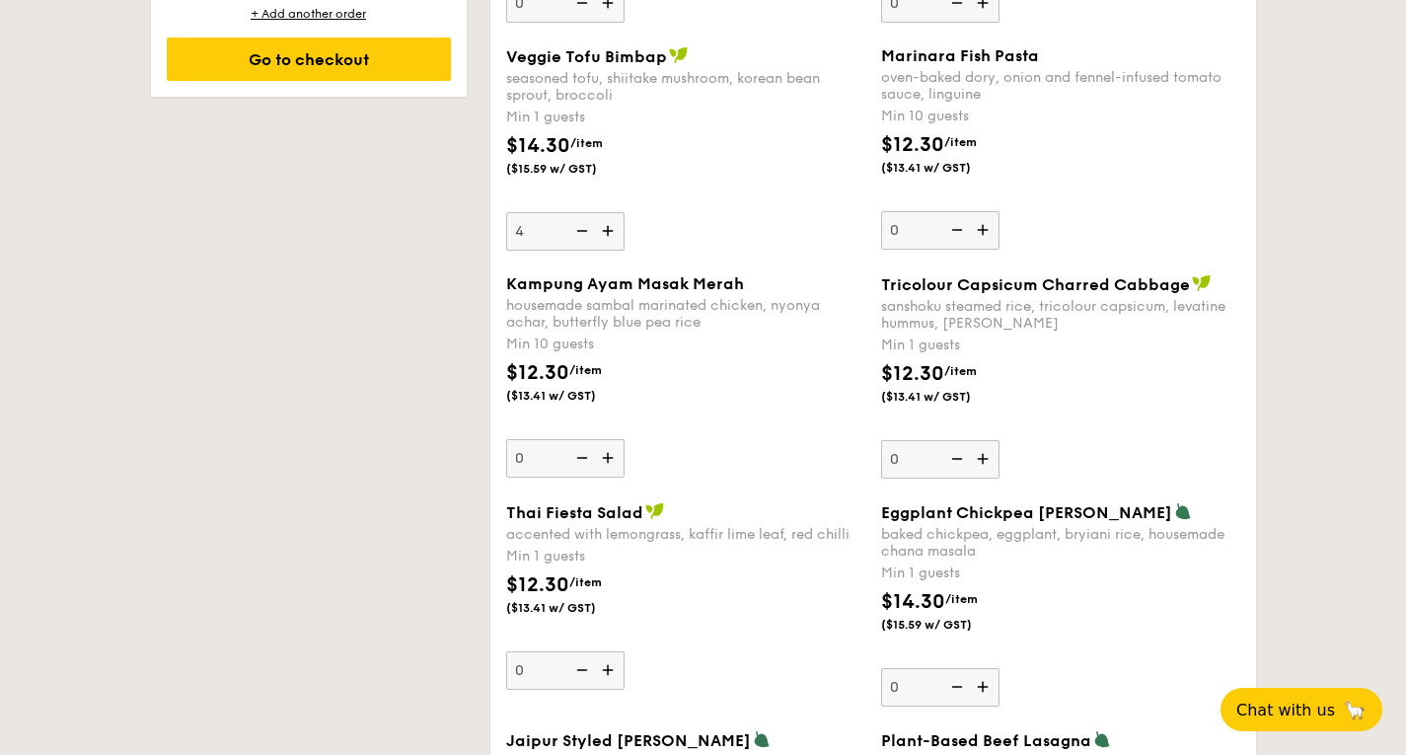
scroll to position [1561, 0]
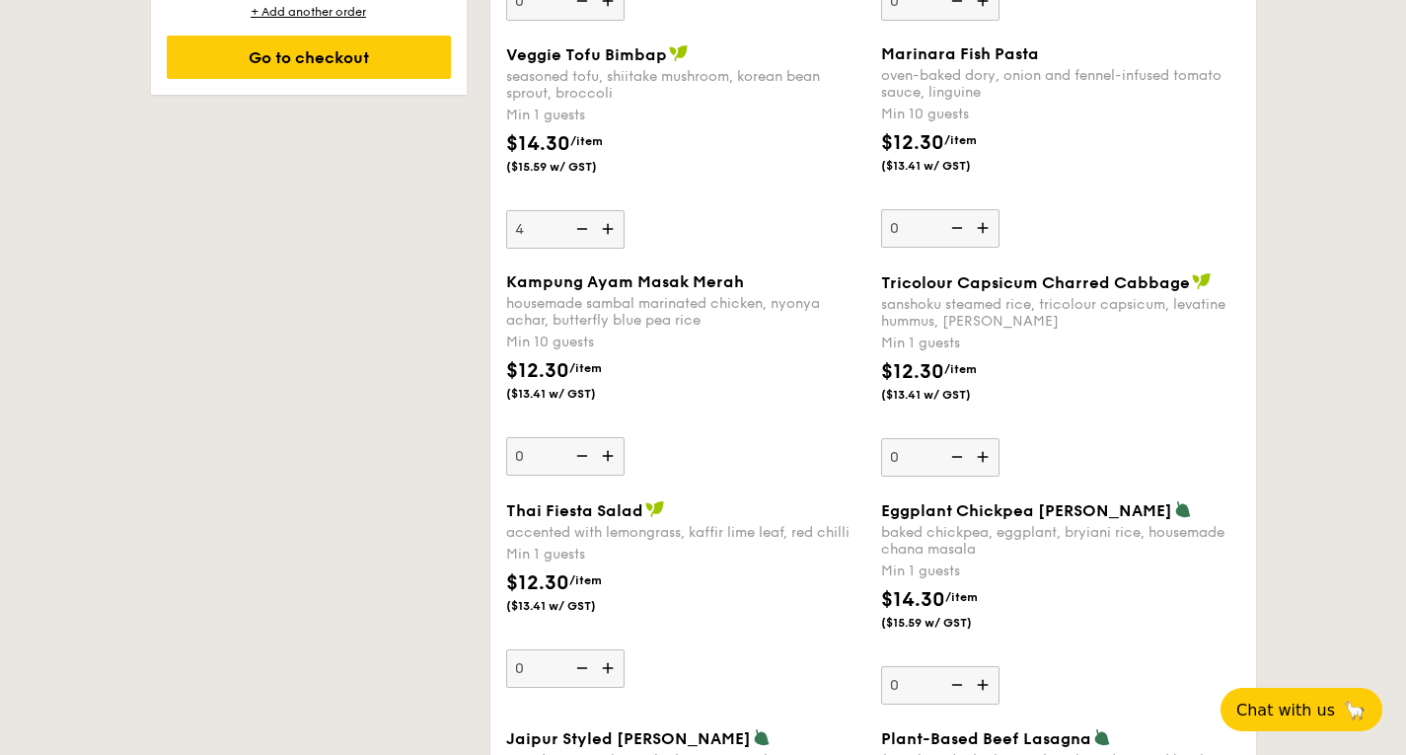
click at [585, 239] on img at bounding box center [581, 229] width 30 height 38
click at [585, 239] on input "4" at bounding box center [565, 229] width 118 height 38
click at [585, 239] on img at bounding box center [581, 229] width 30 height 38
click at [585, 239] on input "3" at bounding box center [565, 229] width 118 height 38
click at [585, 239] on img at bounding box center [581, 229] width 30 height 38
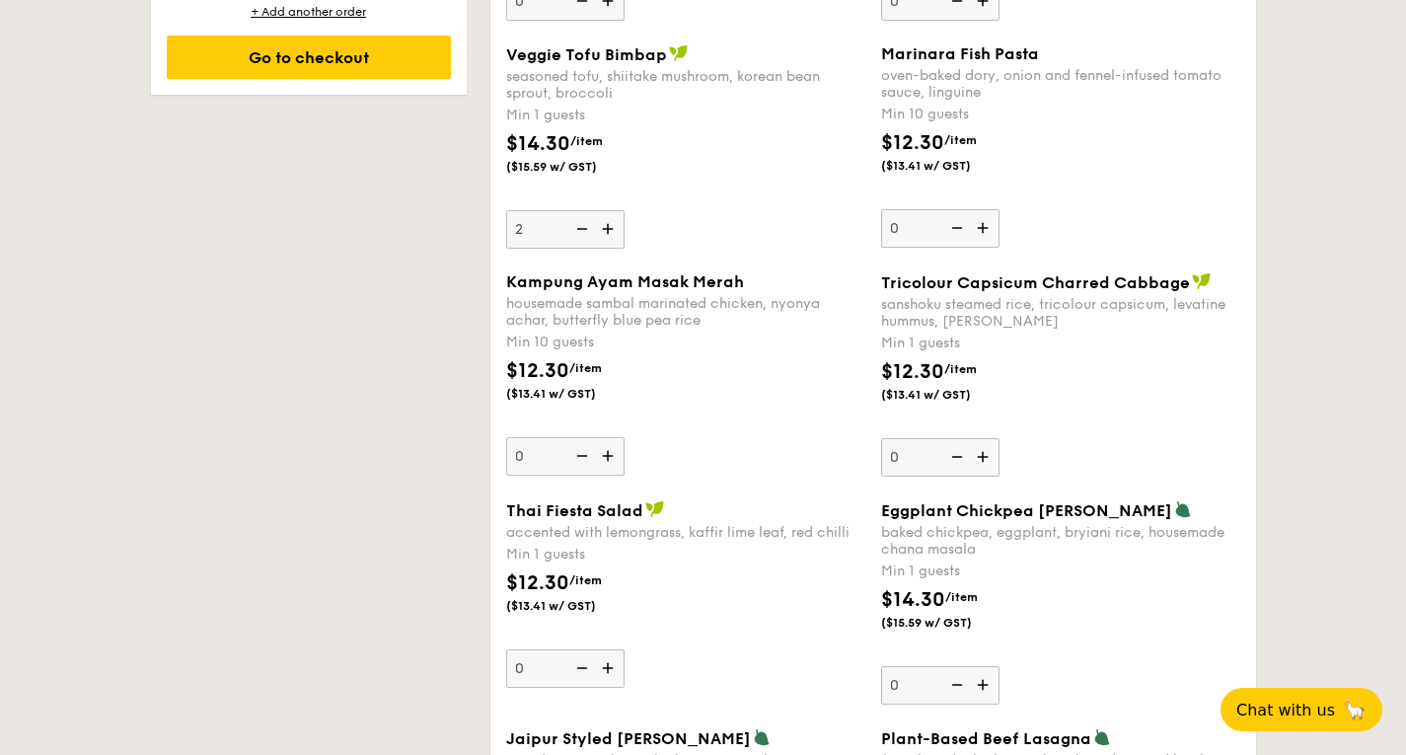
click at [585, 239] on input "2" at bounding box center [565, 229] width 118 height 38
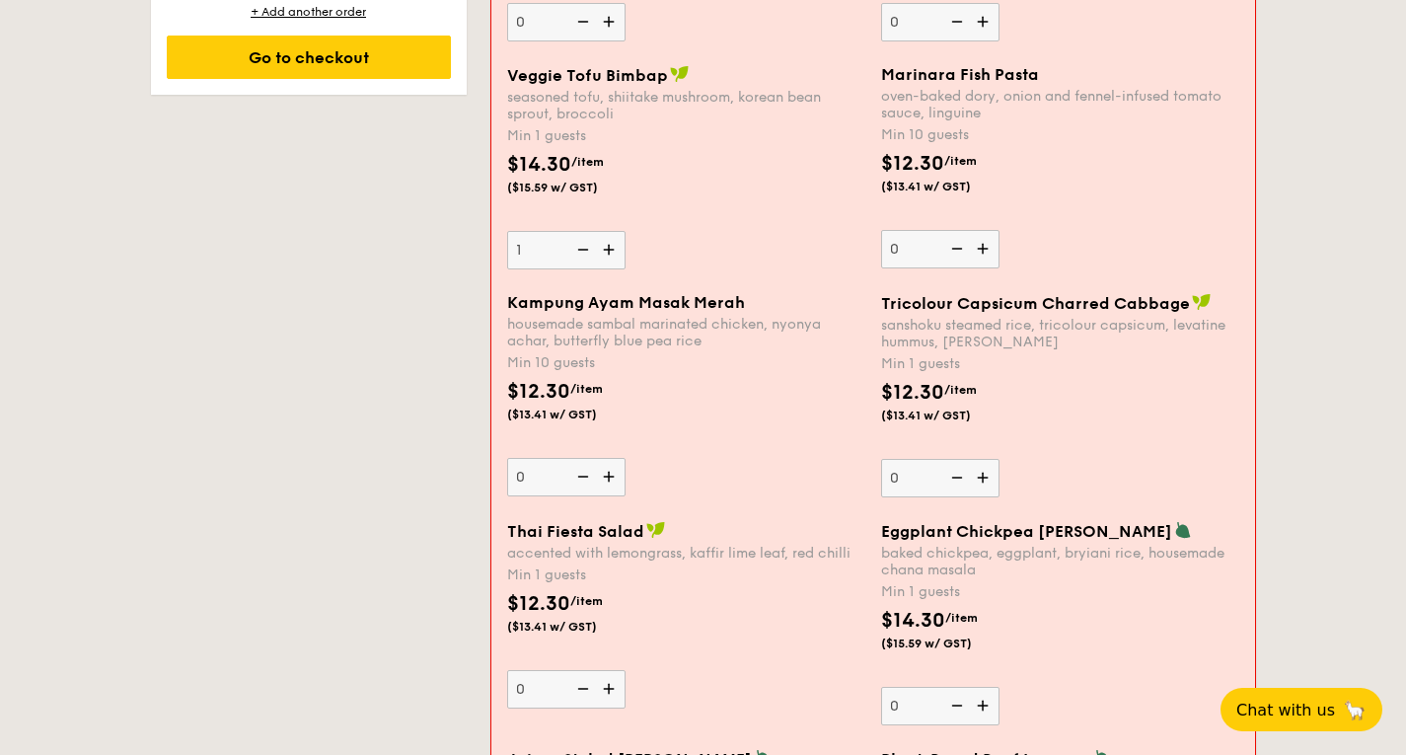
click at [584, 254] on img at bounding box center [582, 250] width 30 height 38
click at [584, 254] on input "1" at bounding box center [566, 250] width 118 height 38
type input "0"
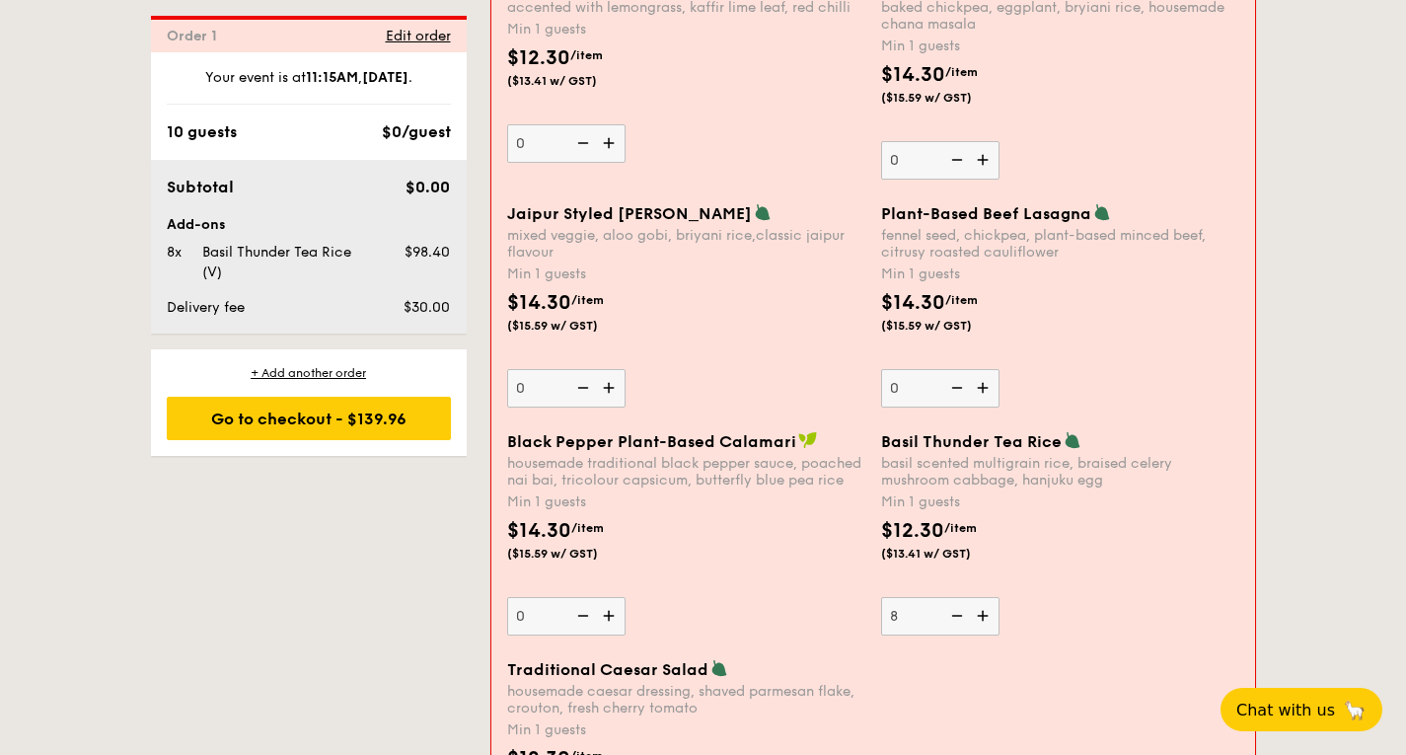
scroll to position [2108, 0]
click at [984, 618] on img at bounding box center [985, 615] width 30 height 38
click at [984, 618] on input "8" at bounding box center [940, 615] width 118 height 38
click at [984, 618] on img at bounding box center [985, 615] width 30 height 38
click at [984, 618] on input "9" at bounding box center [940, 615] width 118 height 38
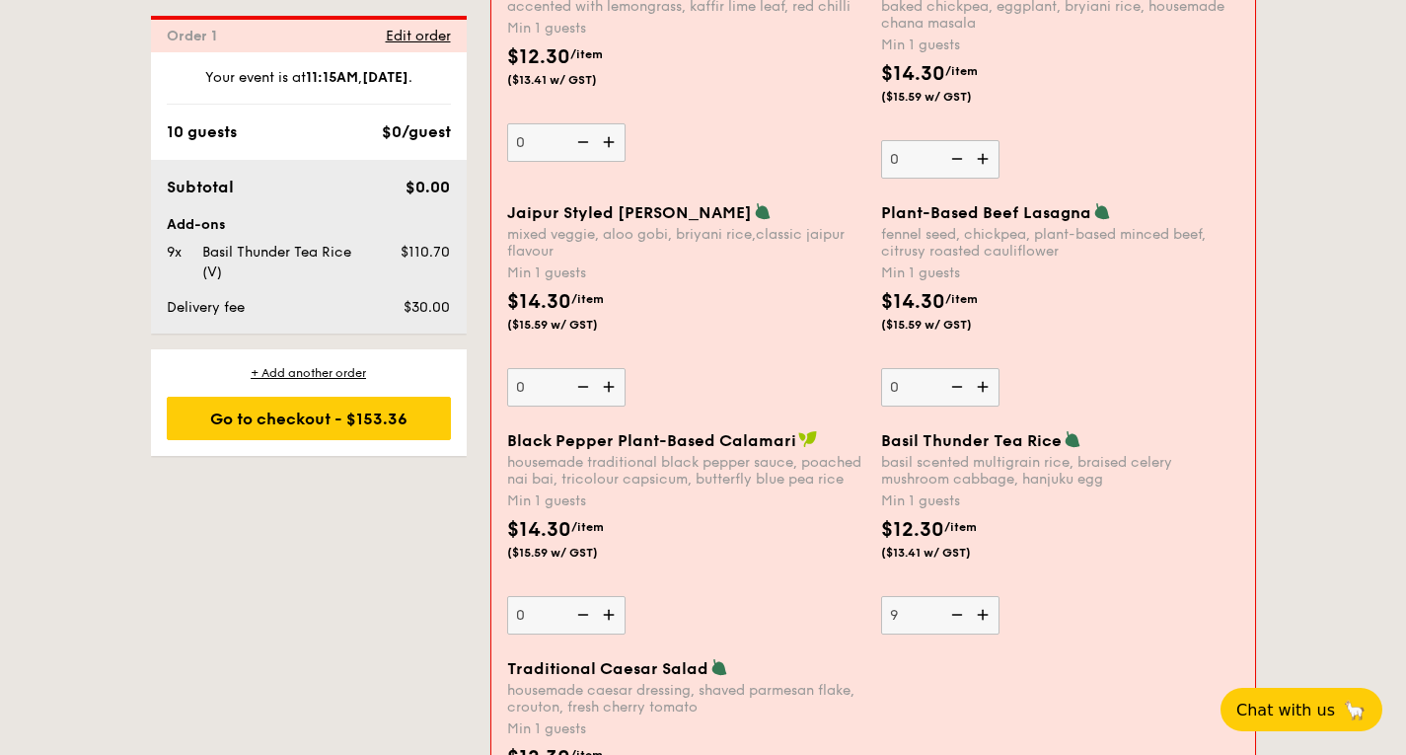
type input "10"
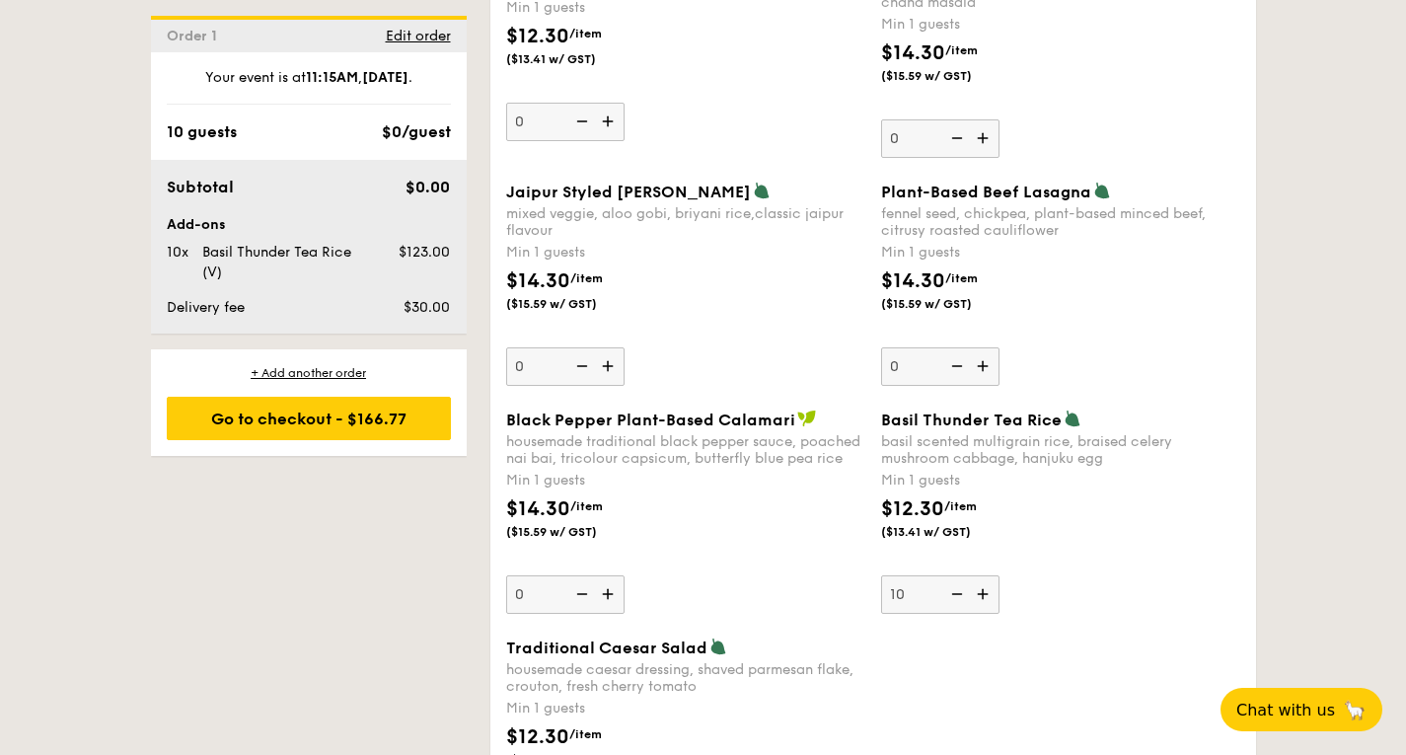
scroll to position [2087, 0]
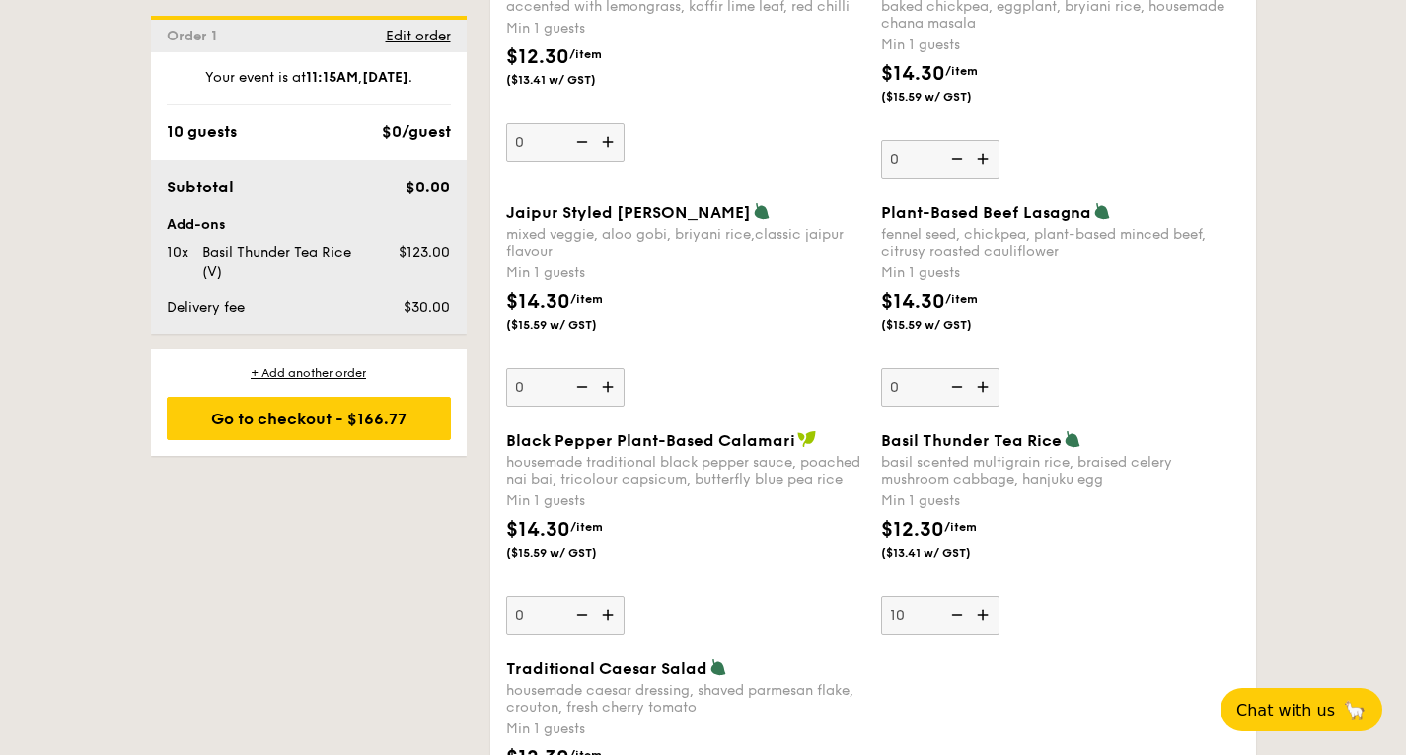
click at [784, 576] on div "$14.30 /item ($15.59 w/ GST)" at bounding box center [685, 549] width 375 height 69
click at [625, 596] on input "0" at bounding box center [565, 615] width 118 height 38
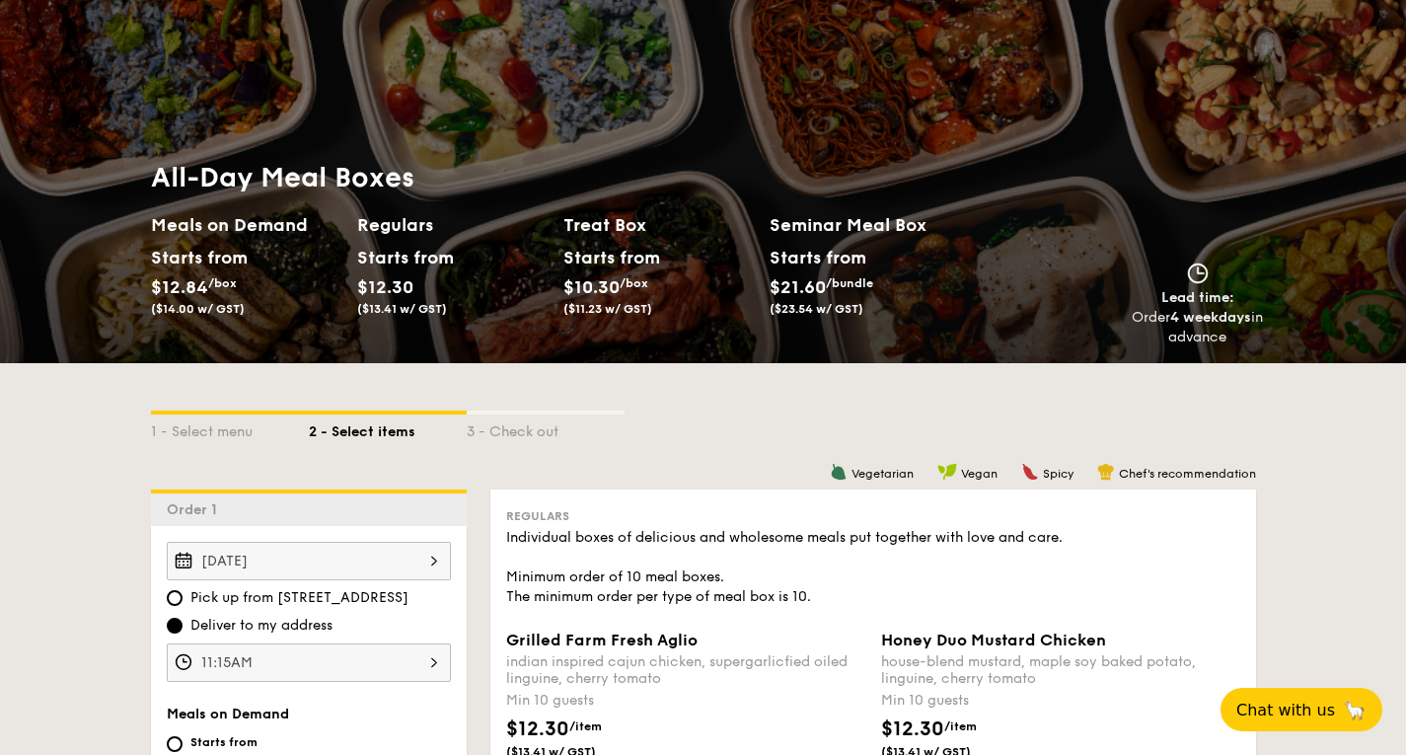
scroll to position [0, 0]
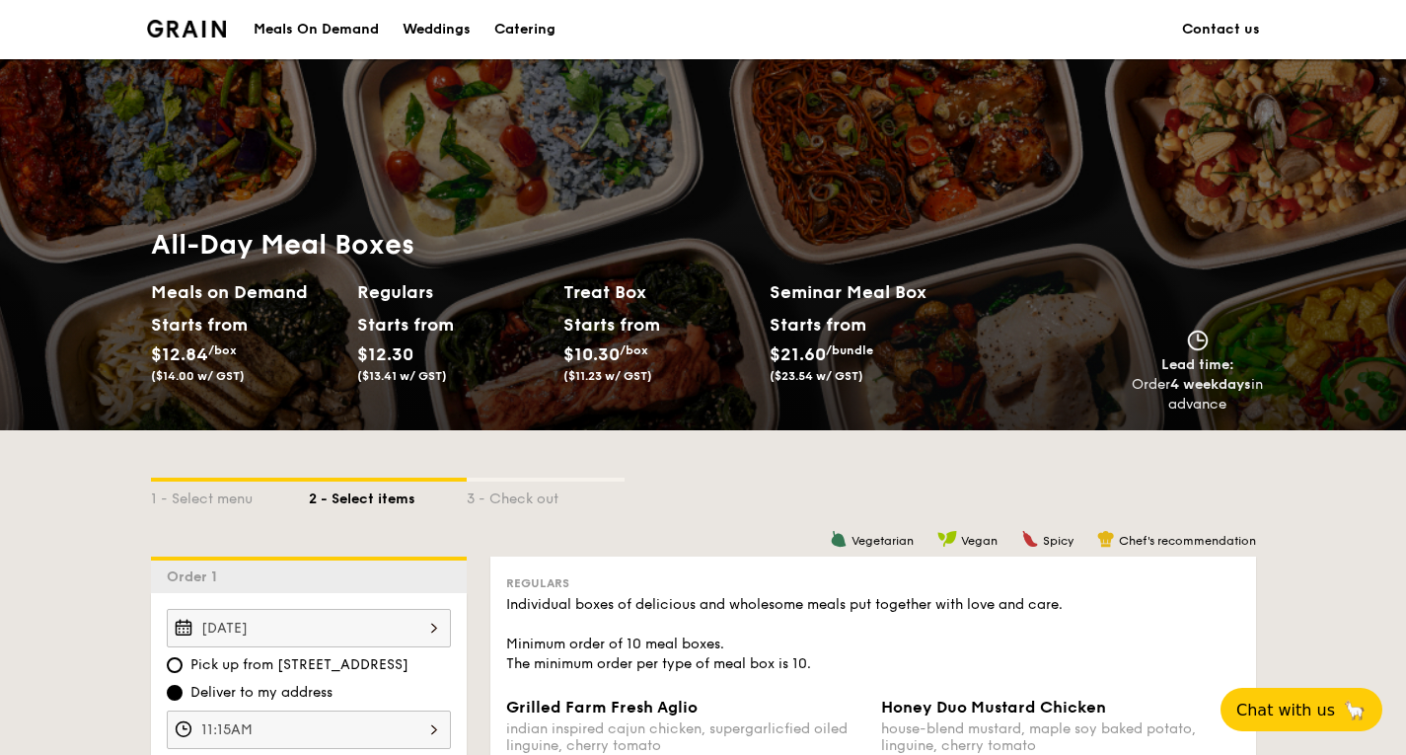
click at [330, 26] on div "Meals On Demand" at bounding box center [316, 29] width 125 height 59
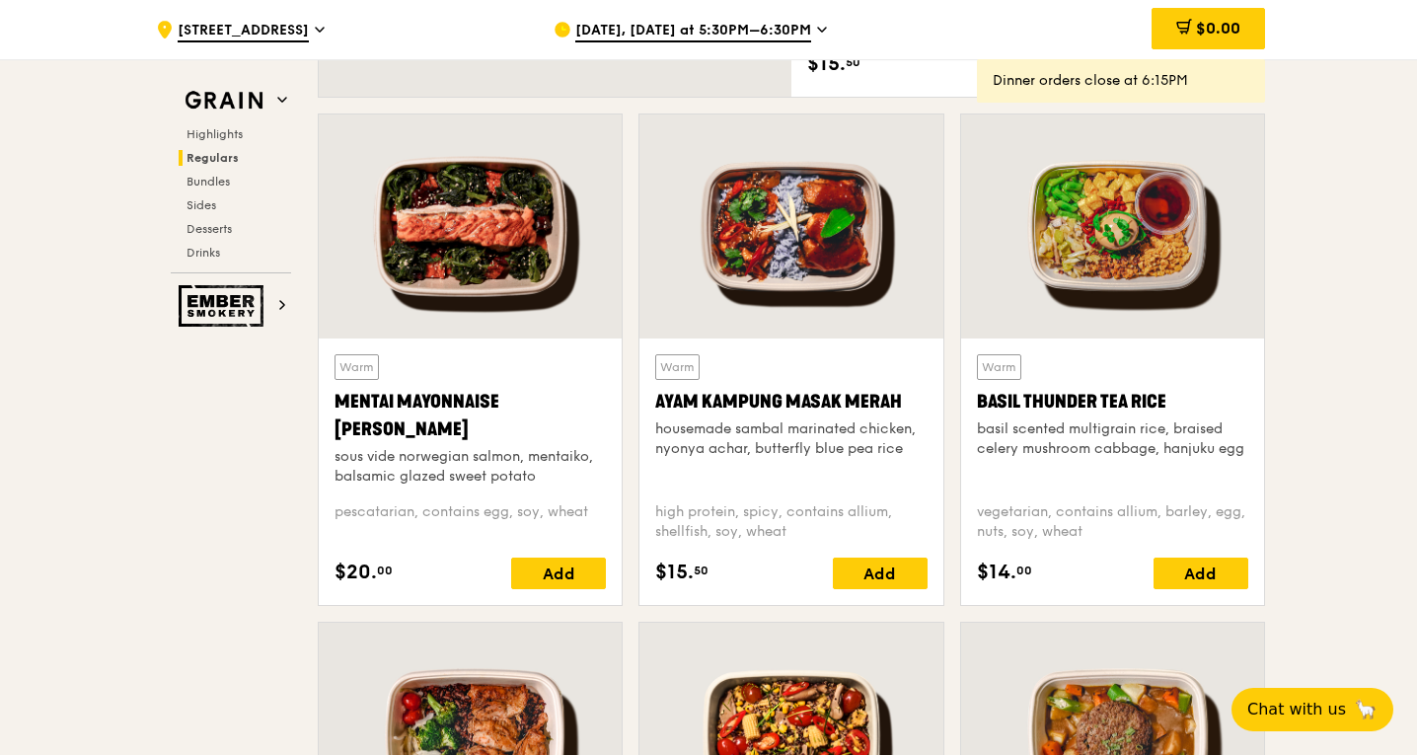
scroll to position [1656, 0]
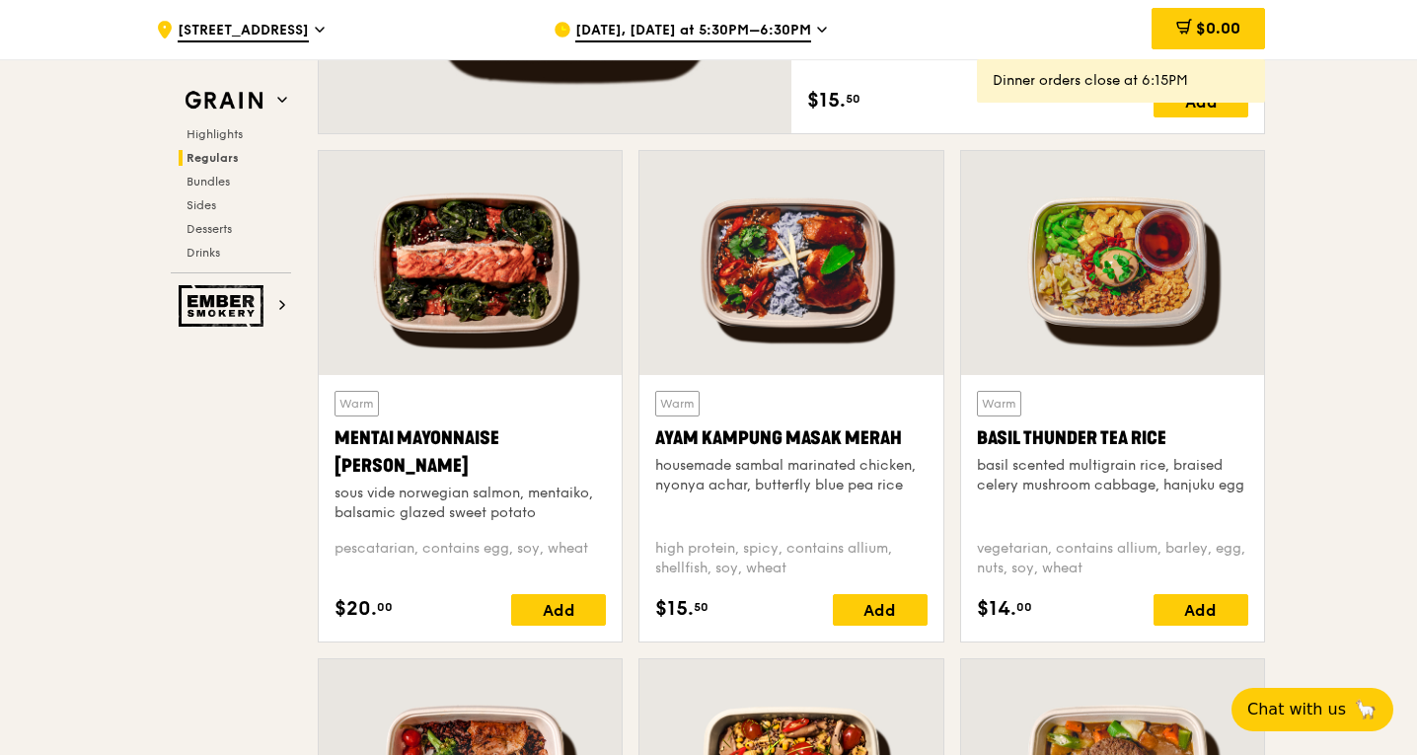
click at [1167, 299] on div at bounding box center [1112, 263] width 303 height 224
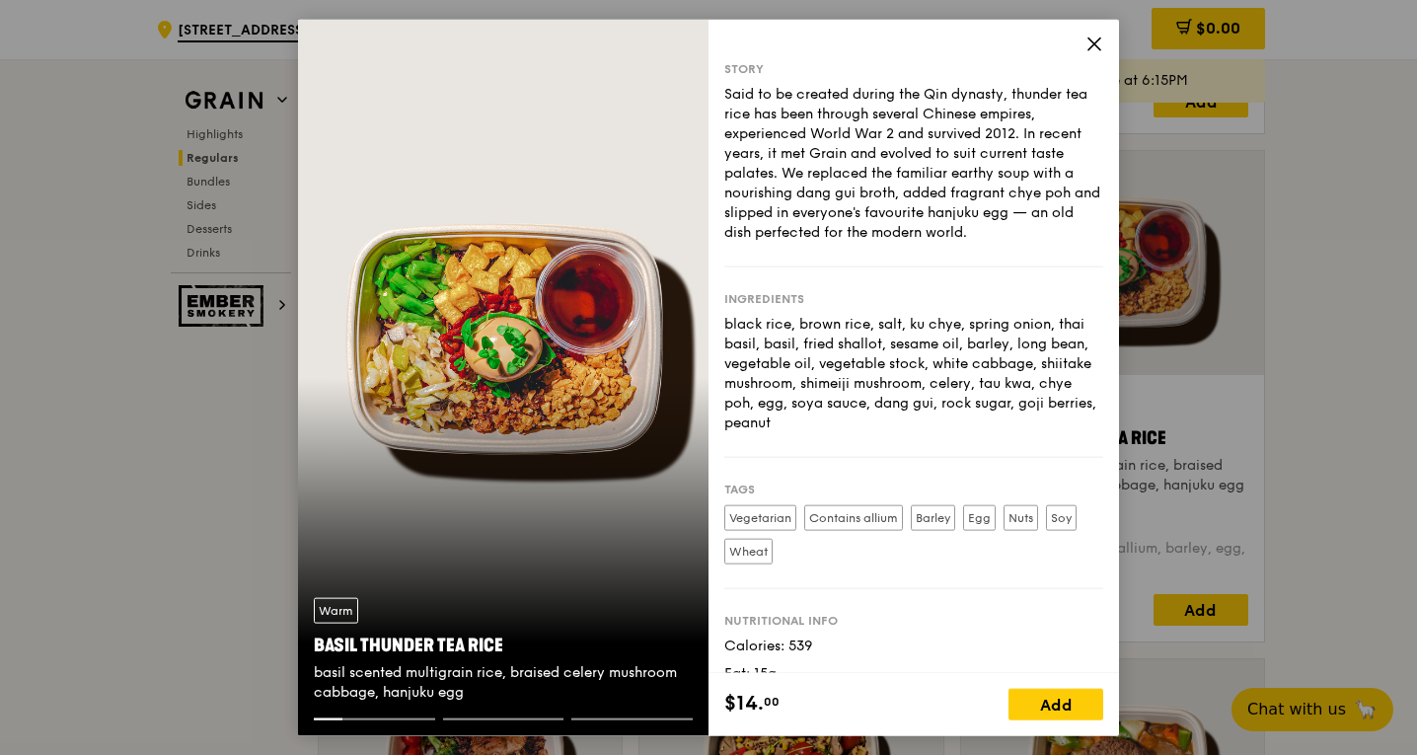
scroll to position [81, 0]
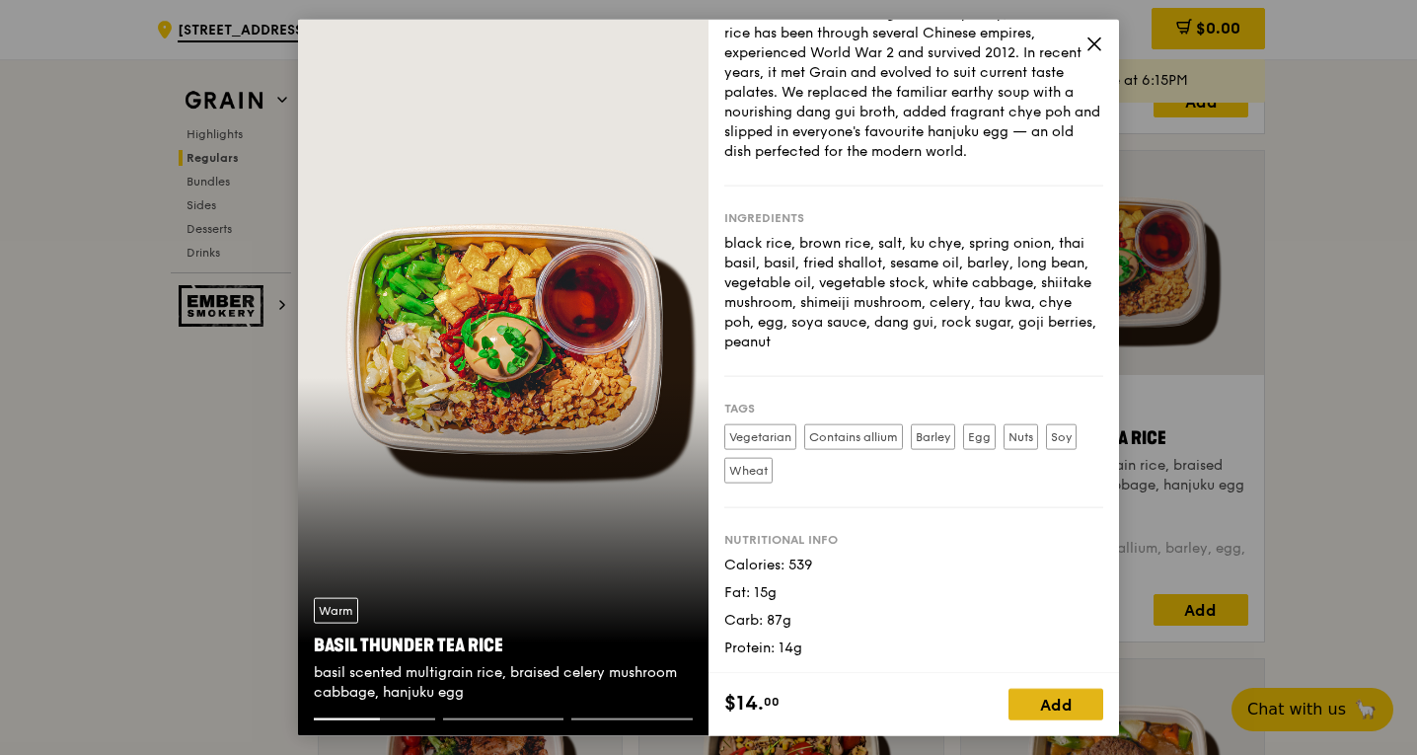
click at [1070, 712] on div "Add" at bounding box center [1056, 705] width 95 height 32
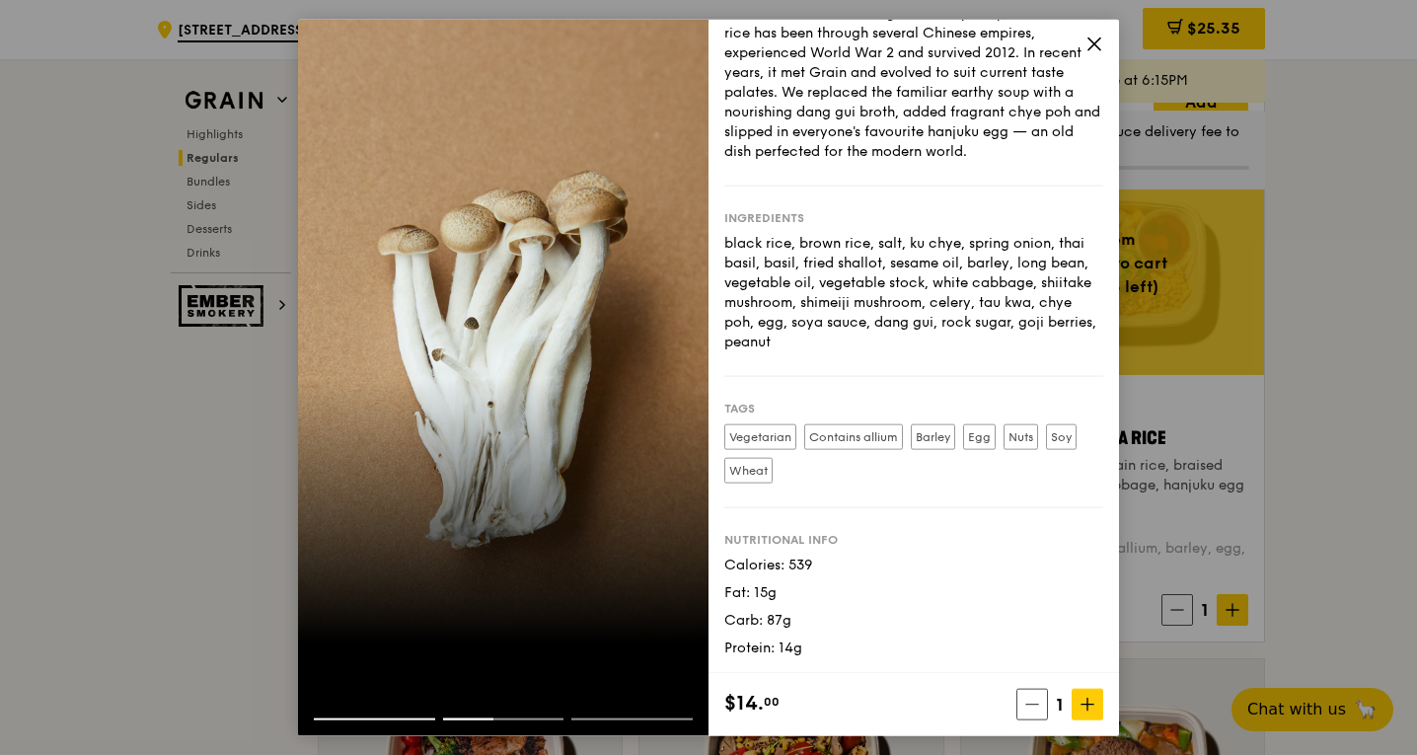
click at [1088, 43] on icon at bounding box center [1095, 44] width 18 height 18
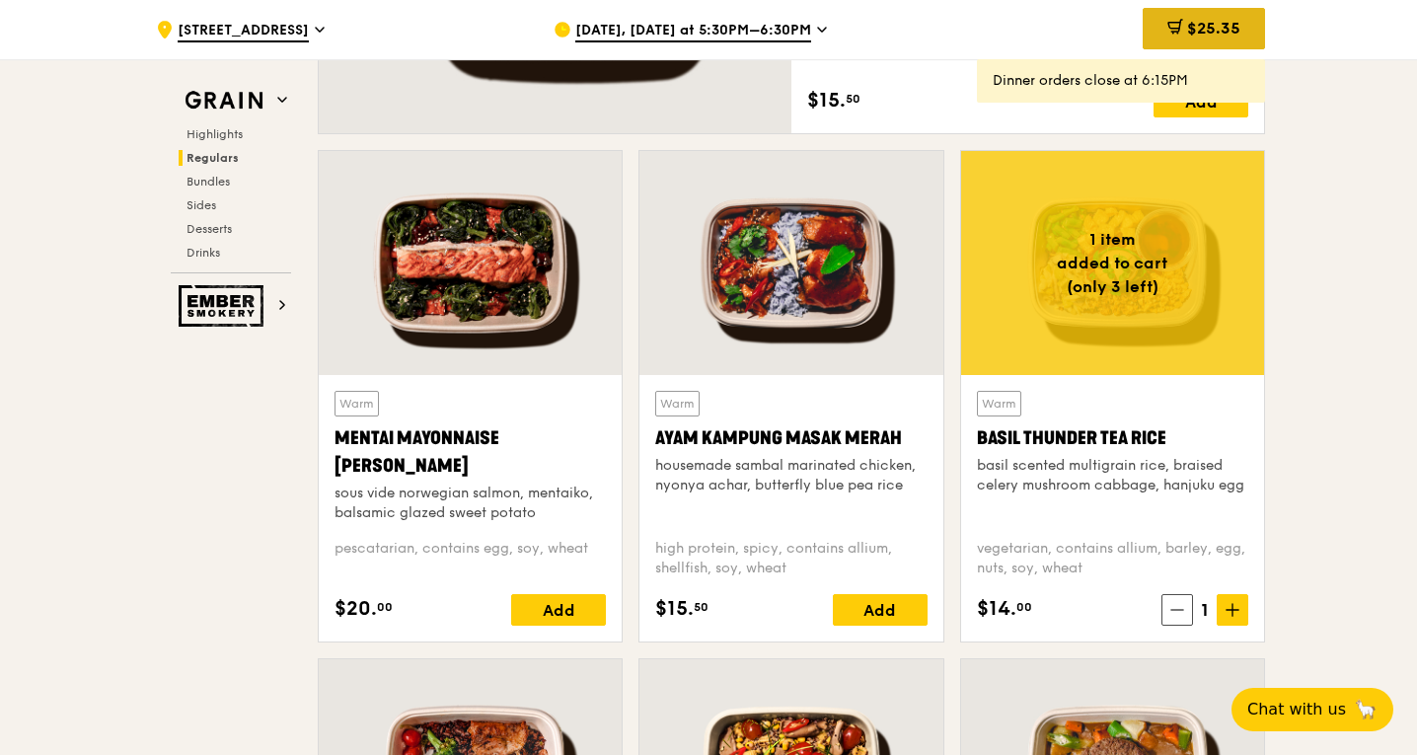
click at [1229, 22] on span "$25.35" at bounding box center [1213, 28] width 53 height 19
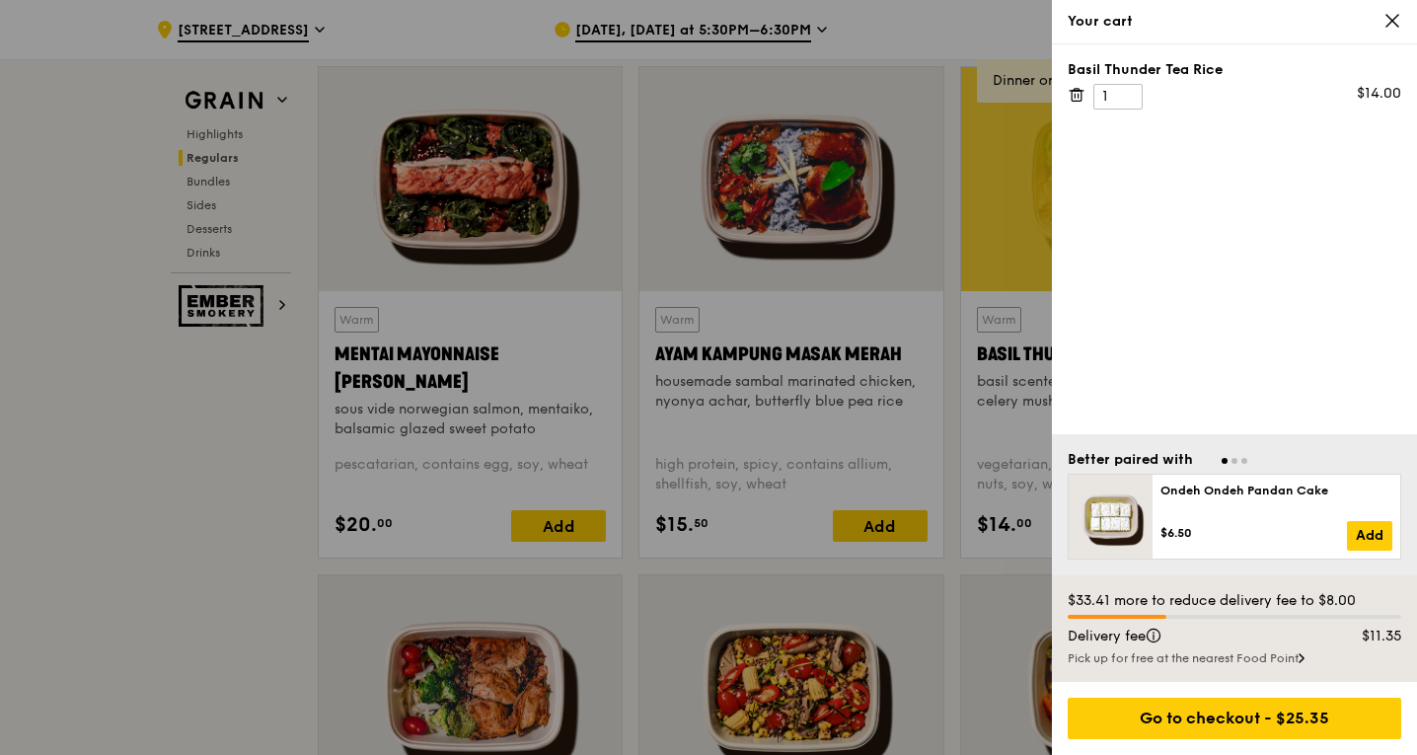
scroll to position [1838, 0]
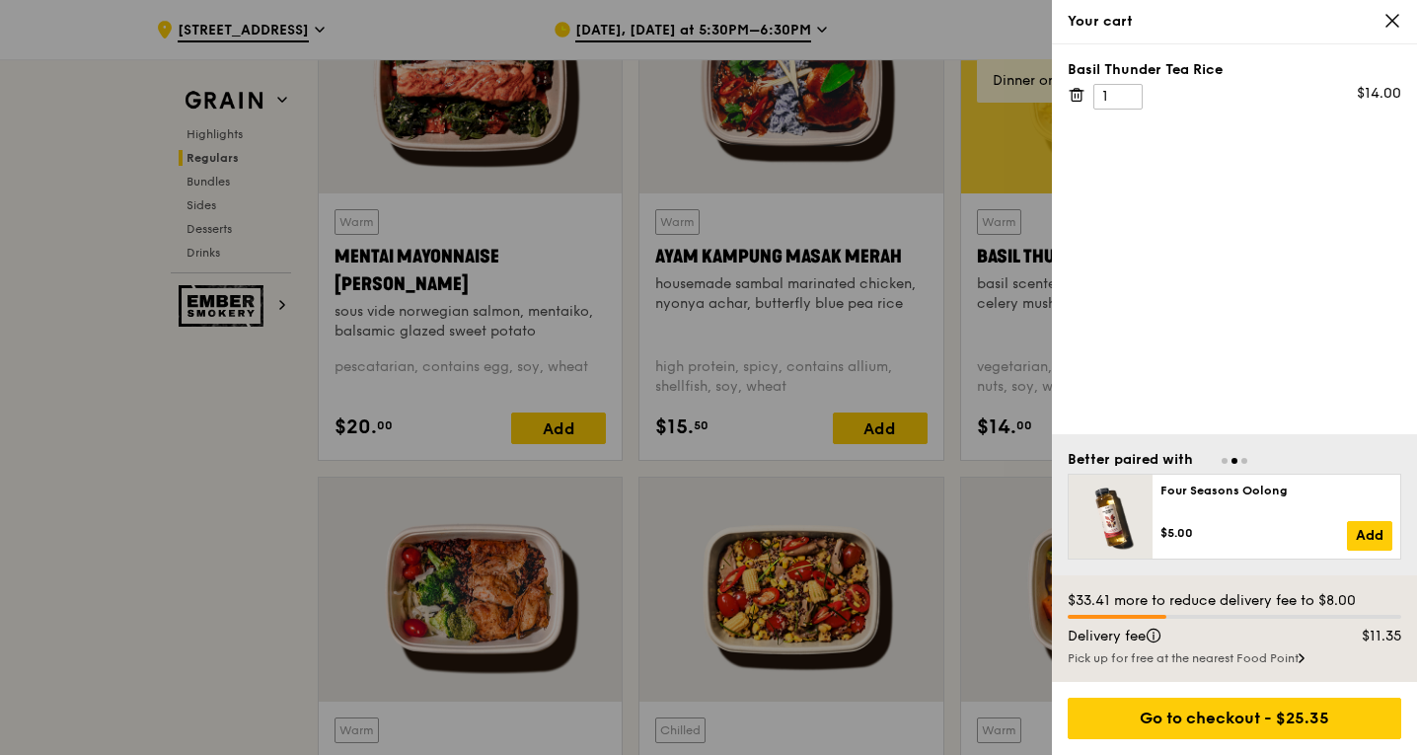
click at [936, 491] on div at bounding box center [708, 377] width 1417 height 755
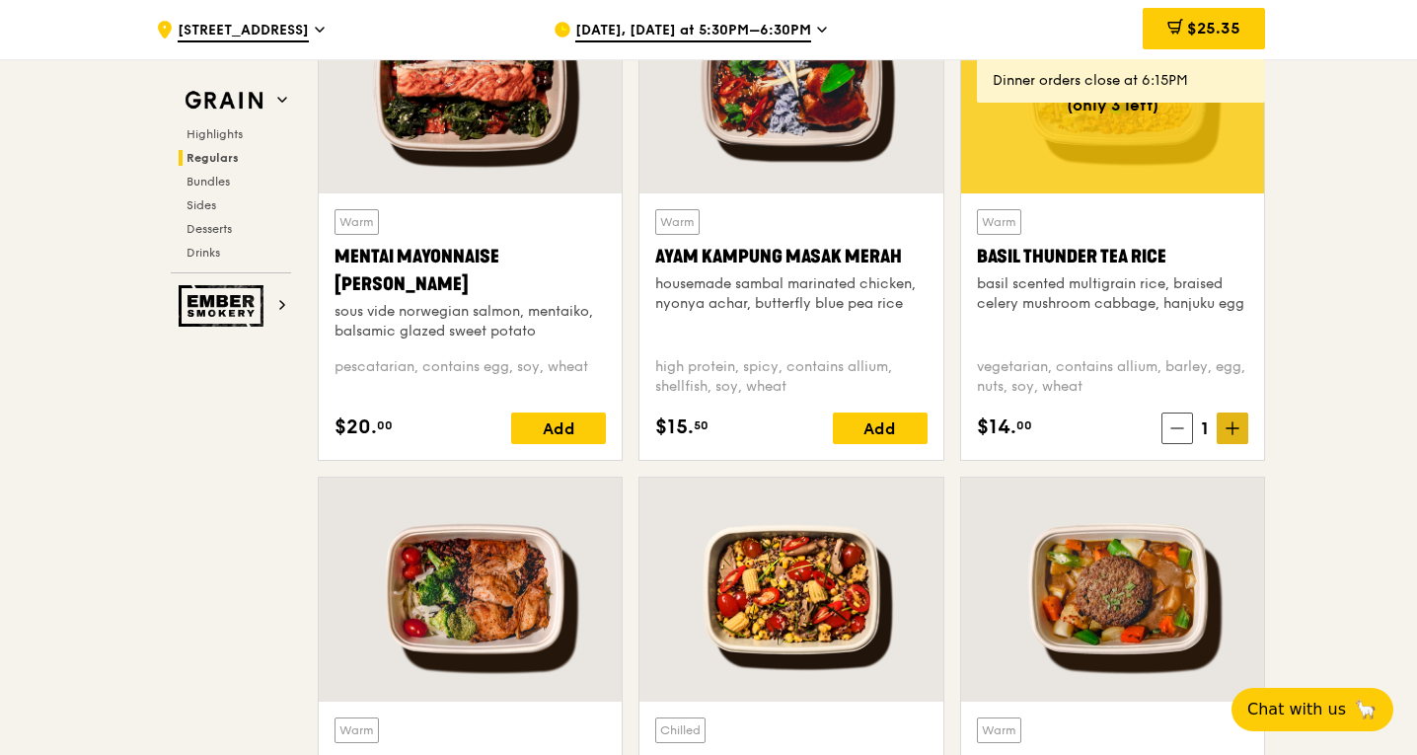
click at [1236, 435] on icon at bounding box center [1233, 428] width 14 height 14
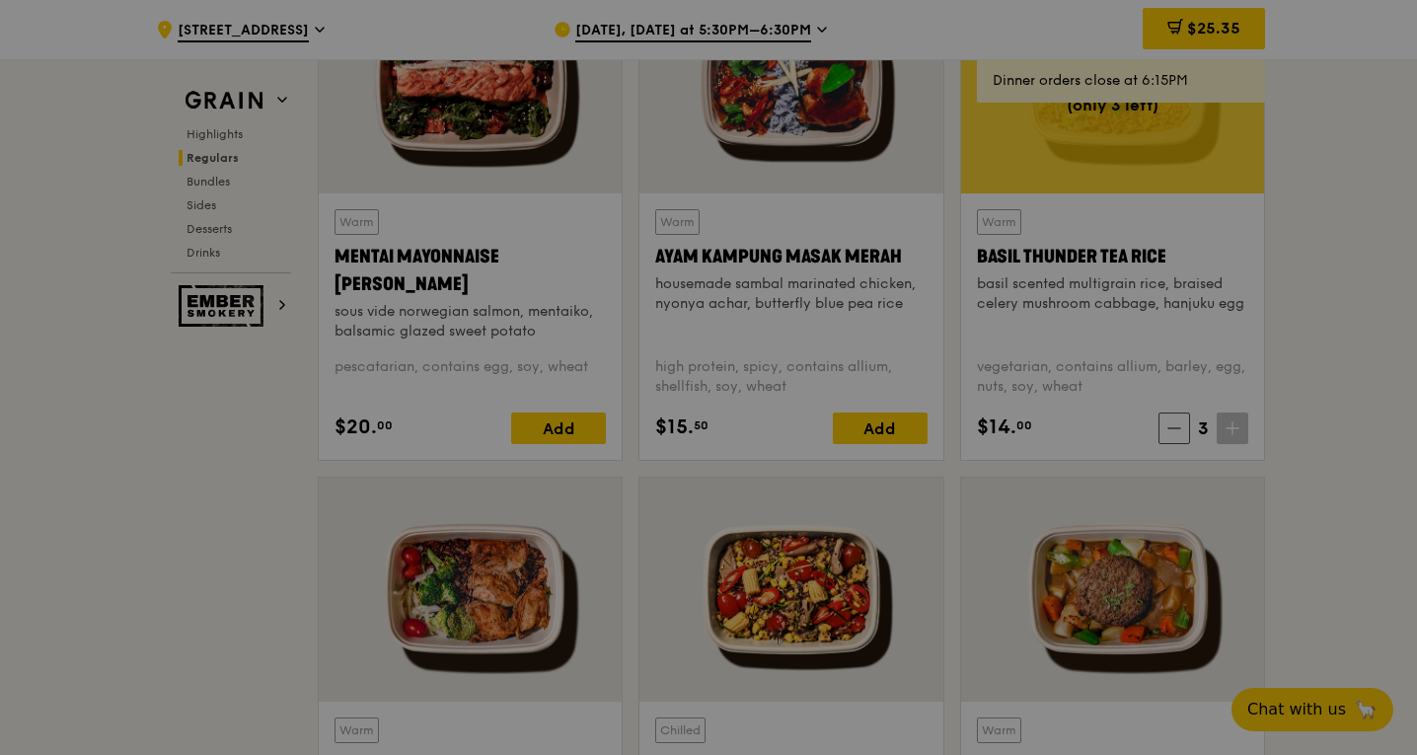
click at [1302, 436] on div at bounding box center [708, 377] width 1417 height 755
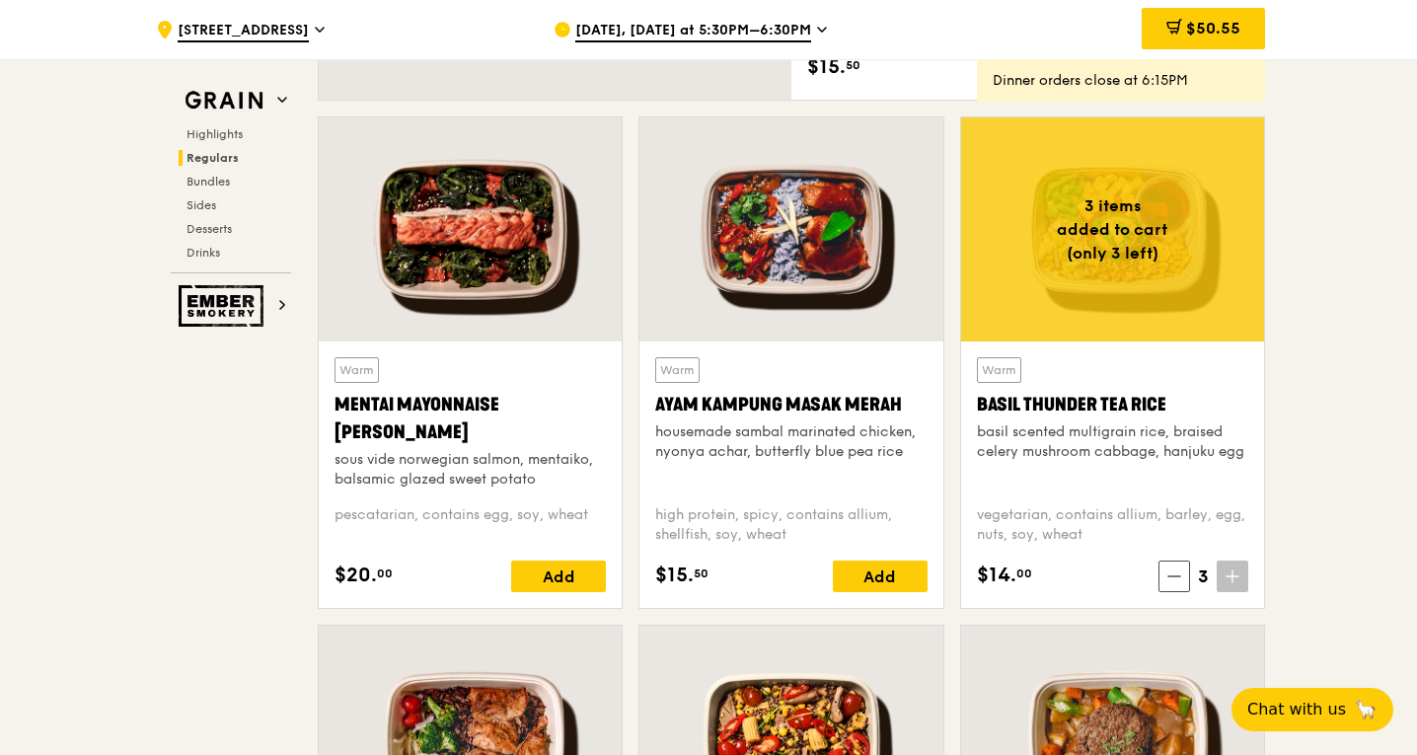
scroll to position [1691, 0]
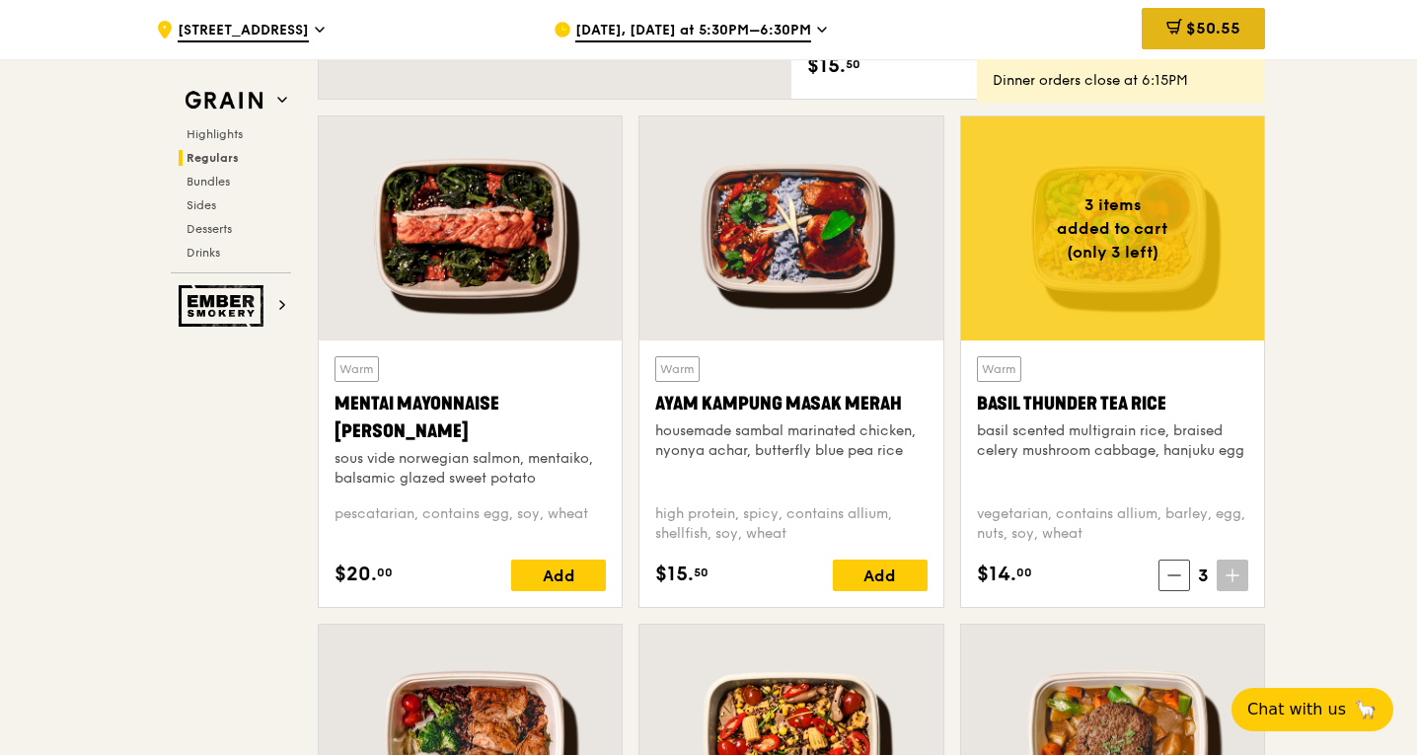
click at [1201, 14] on div "$50.55" at bounding box center [1203, 28] width 123 height 41
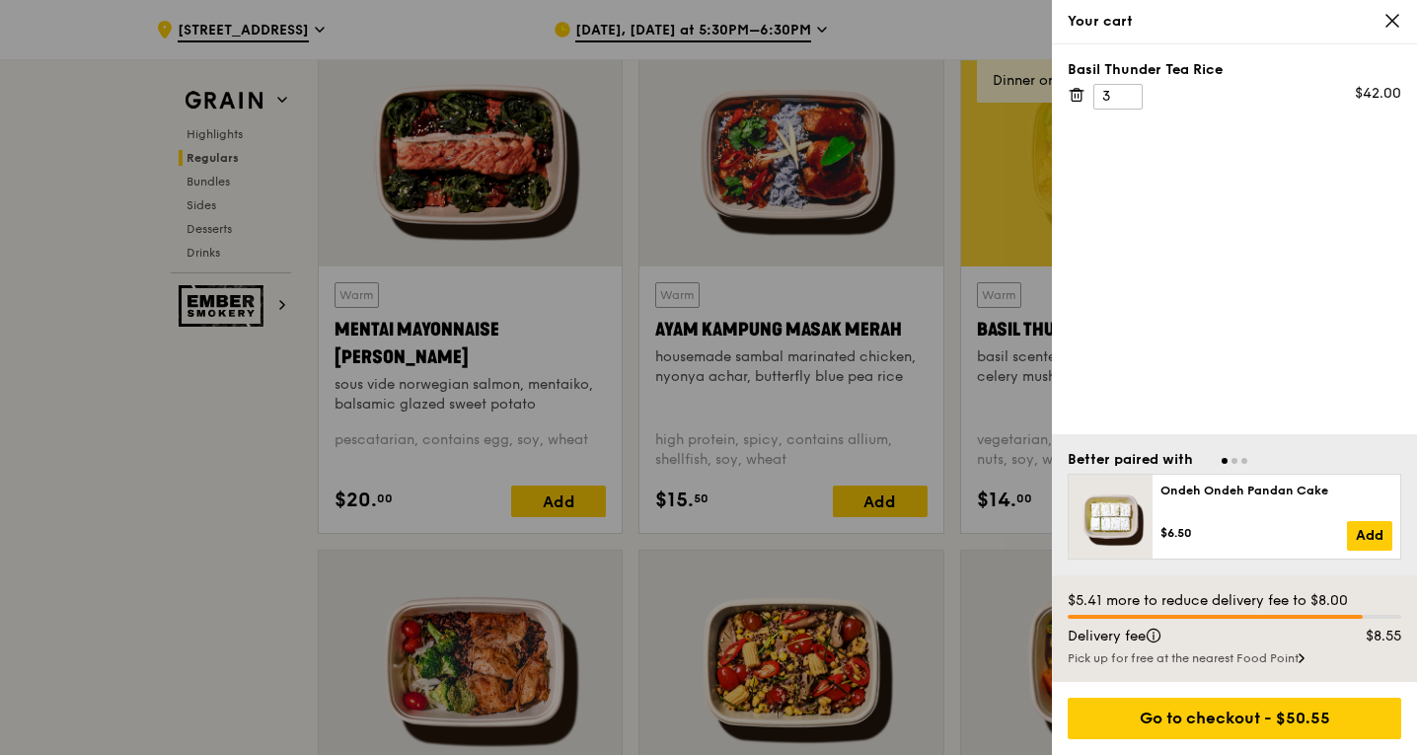
scroll to position [1766, 0]
click at [906, 480] on div at bounding box center [708, 377] width 1417 height 755
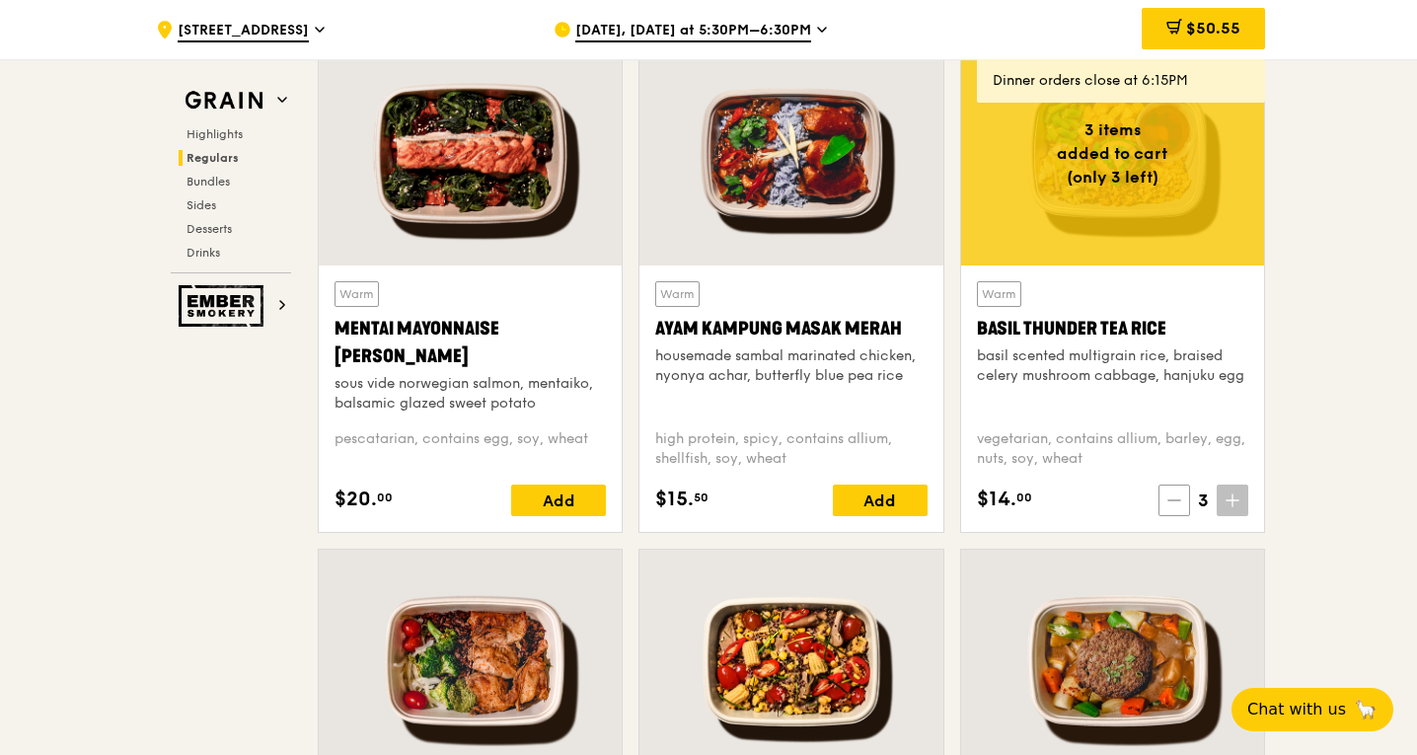
click at [1177, 504] on icon at bounding box center [1175, 500] width 14 height 14
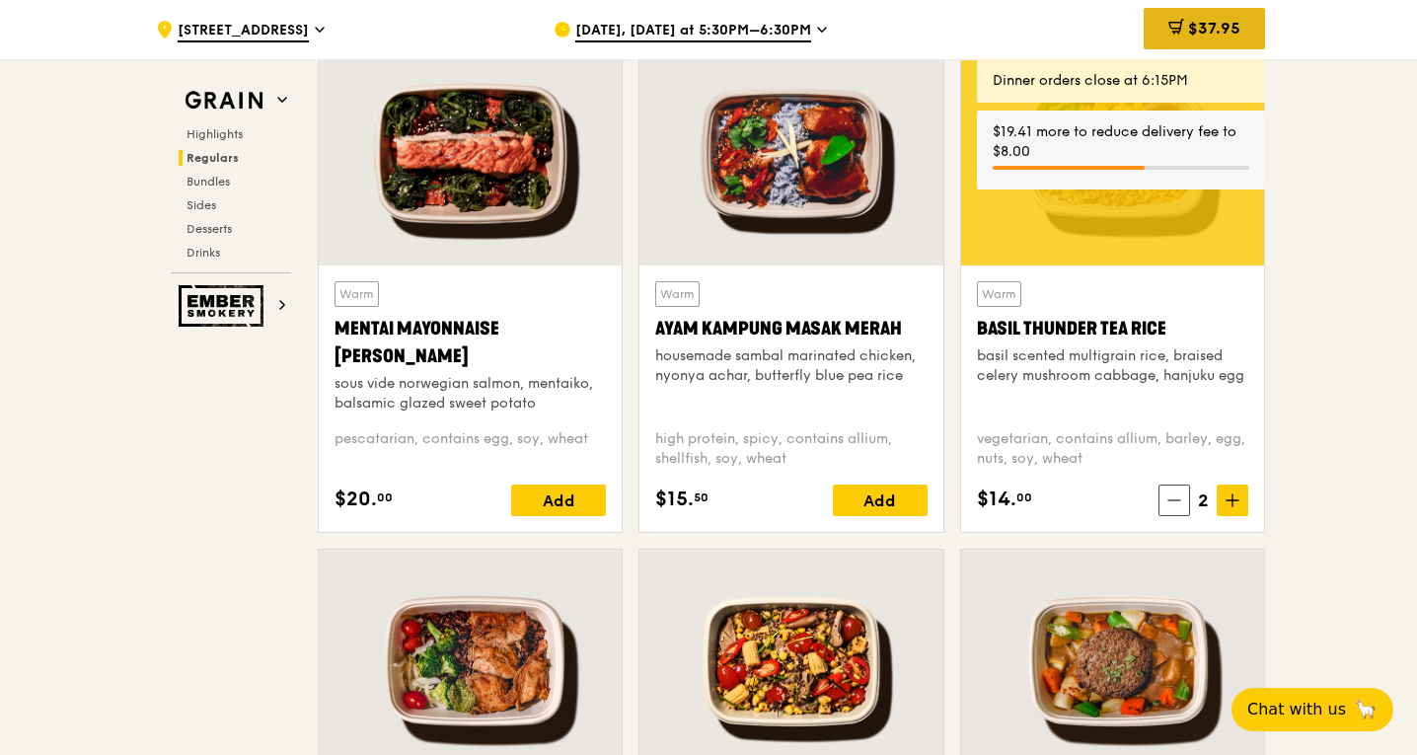
click at [1192, 40] on div "$37.95" at bounding box center [1204, 28] width 121 height 41
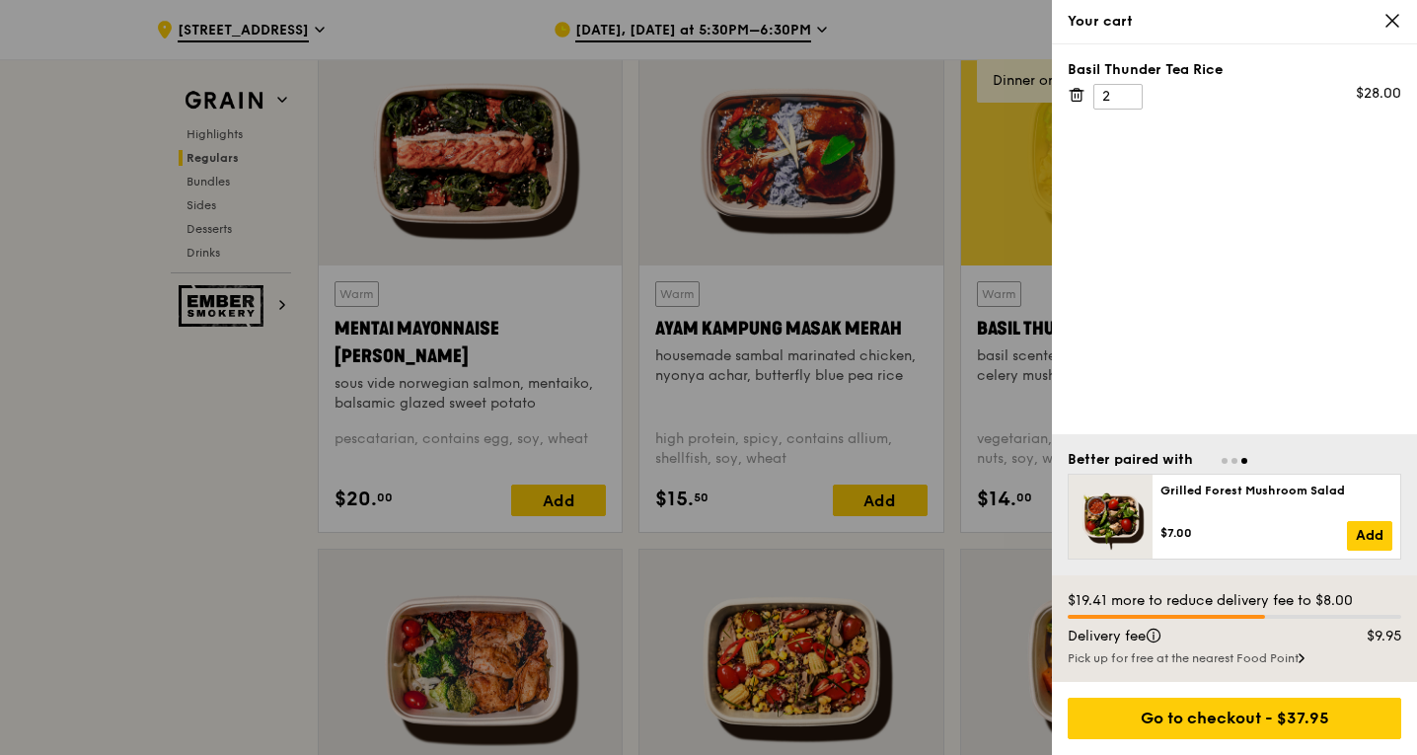
click at [854, 573] on div at bounding box center [708, 377] width 1417 height 755
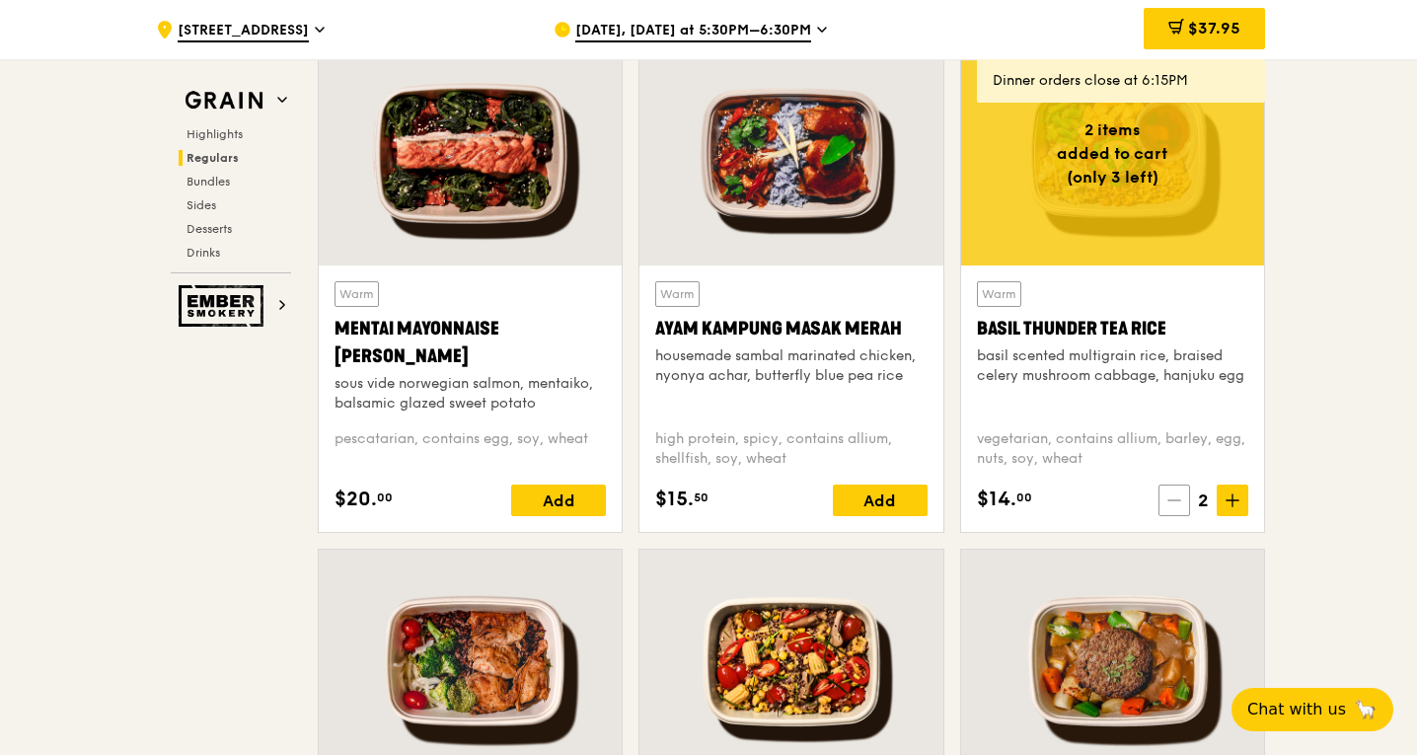
click at [1171, 500] on icon at bounding box center [1175, 500] width 12 height 0
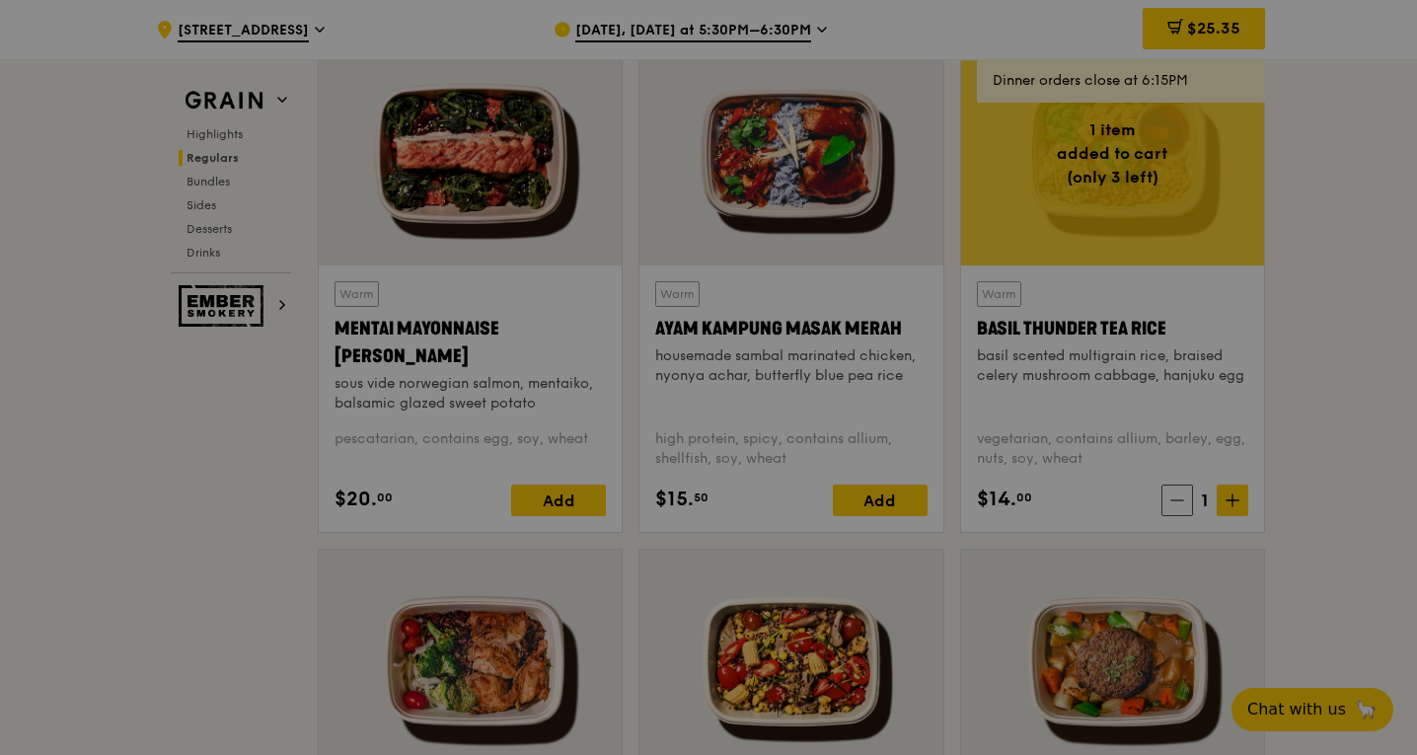
type input "1"
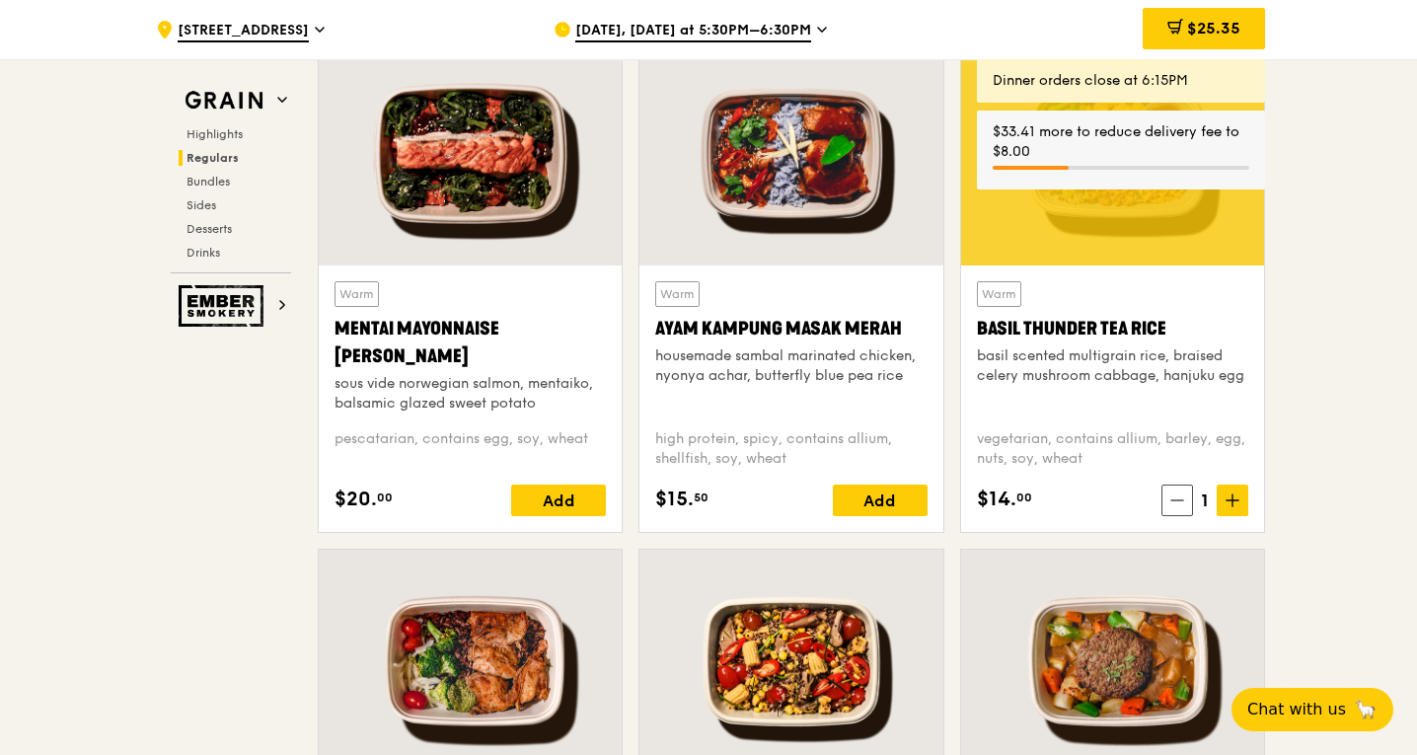
click at [1237, 36] on span "$25.35" at bounding box center [1213, 28] width 53 height 19
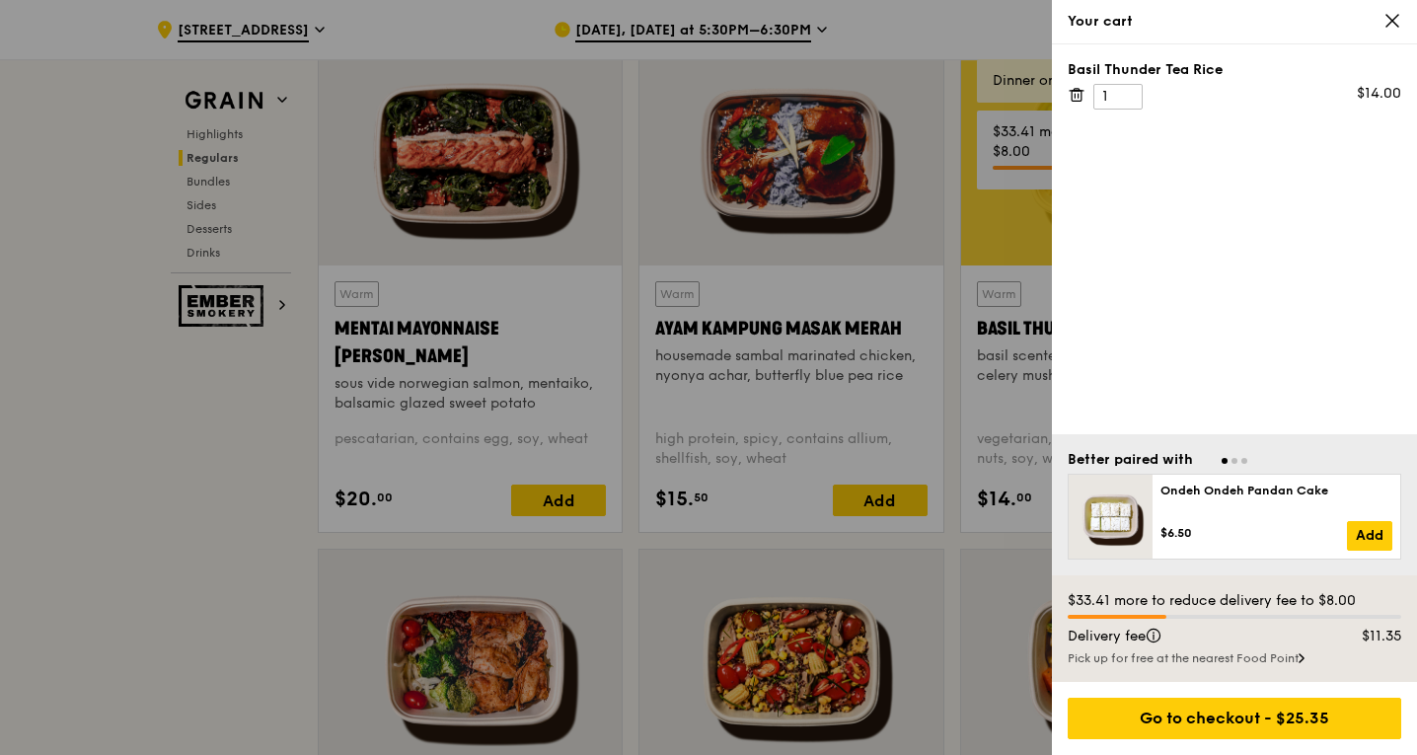
click at [892, 508] on div at bounding box center [708, 377] width 1417 height 755
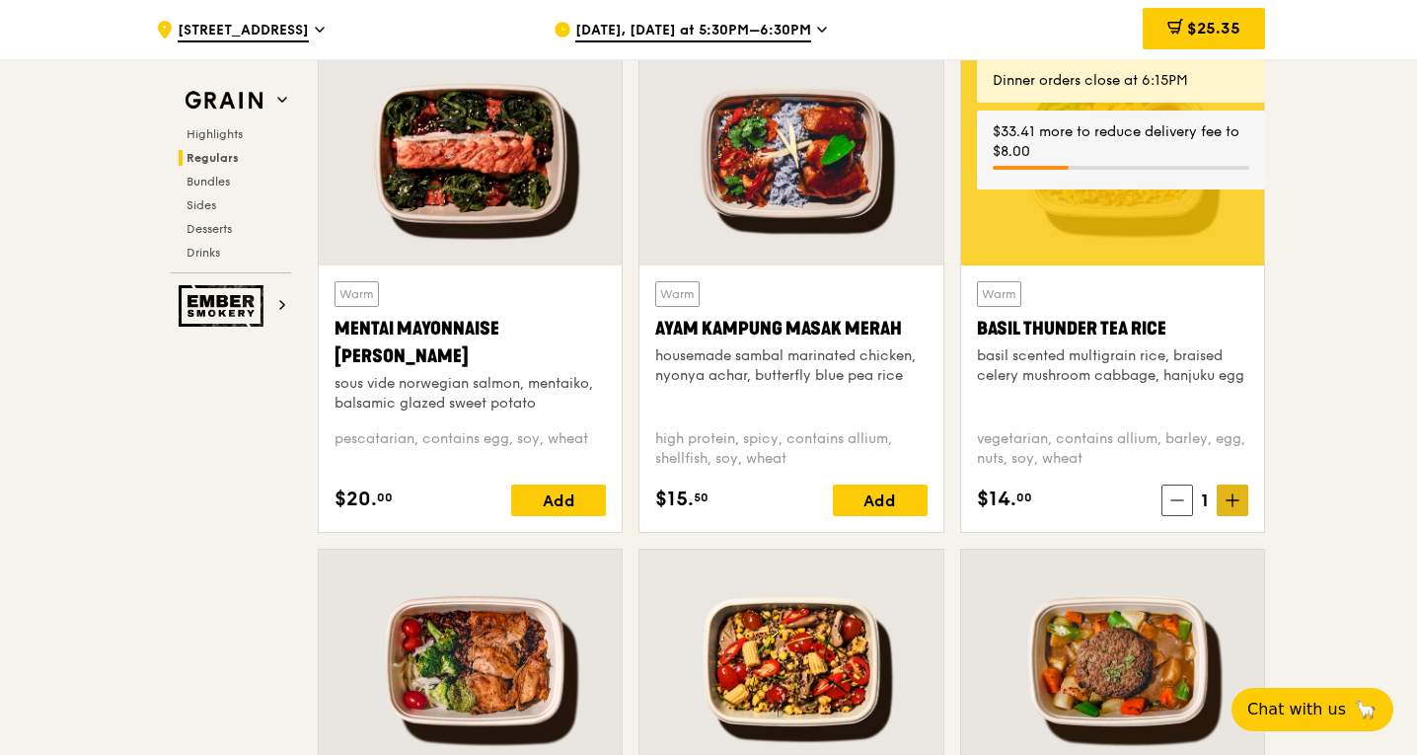
click at [1226, 503] on icon at bounding box center [1233, 500] width 14 height 14
click at [1233, 497] on icon at bounding box center [1233, 500] width 0 height 12
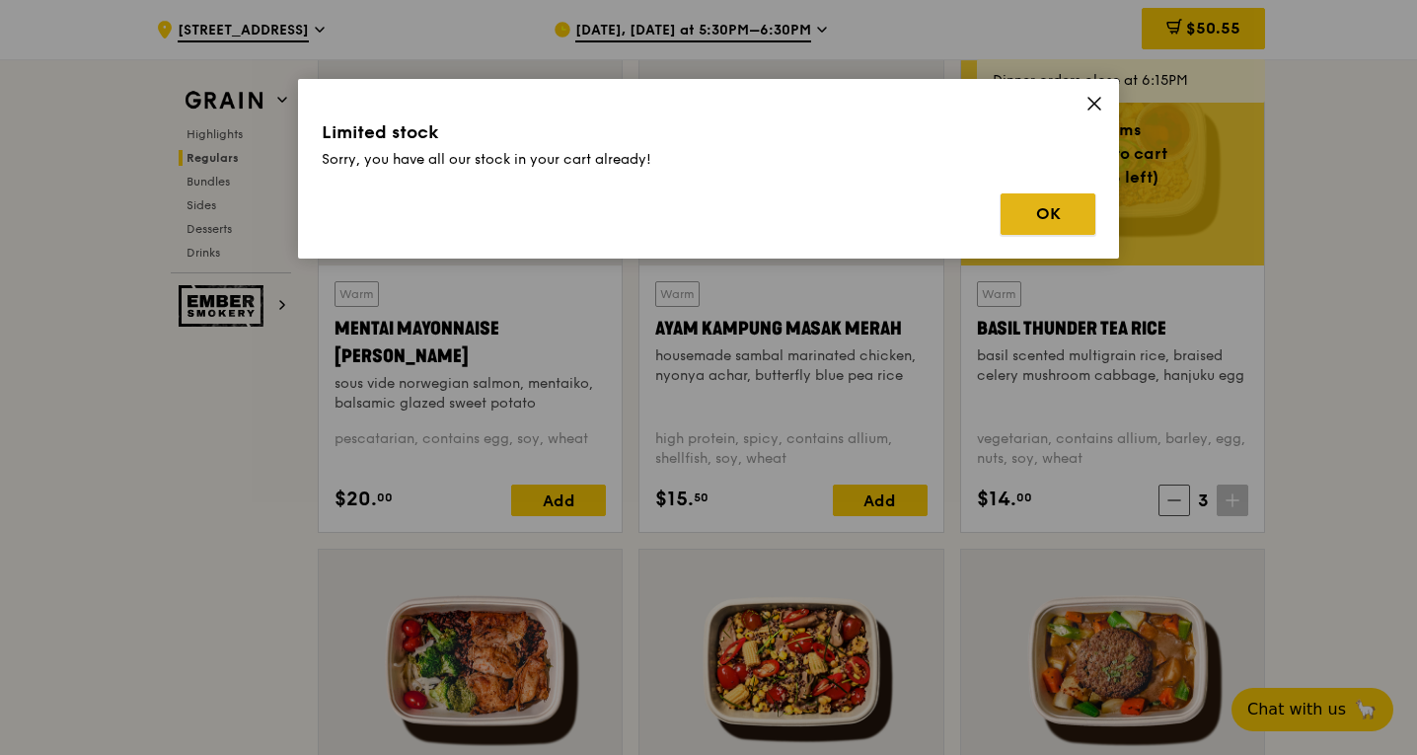
click at [1065, 220] on button "OK" at bounding box center [1048, 213] width 95 height 41
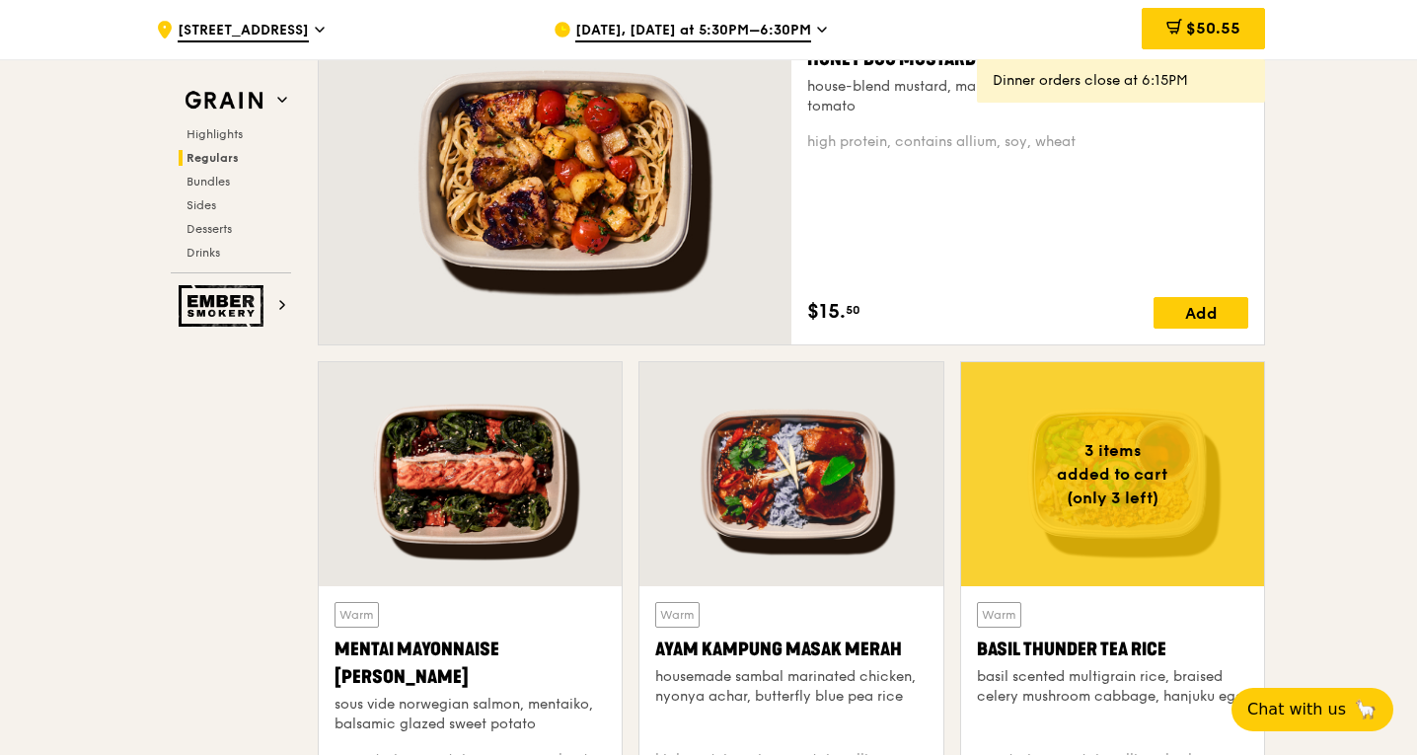
scroll to position [1444, 0]
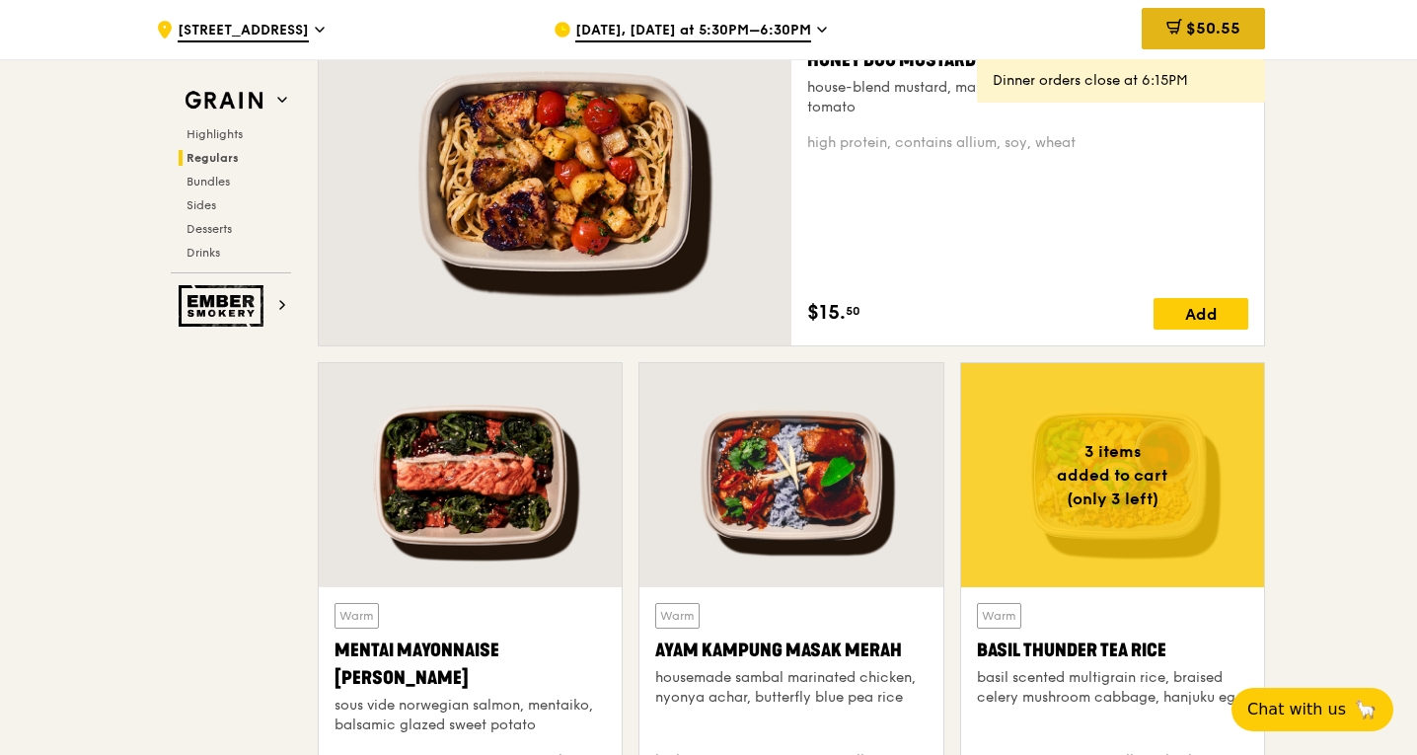
click at [1213, 47] on div "$50.55" at bounding box center [1203, 28] width 123 height 41
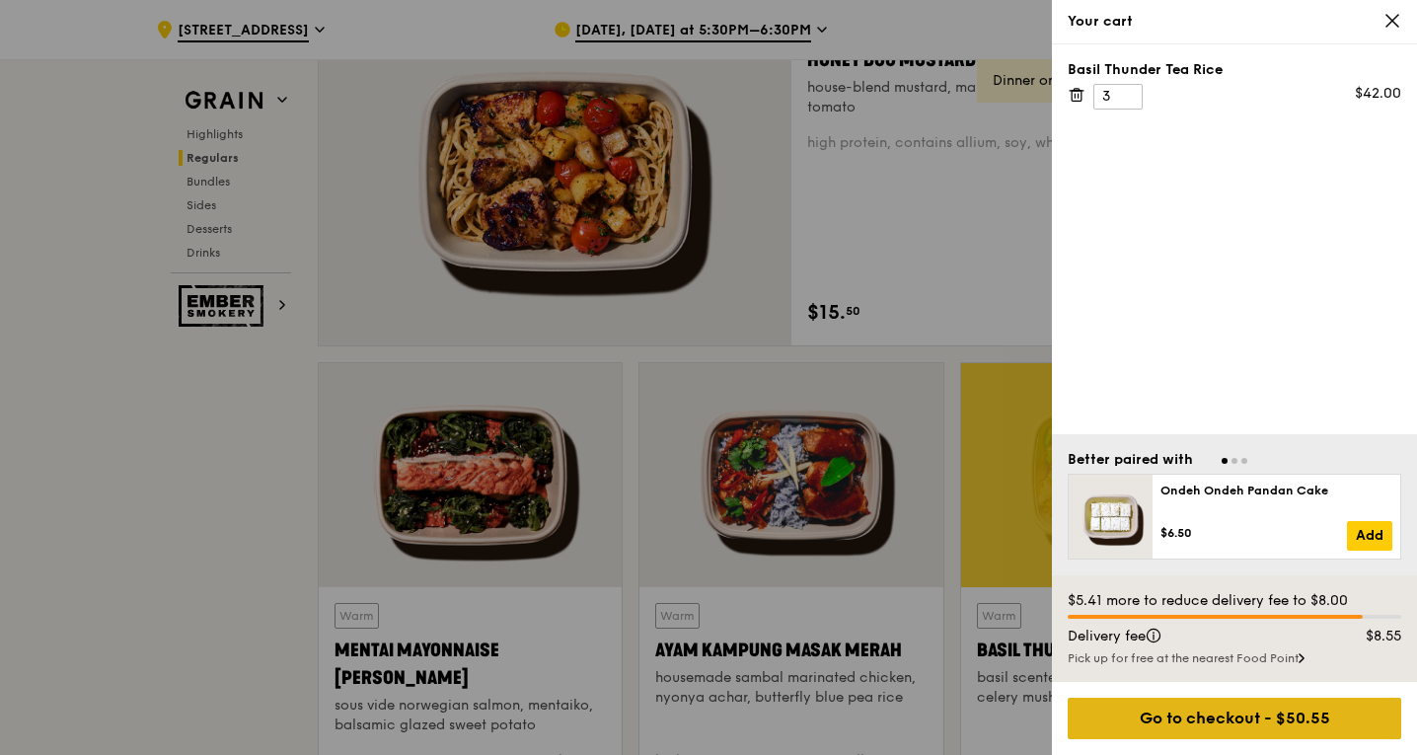
click at [1255, 708] on div "Go to checkout - $50.55" at bounding box center [1235, 718] width 334 height 41
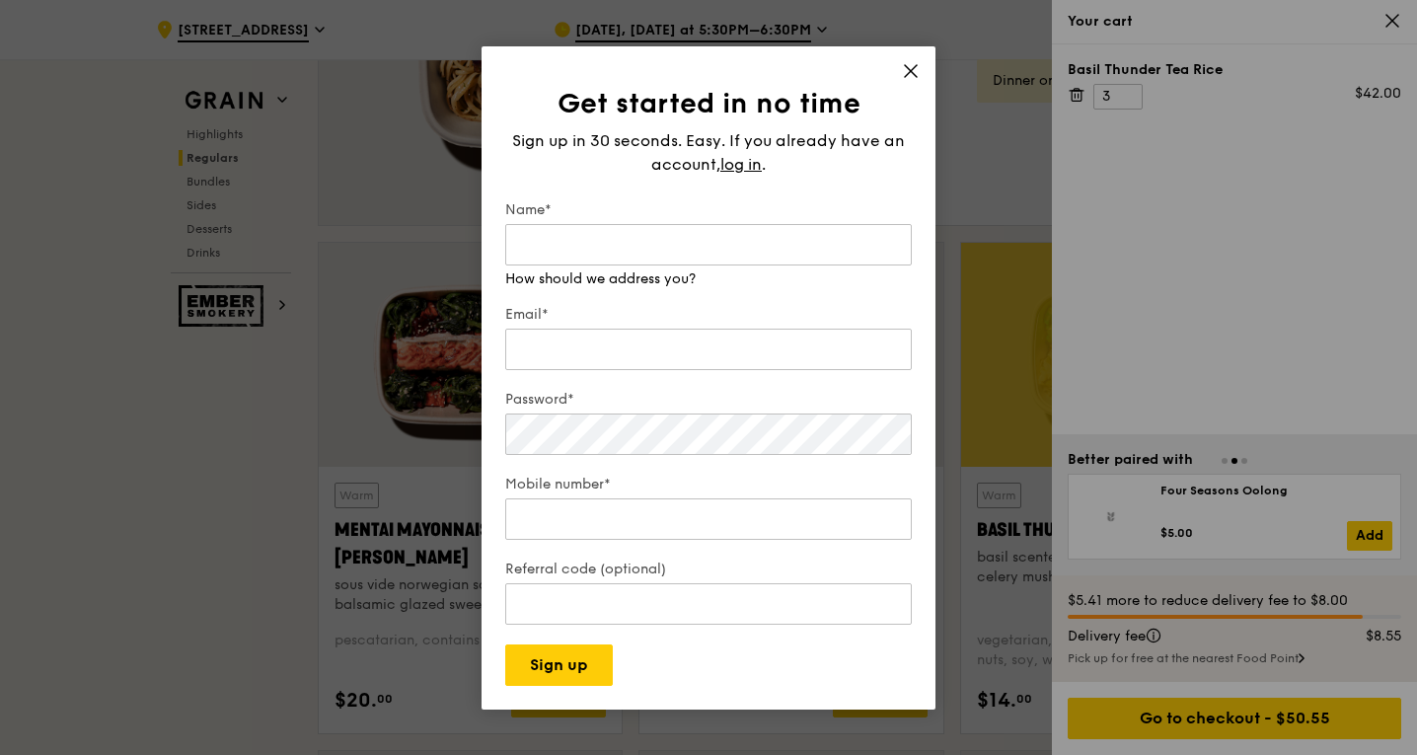
scroll to position [1573, 0]
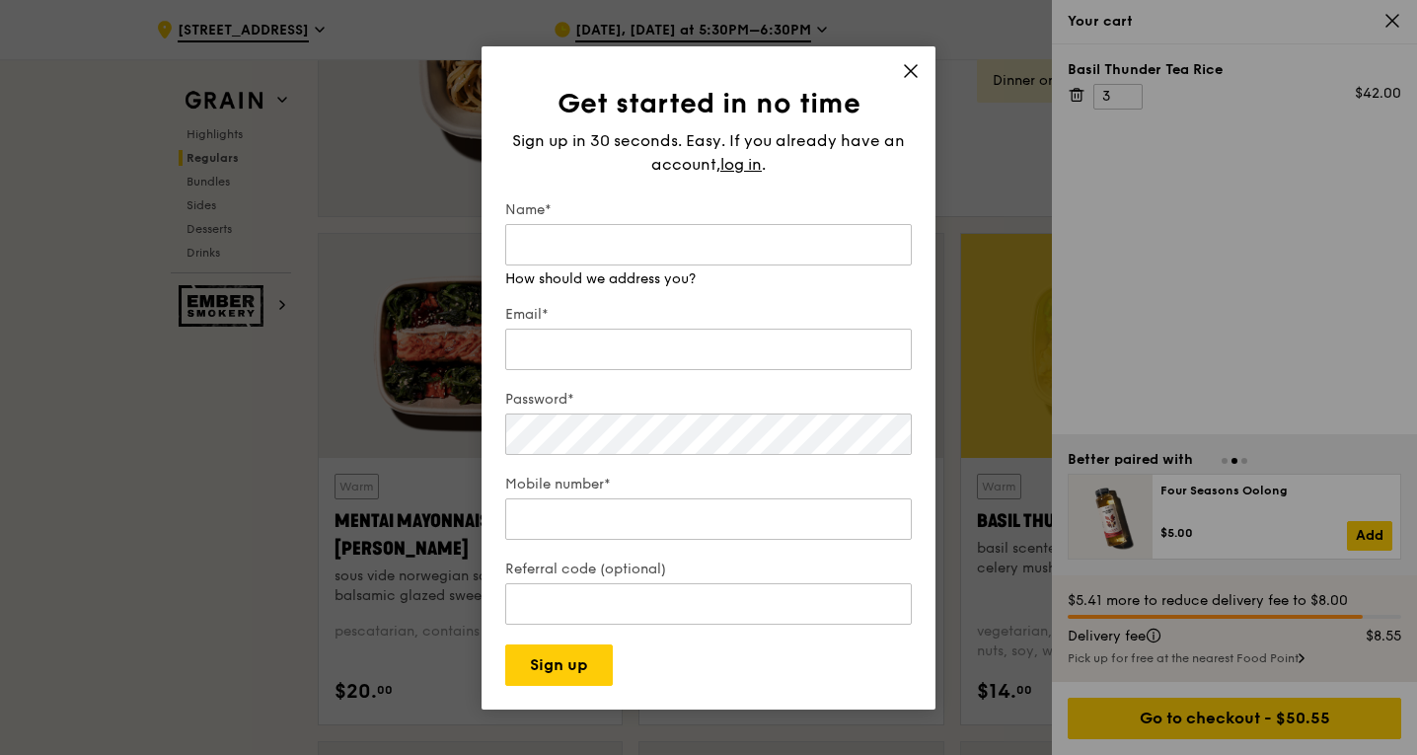
click at [911, 66] on div "Get started in no time Sign up in 30 seconds. Easy. If you already have an acco…" at bounding box center [709, 377] width 454 height 663
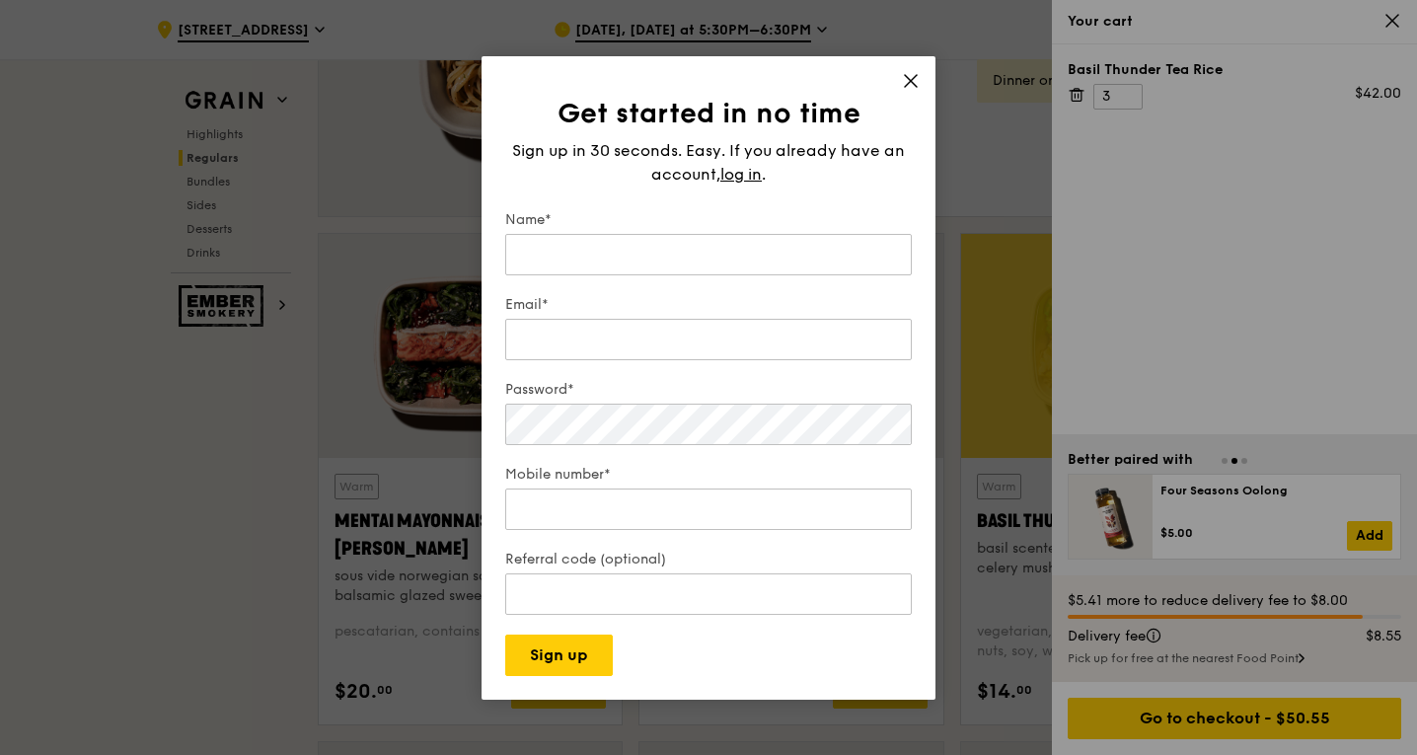
click at [908, 80] on icon at bounding box center [911, 81] width 18 height 18
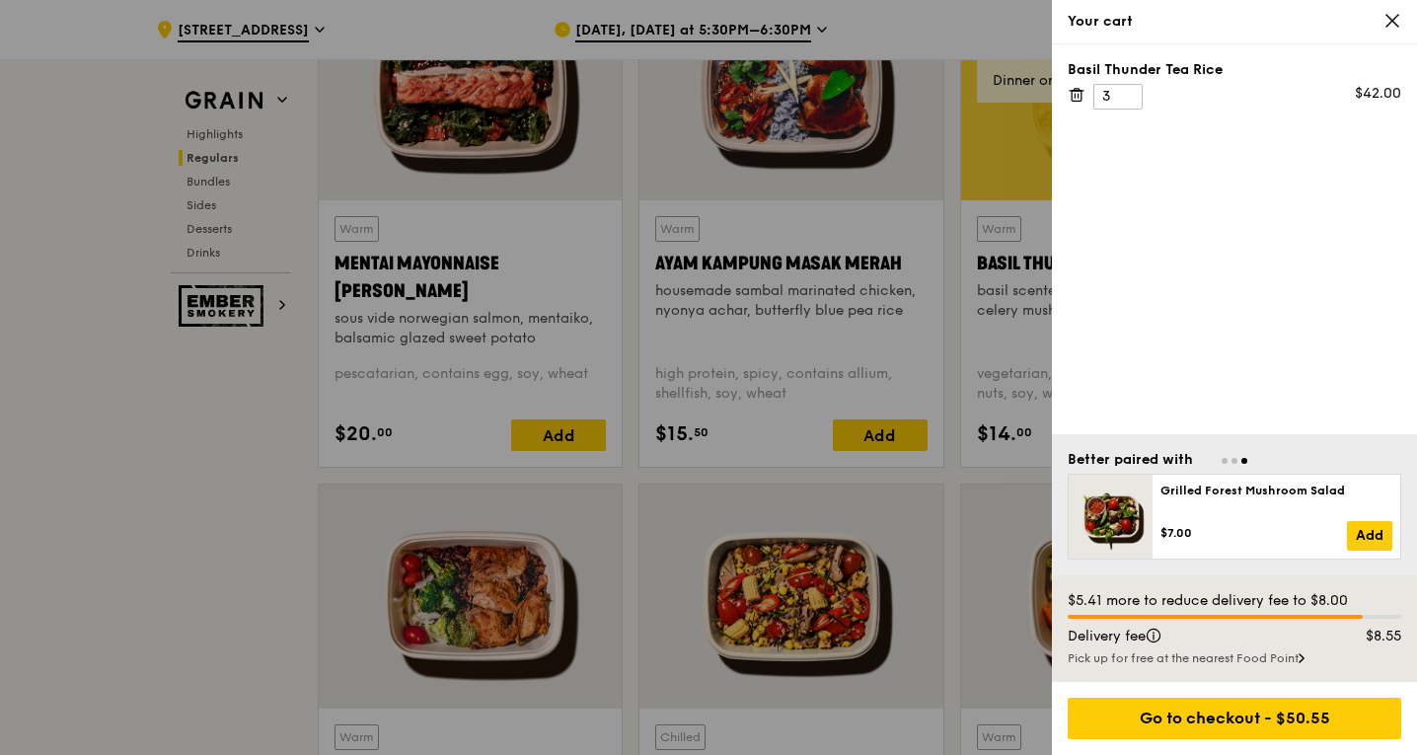
scroll to position [1832, 0]
click at [1293, 664] on div "Pick up for free at the nearest Food Point" at bounding box center [1235, 658] width 334 height 16
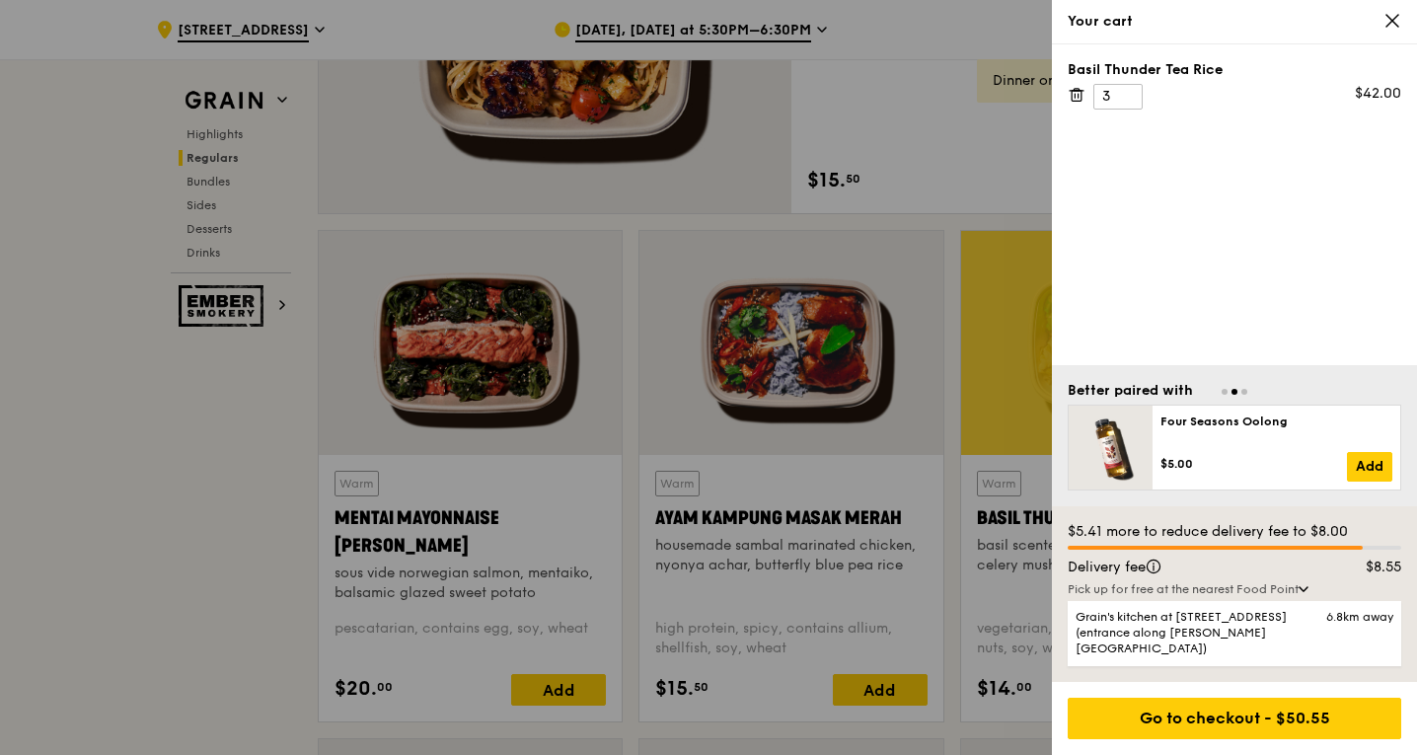
scroll to position [1575, 0]
click at [1386, 19] on icon at bounding box center [1393, 21] width 18 height 18
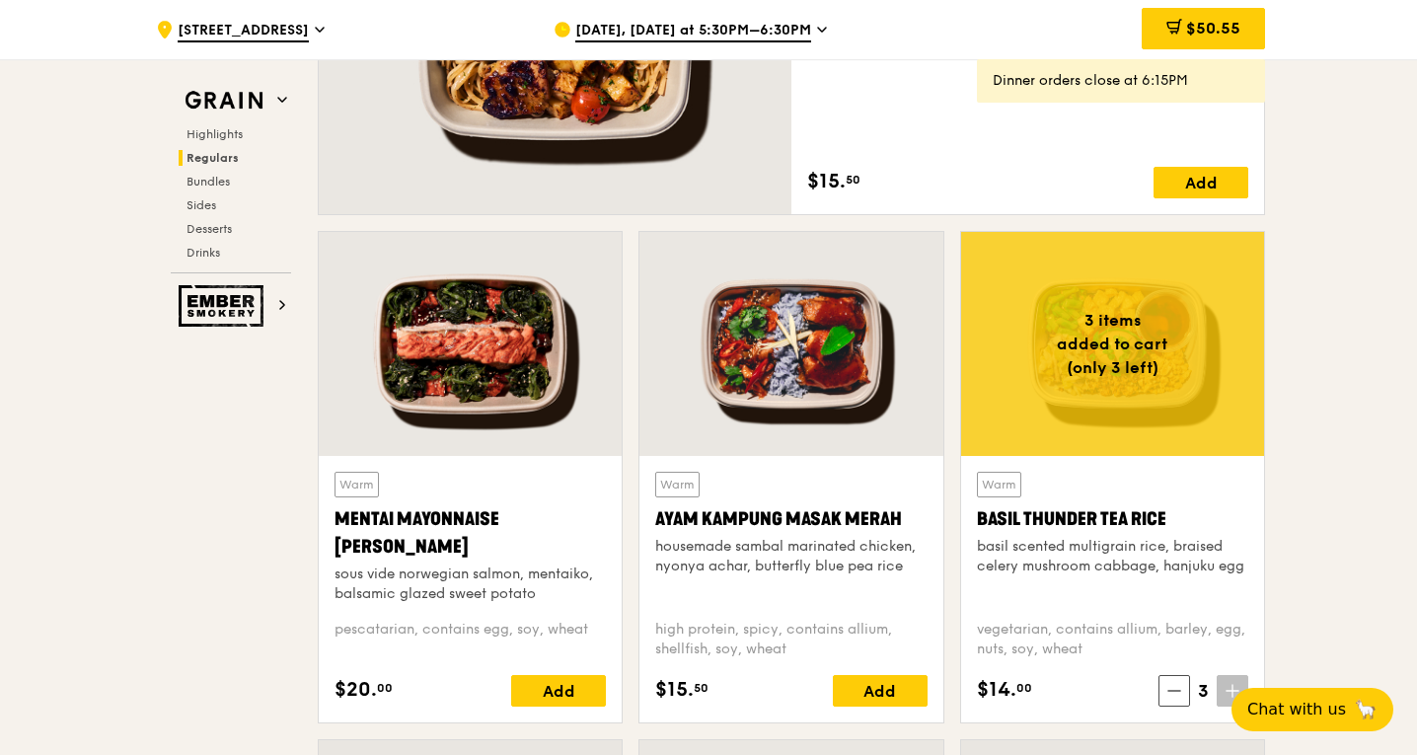
click at [806, 317] on div at bounding box center [791, 344] width 303 height 224
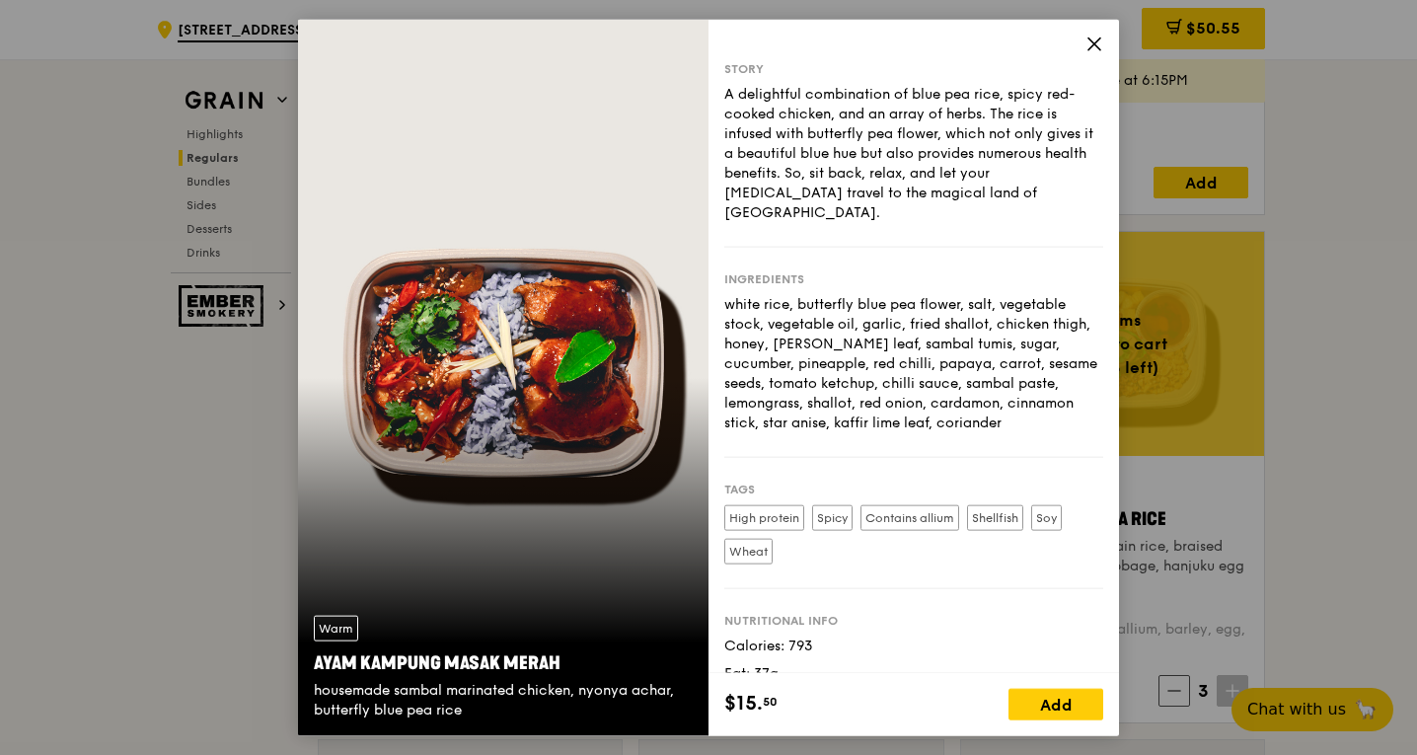
click at [1092, 40] on icon at bounding box center [1095, 44] width 12 height 12
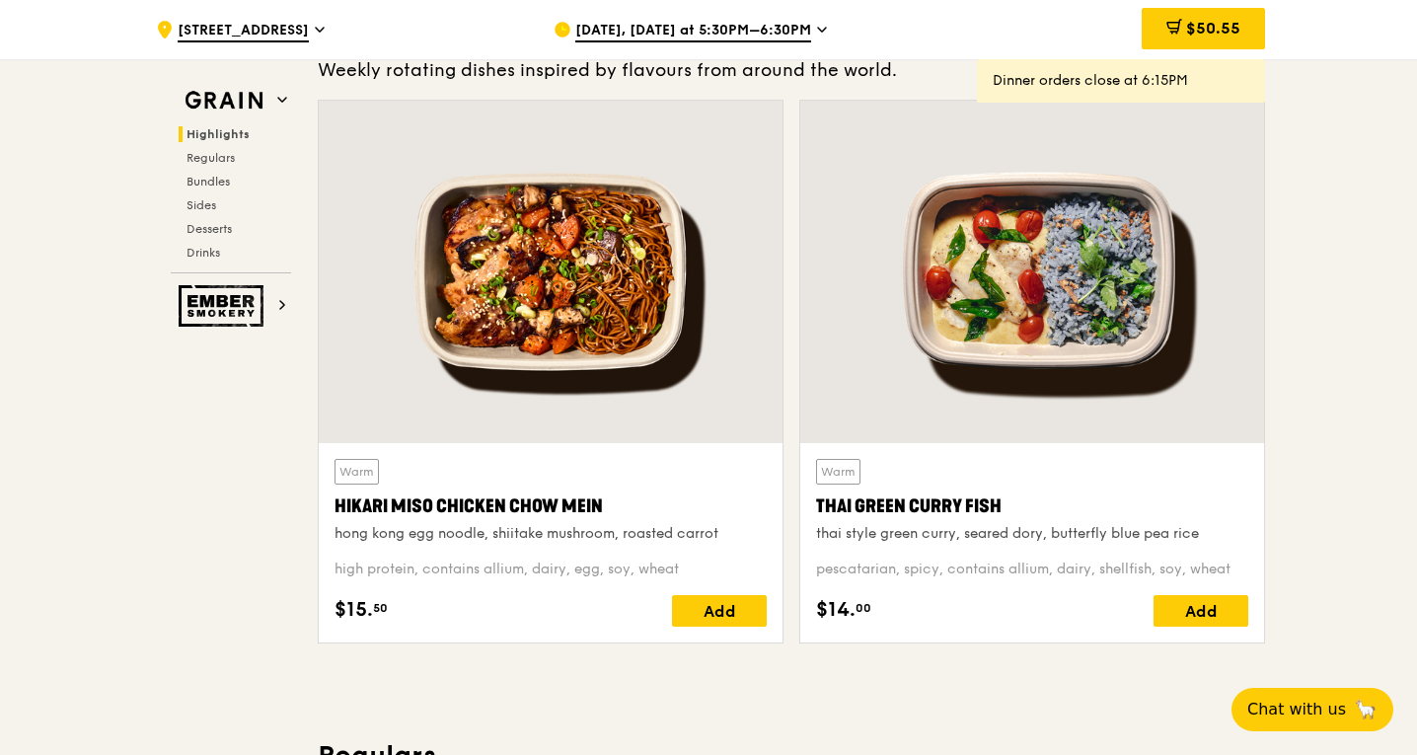
scroll to position [906, 0]
